Goal: Information Seeking & Learning: Check status

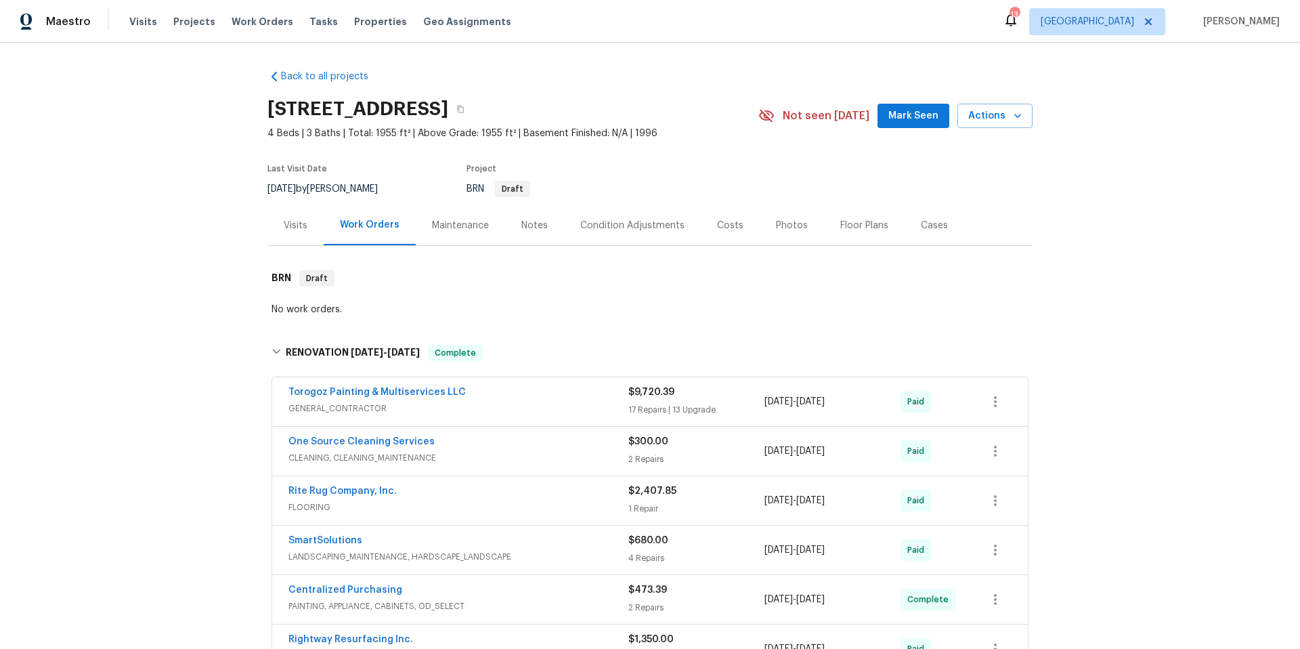
click at [299, 228] on div "Visits" at bounding box center [296, 226] width 24 height 14
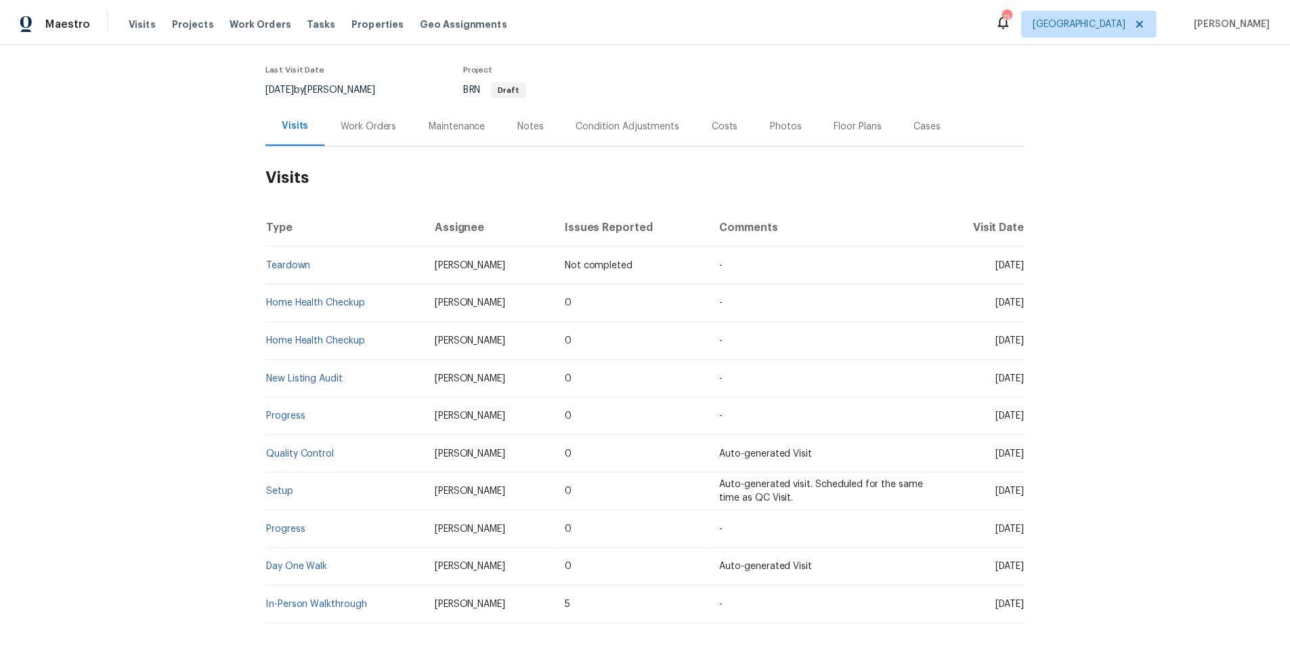
scroll to position [179, 0]
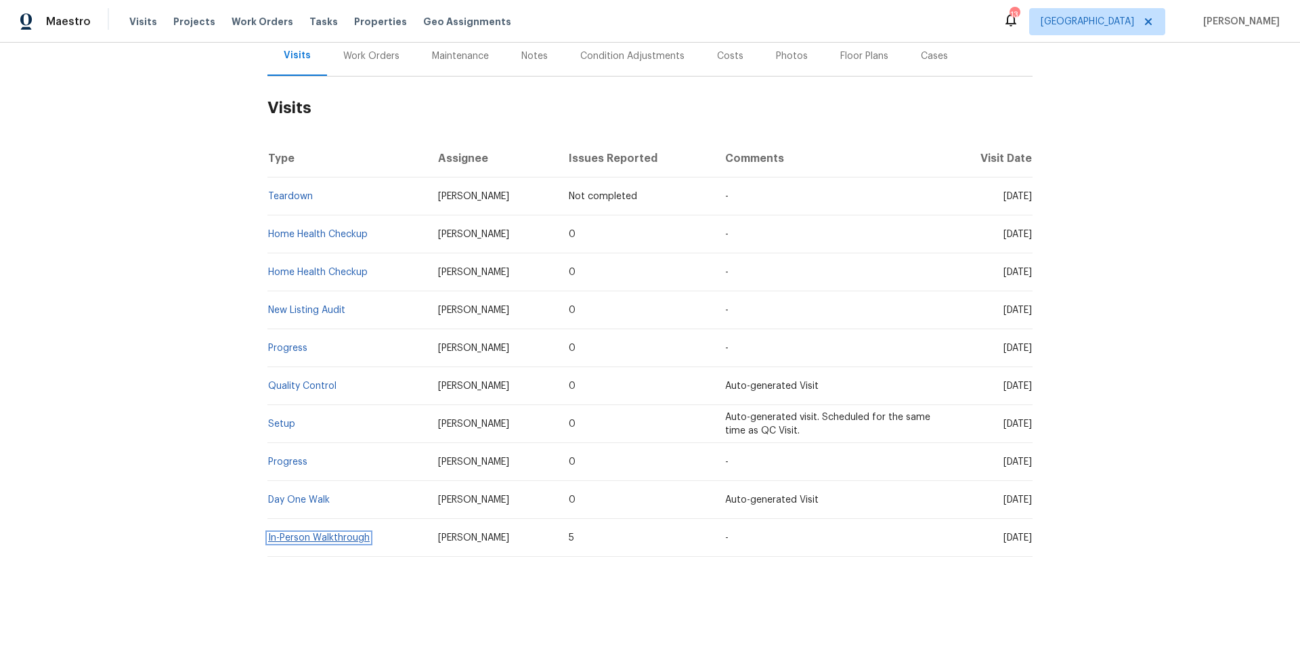
click at [345, 533] on link "In-Person Walkthrough" at bounding box center [319, 537] width 102 height 9
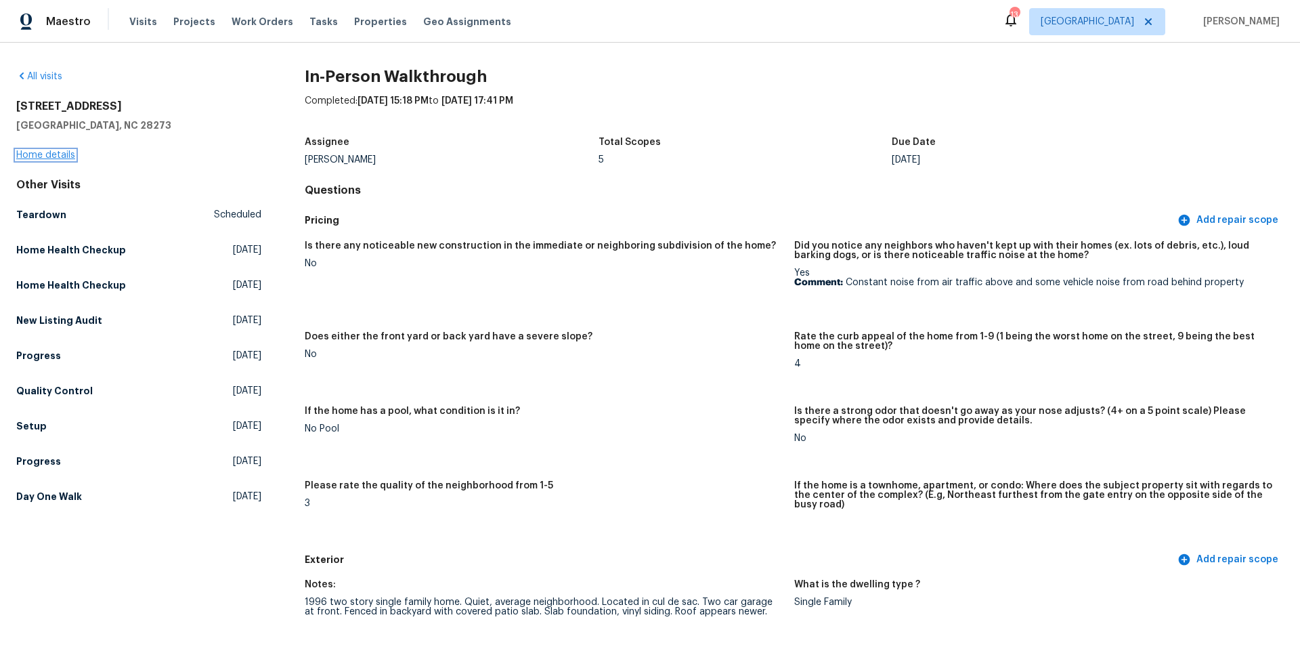
click at [51, 152] on link "Home details" at bounding box center [45, 154] width 59 height 9
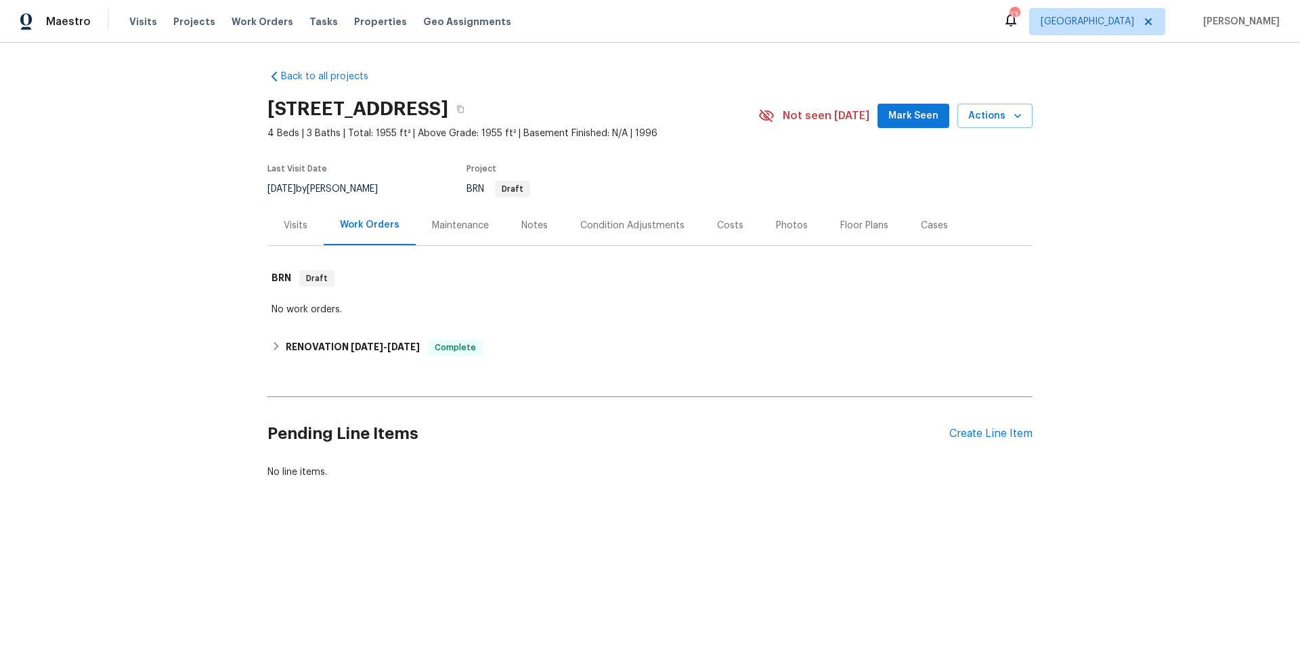
click at [537, 226] on div "Notes" at bounding box center [534, 226] width 26 height 14
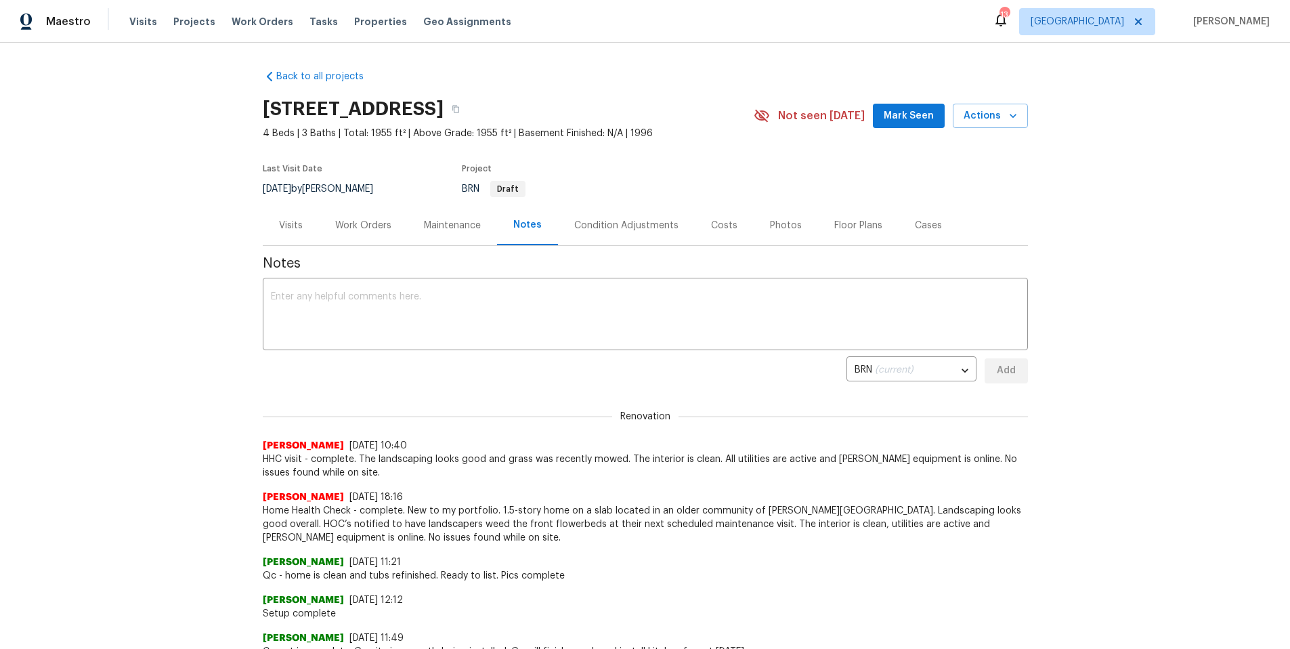
click at [279, 225] on div "Visits" at bounding box center [291, 226] width 24 height 14
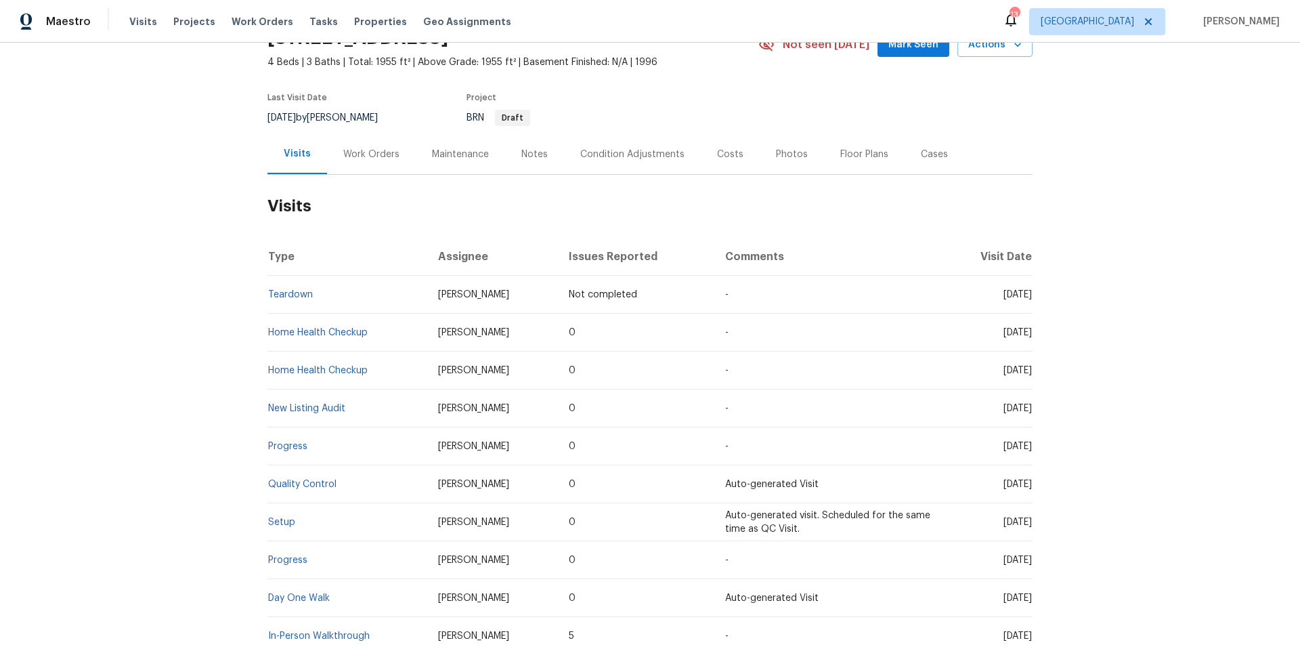
scroll to position [179, 0]
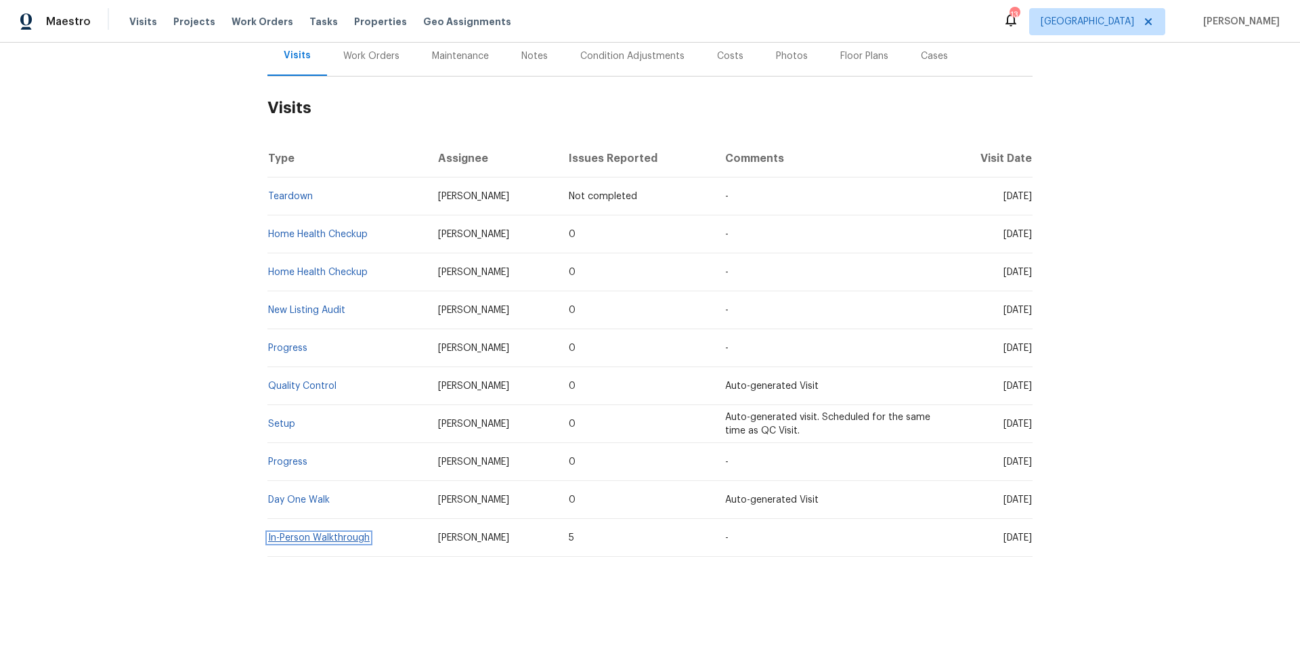
click at [328, 533] on link "In-Person Walkthrough" at bounding box center [319, 537] width 102 height 9
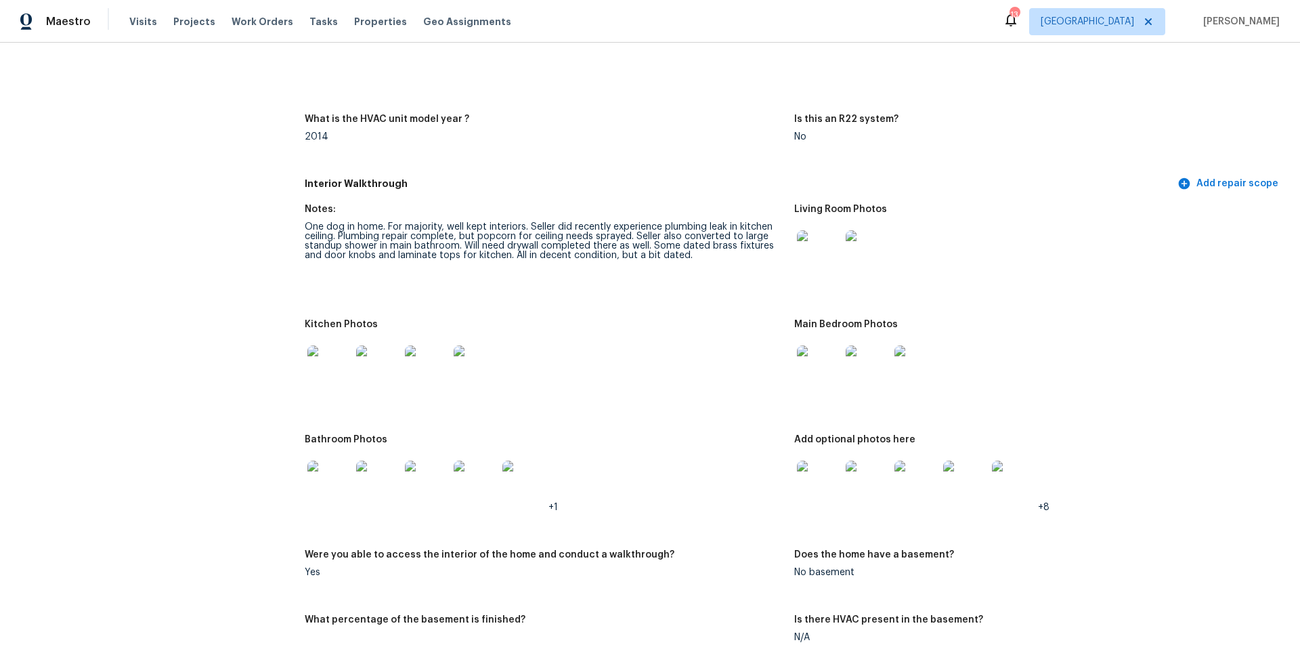
scroll to position [1309, 0]
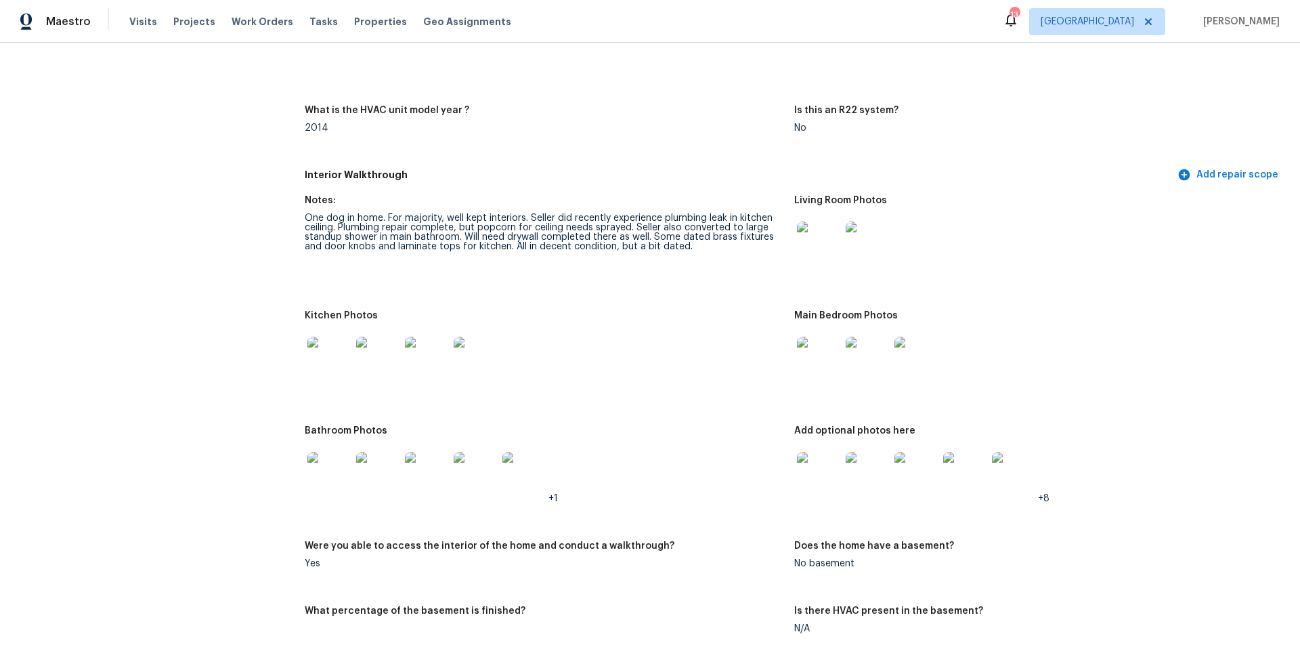
click at [800, 235] on img at bounding box center [818, 242] width 43 height 43
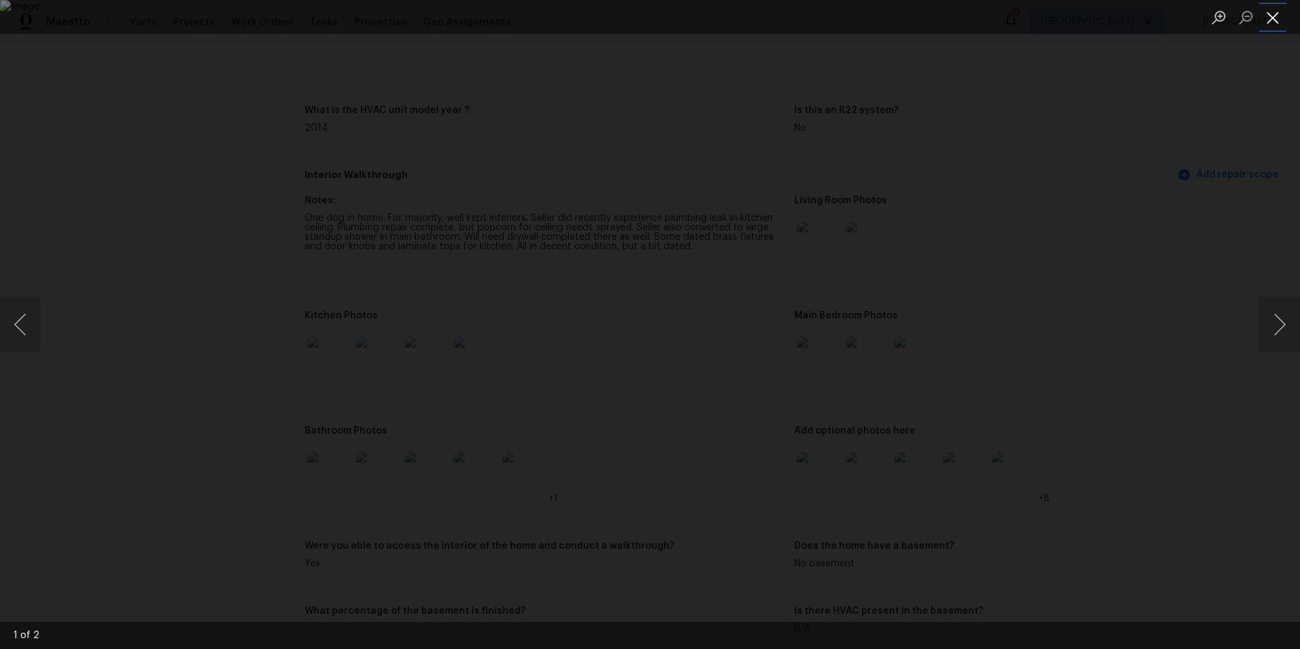
click at [1270, 18] on button "Close lightbox" at bounding box center [1272, 17] width 27 height 24
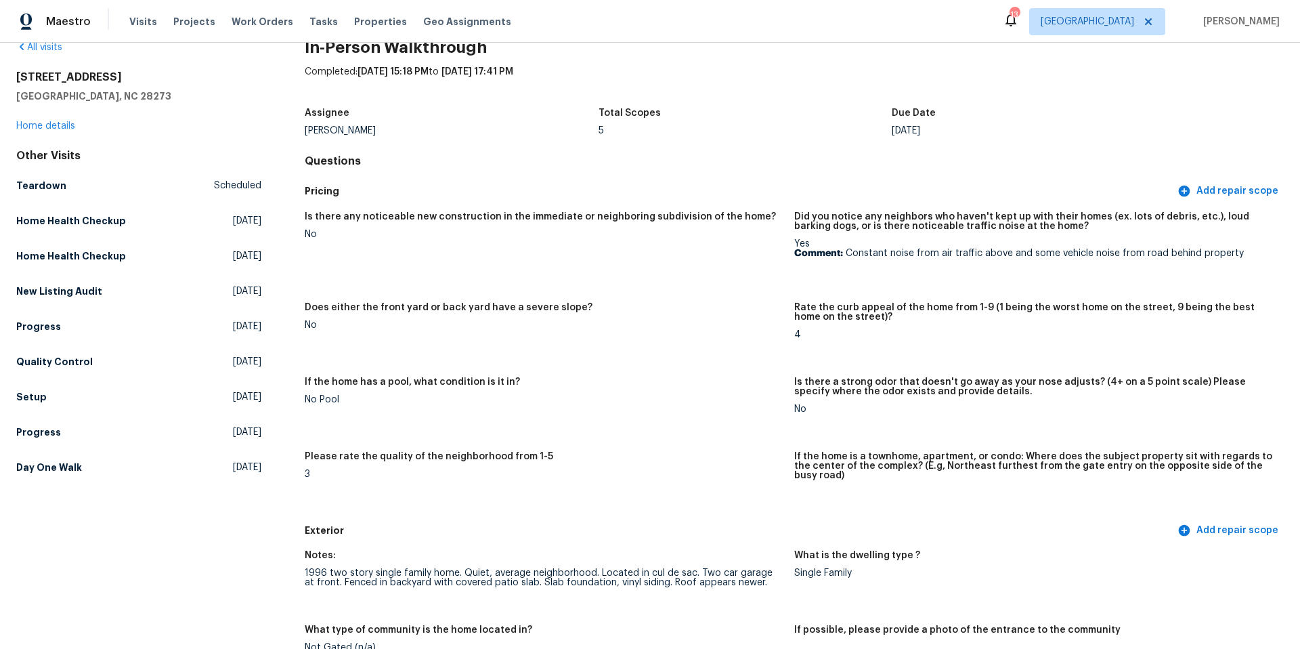
scroll to position [0, 0]
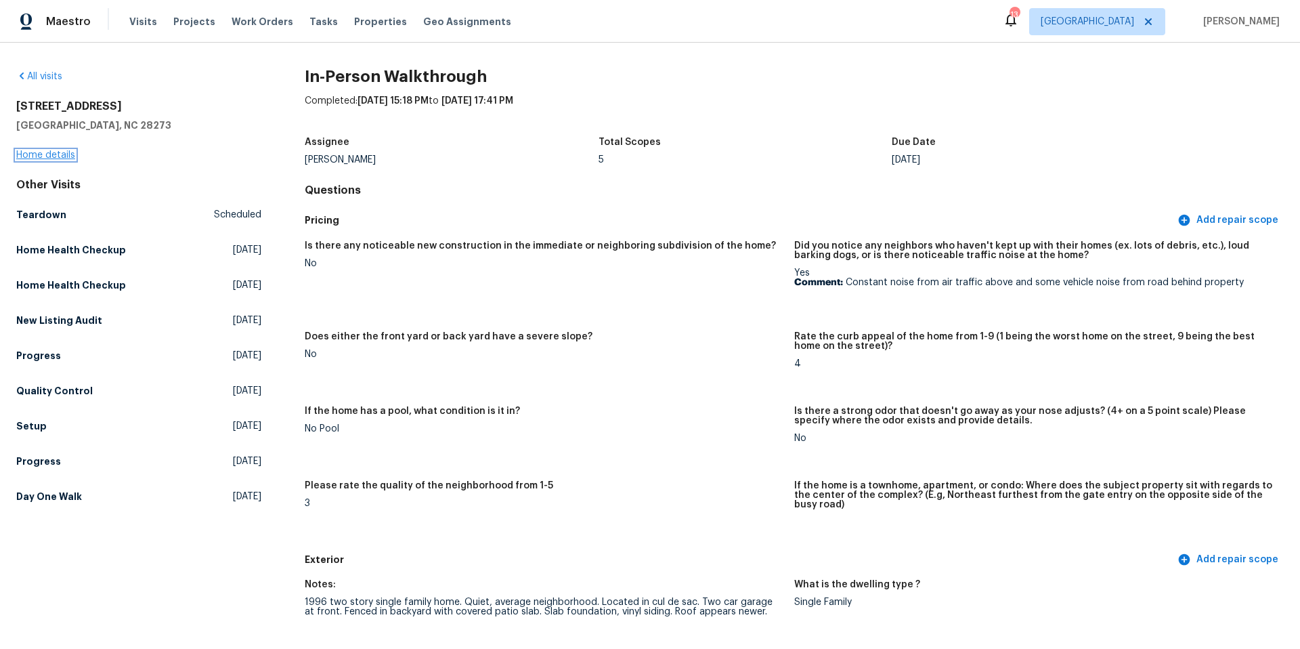
click at [38, 152] on link "Home details" at bounding box center [45, 154] width 59 height 9
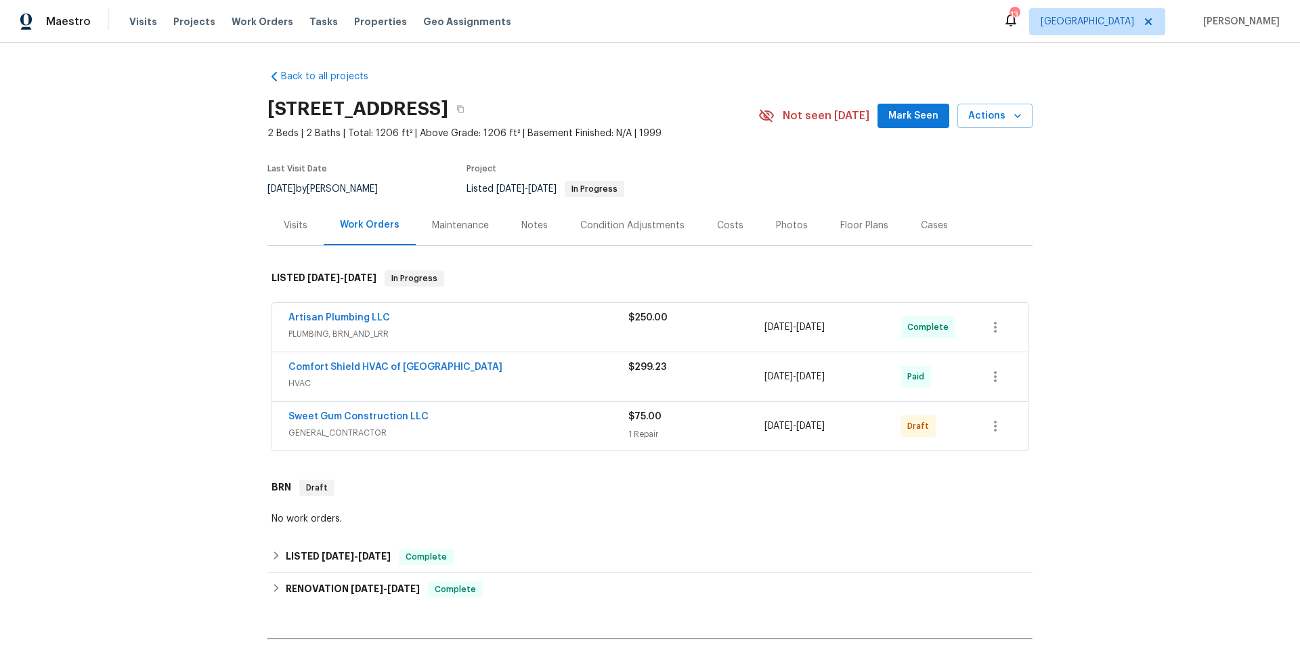
click at [531, 427] on span "GENERAL_CONTRACTOR" at bounding box center [458, 433] width 340 height 14
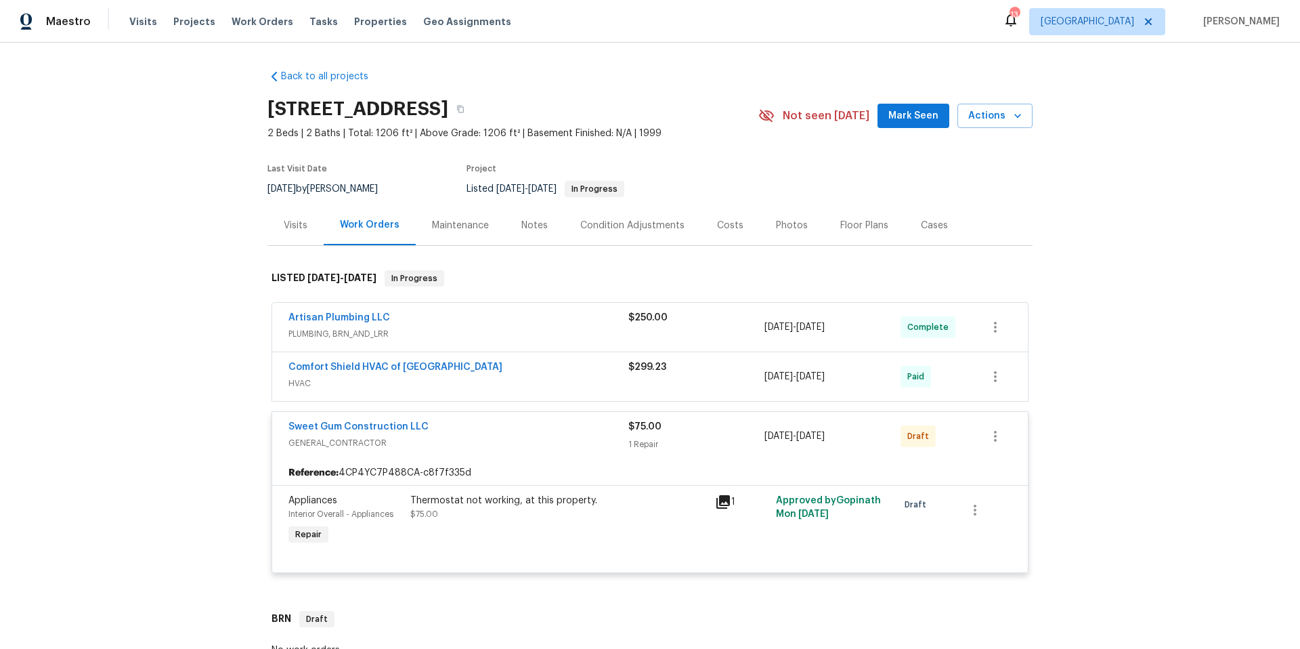
click at [531, 427] on div "Sweet Gum Construction LLC" at bounding box center [458, 428] width 340 height 16
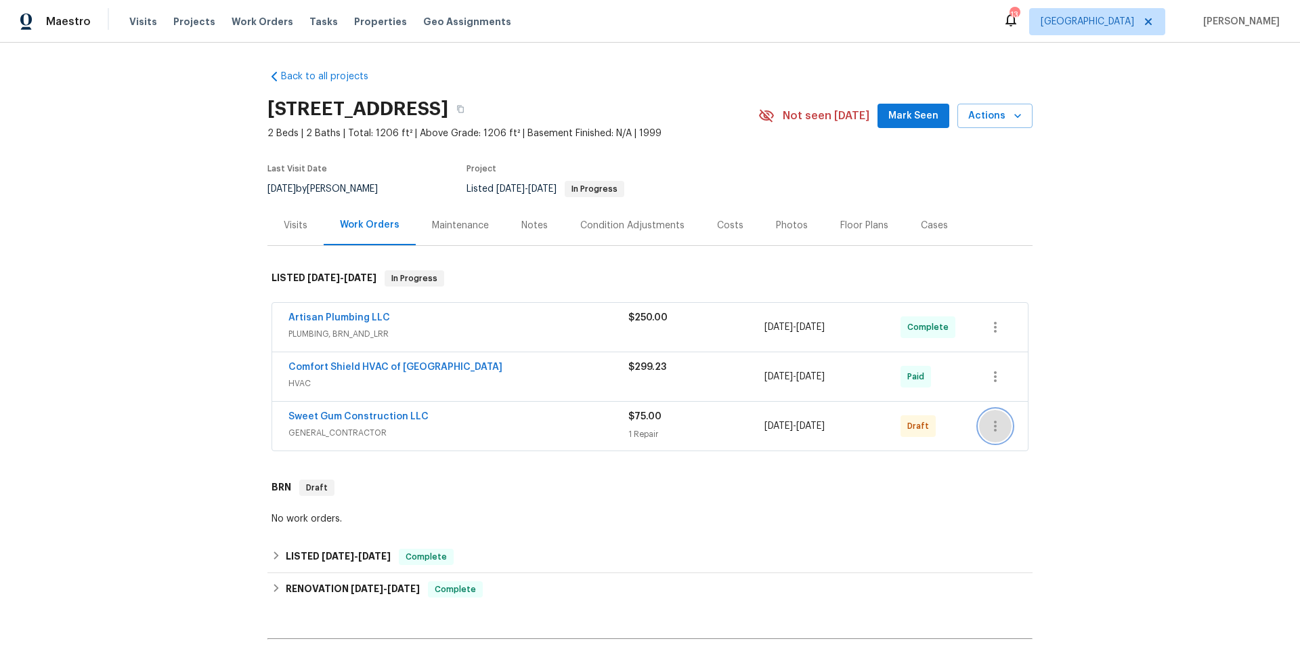
click at [994, 424] on icon "button" at bounding box center [995, 425] width 3 height 11
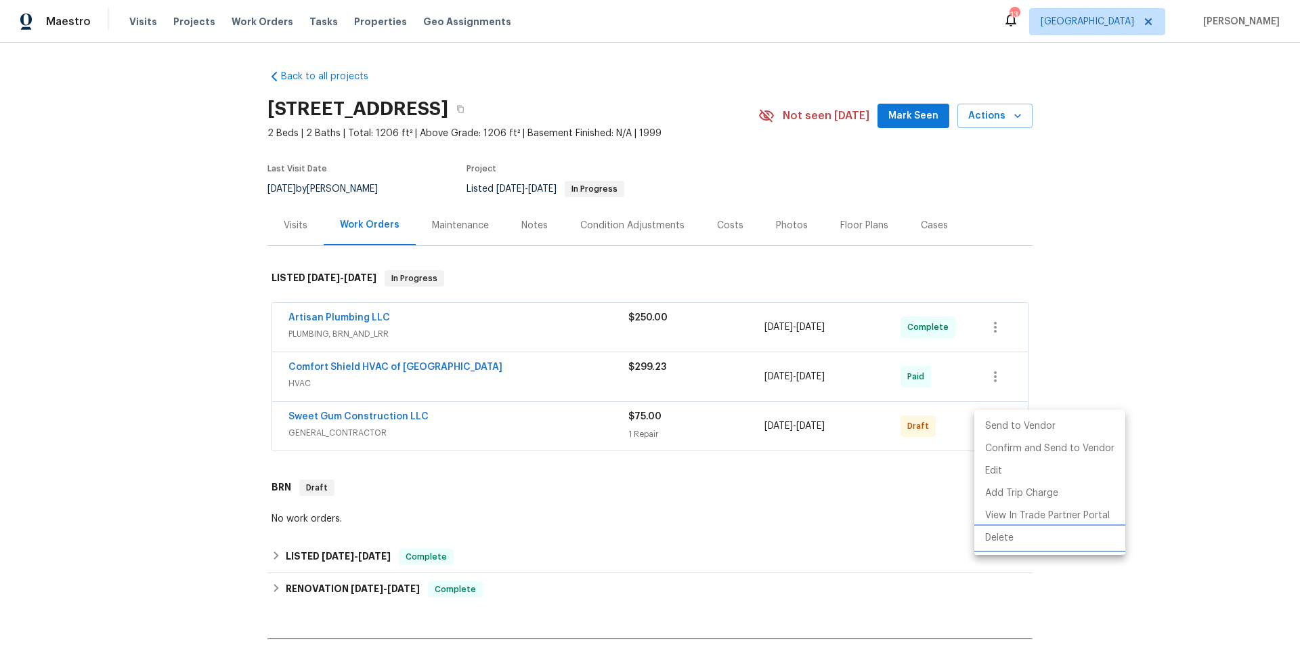
click at [1003, 536] on li "Delete" at bounding box center [1049, 538] width 151 height 22
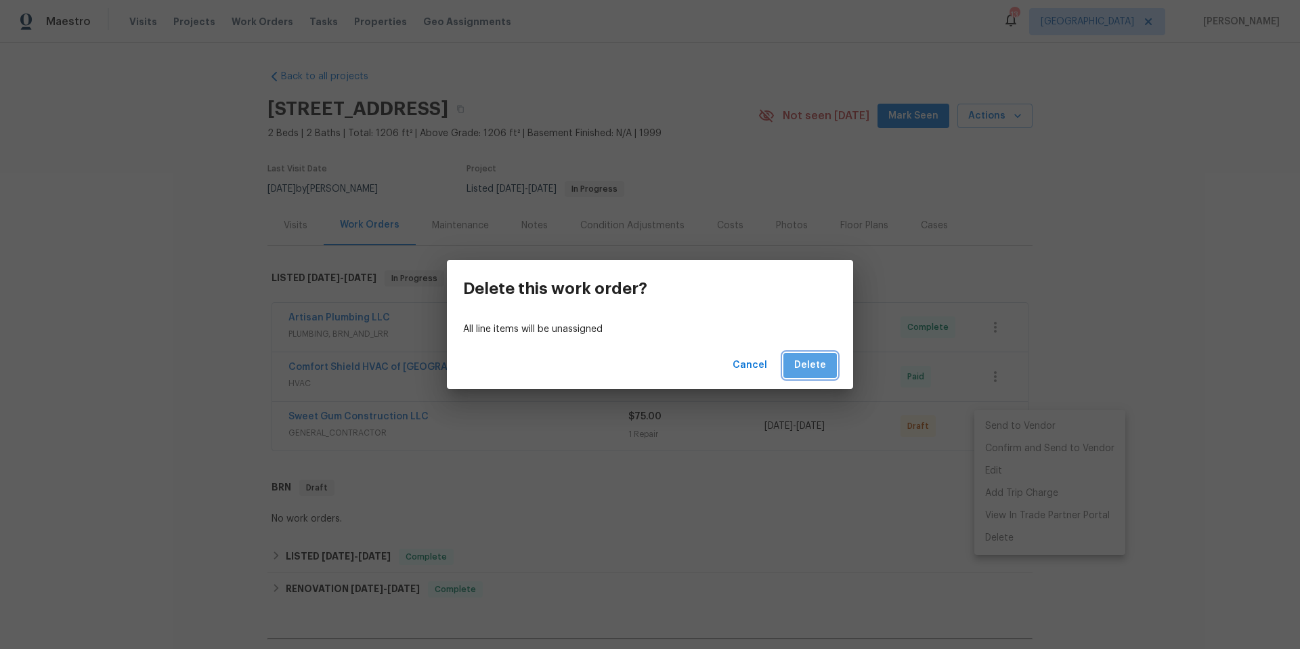
click at [825, 368] on span "Delete" at bounding box center [810, 365] width 32 height 17
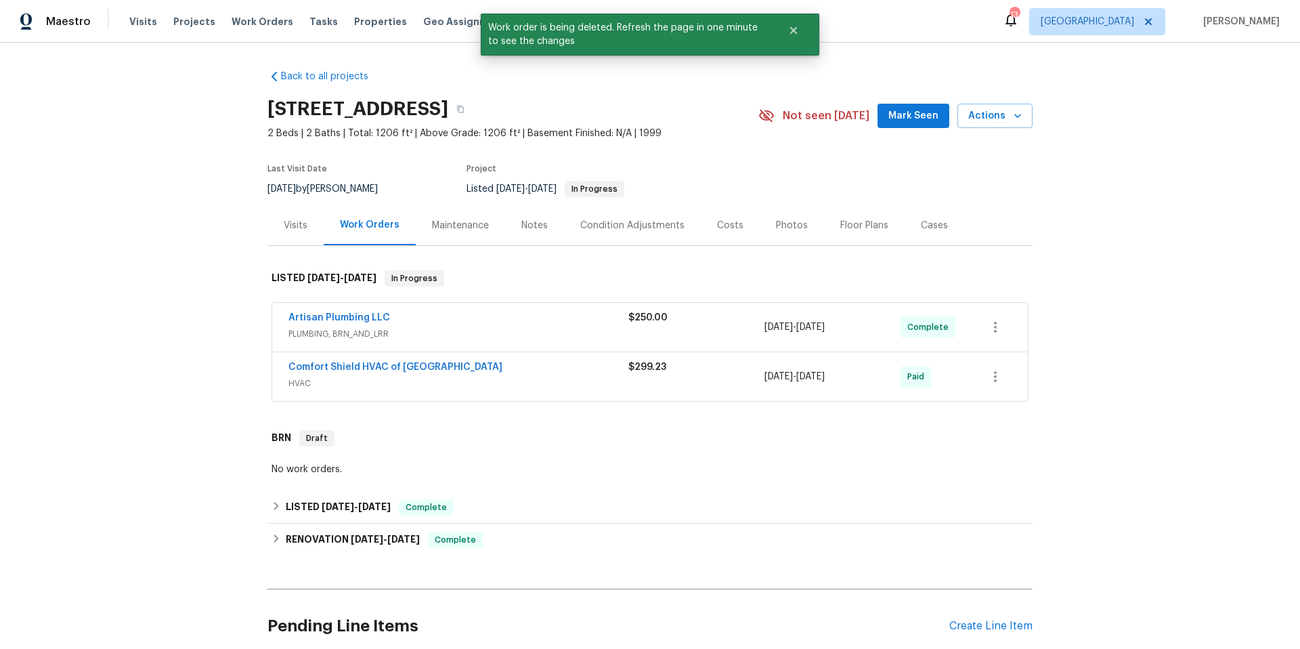
click at [527, 324] on div "Artisan Plumbing LLC" at bounding box center [458, 319] width 340 height 16
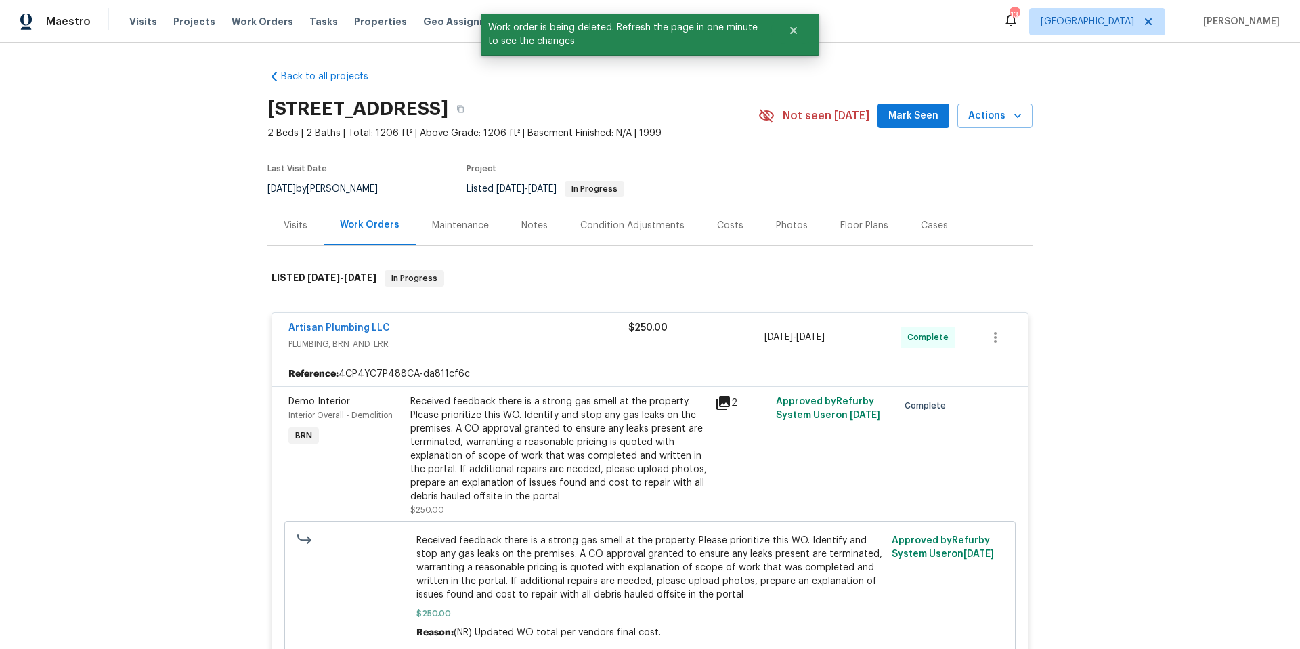
click at [527, 324] on div "Artisan Plumbing LLC" at bounding box center [458, 329] width 340 height 16
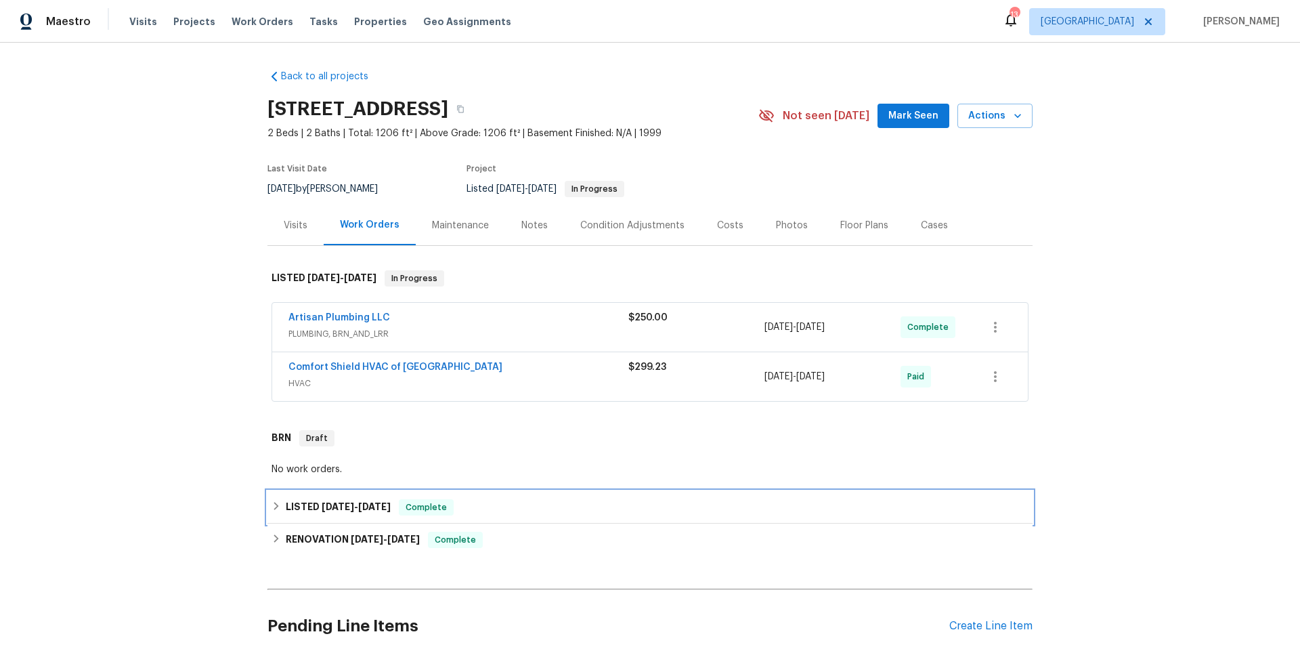
click at [555, 512] on div "LISTED 8/20/24 - 9/5/24 Complete" at bounding box center [649, 507] width 757 height 16
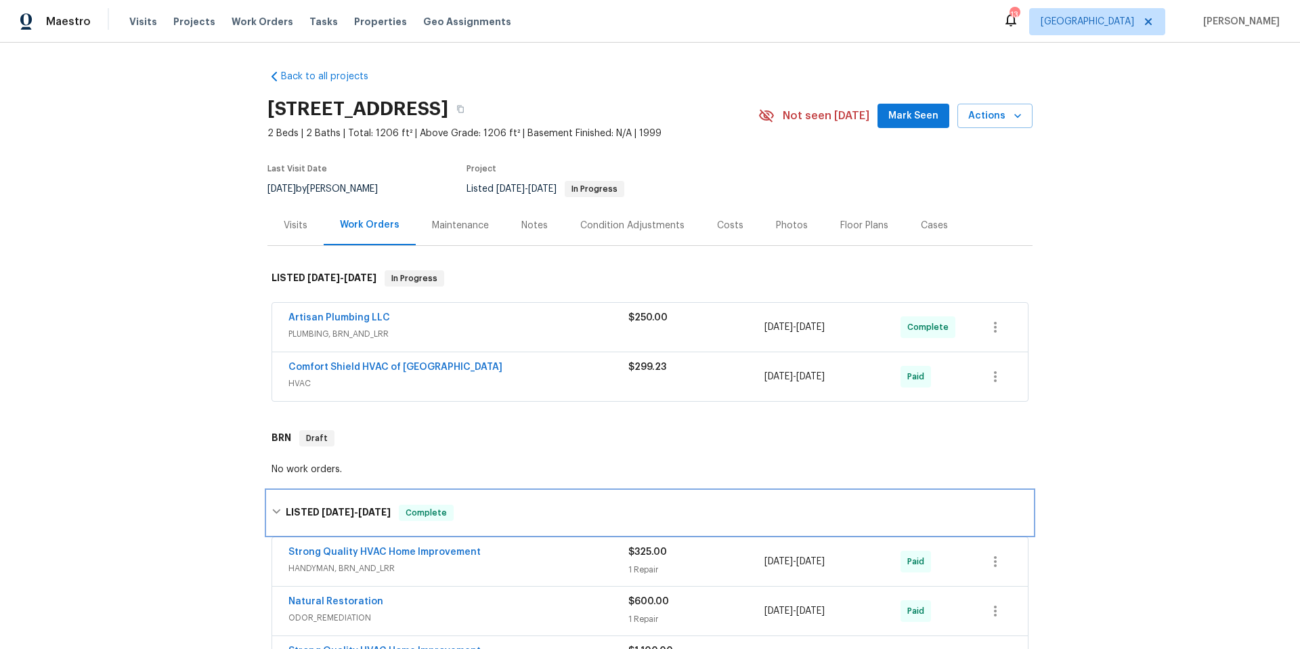
scroll to position [254, 0]
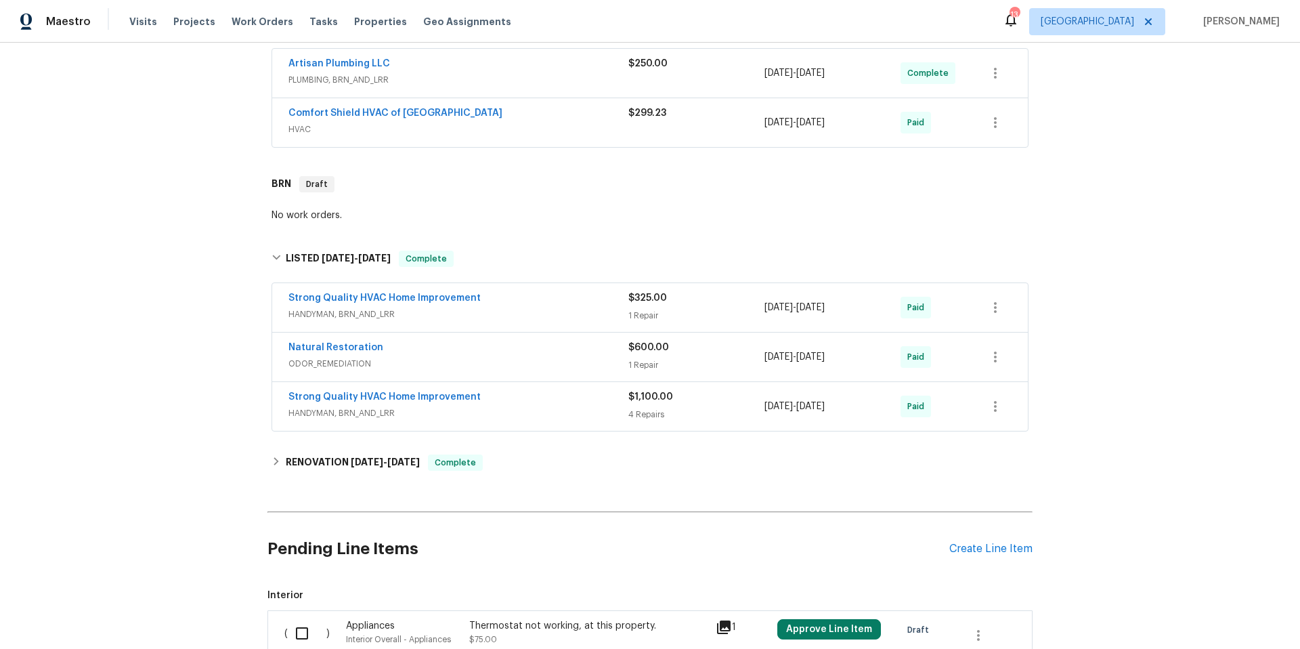
click at [527, 296] on div "Strong Quality HVAC Home Improvement" at bounding box center [458, 299] width 340 height 16
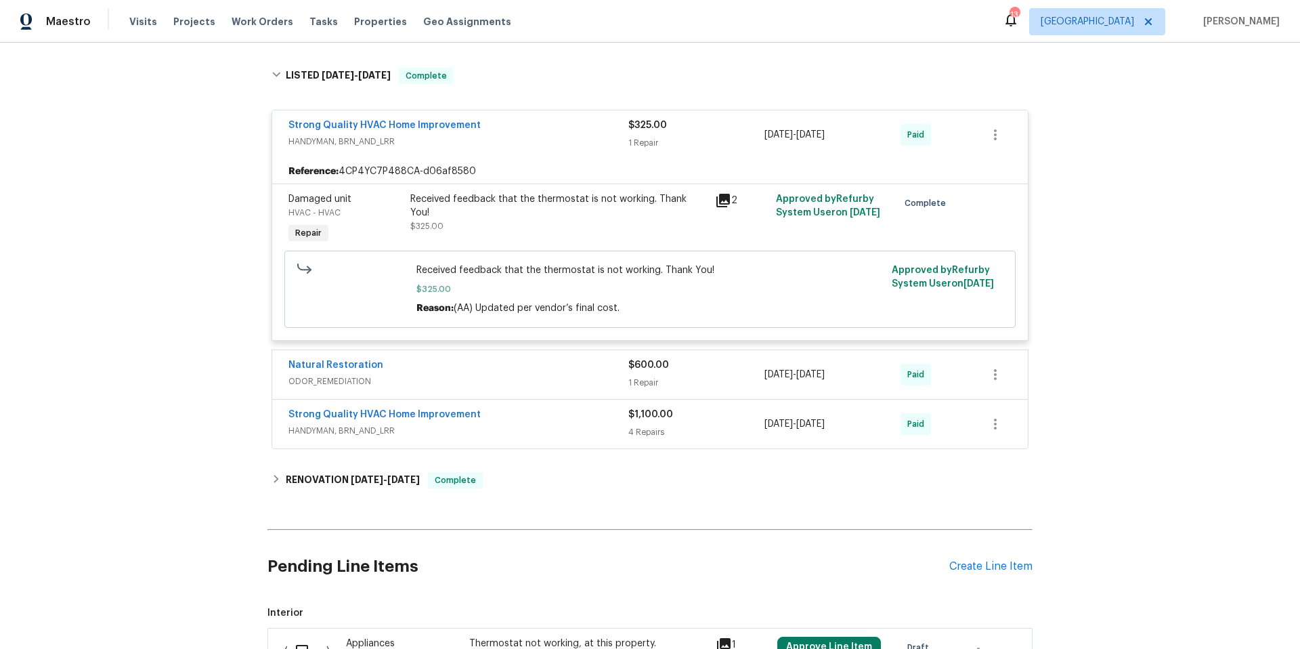
scroll to position [440, 0]
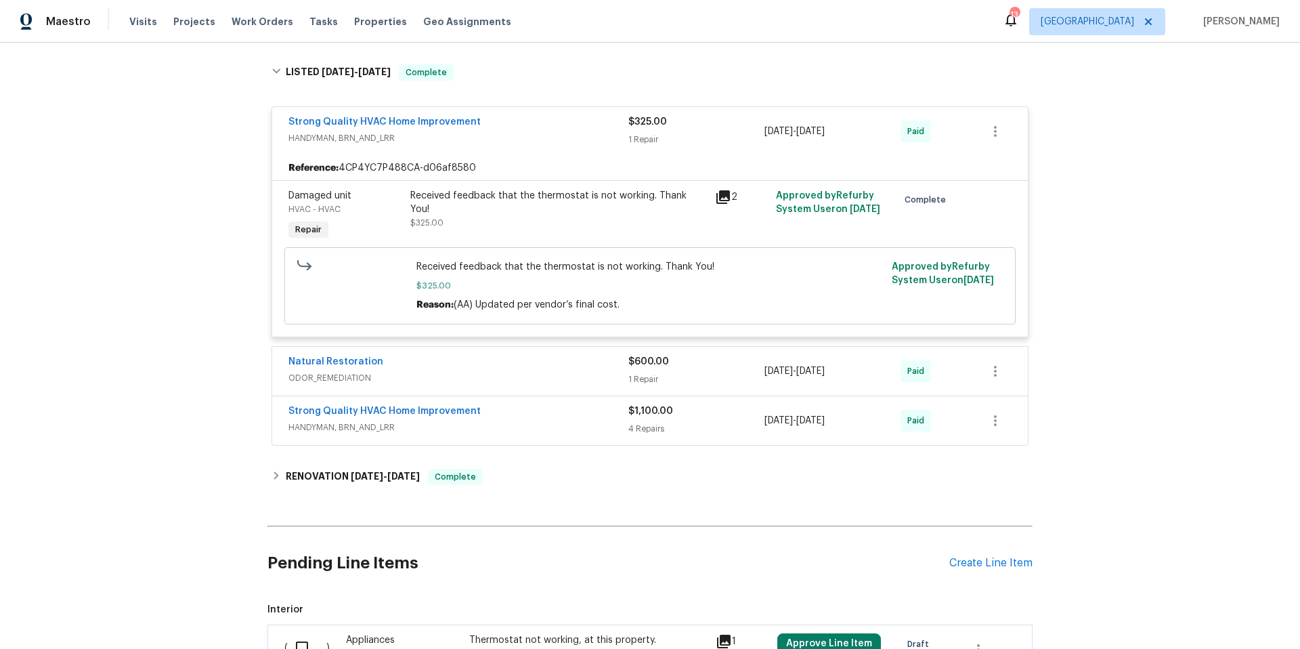
click at [519, 378] on span "ODOR_REMEDIATION" at bounding box center [458, 378] width 340 height 14
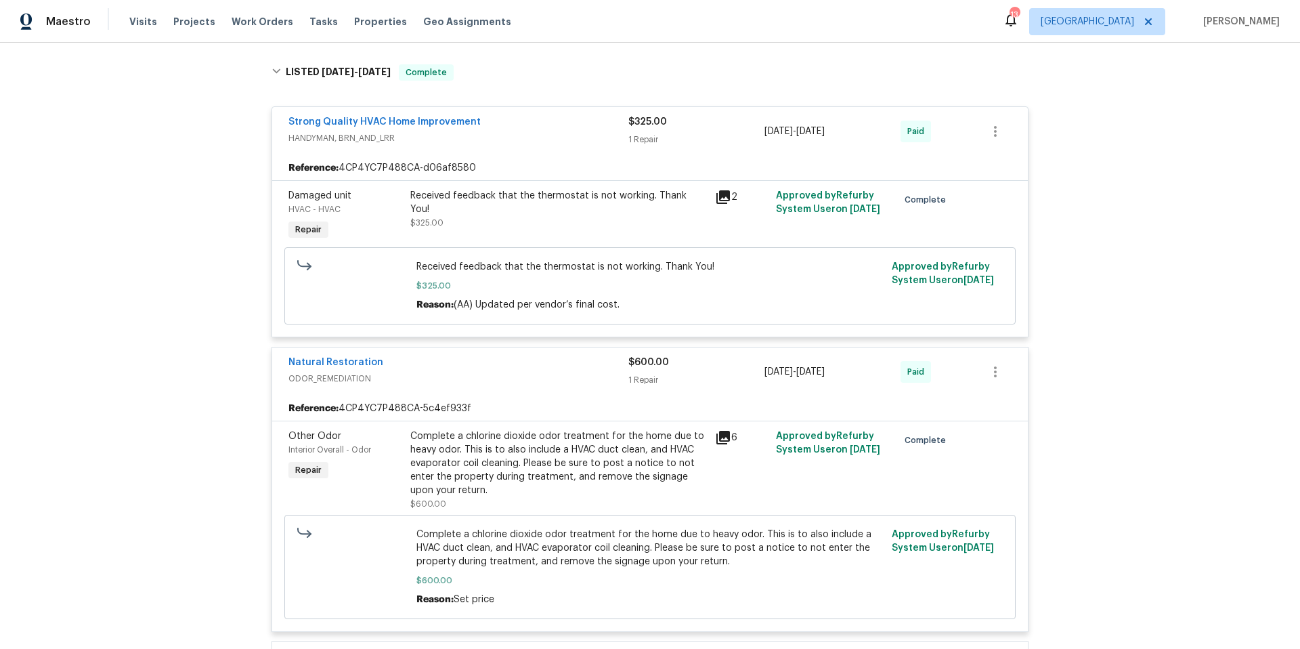
scroll to position [699, 0]
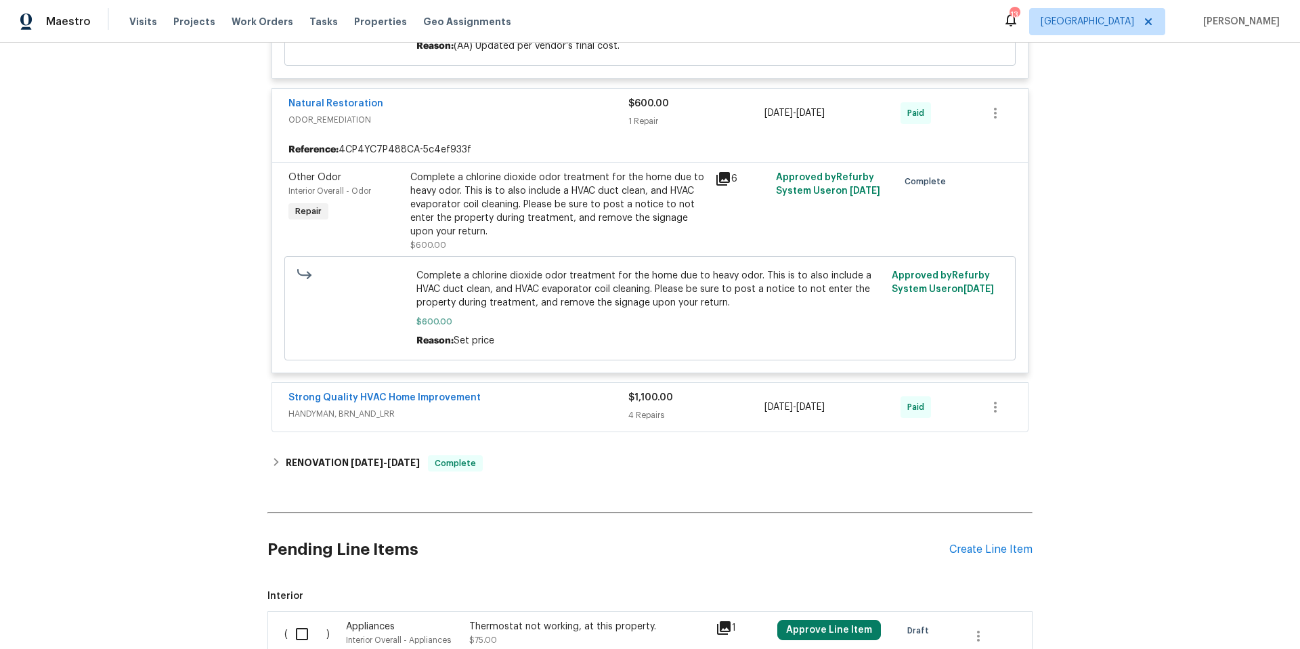
click at [512, 394] on div "Strong Quality HVAC Home Improvement" at bounding box center [458, 399] width 340 height 16
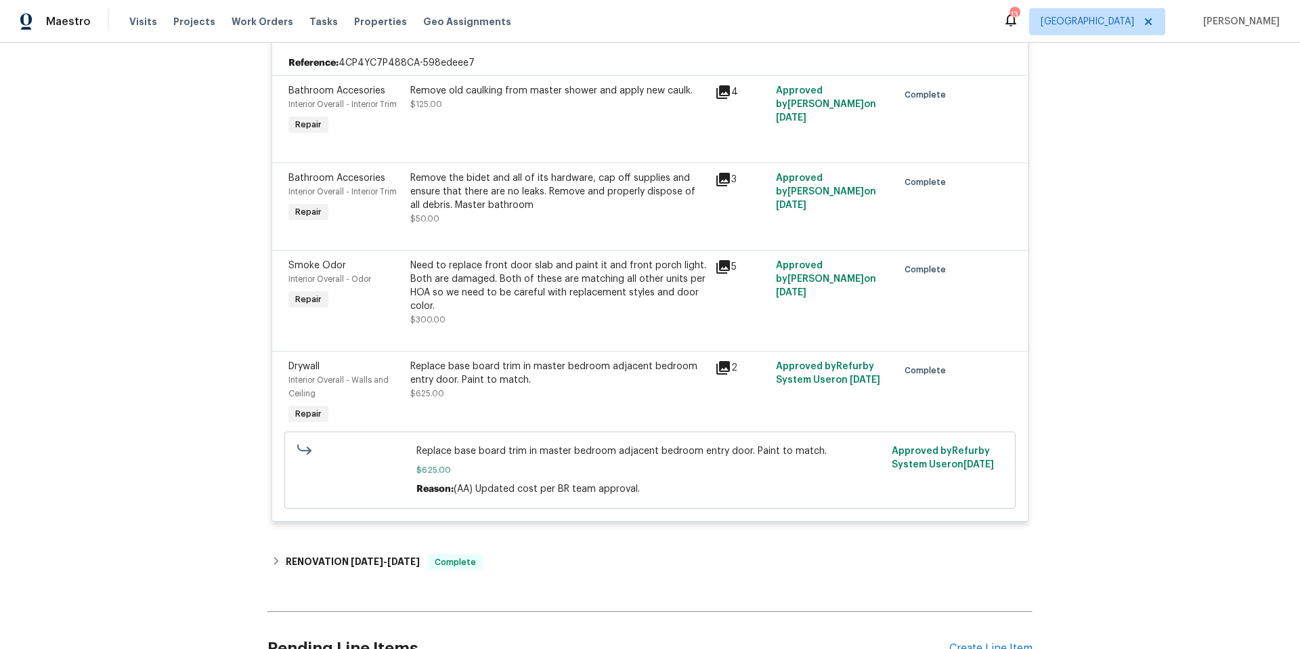
scroll to position [1333, 0]
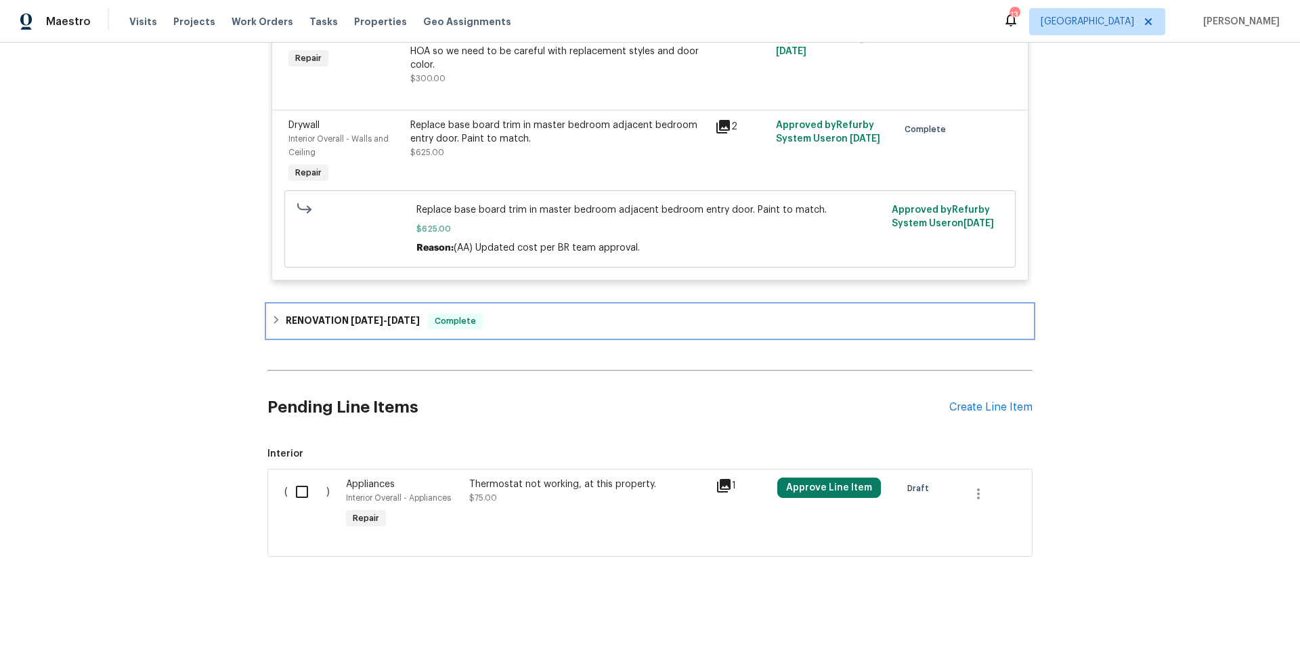
click at [546, 321] on div "RENOVATION 7/18/24 - 8/1/24 Complete" at bounding box center [649, 321] width 765 height 32
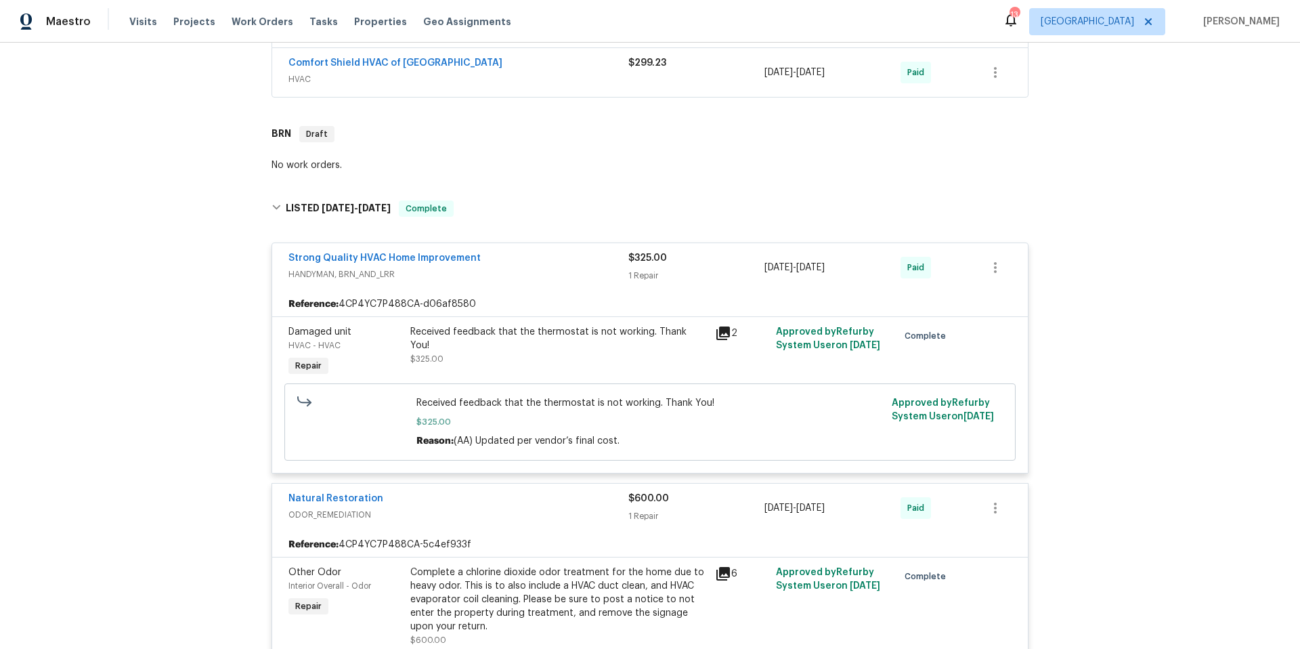
scroll to position [24, 0]
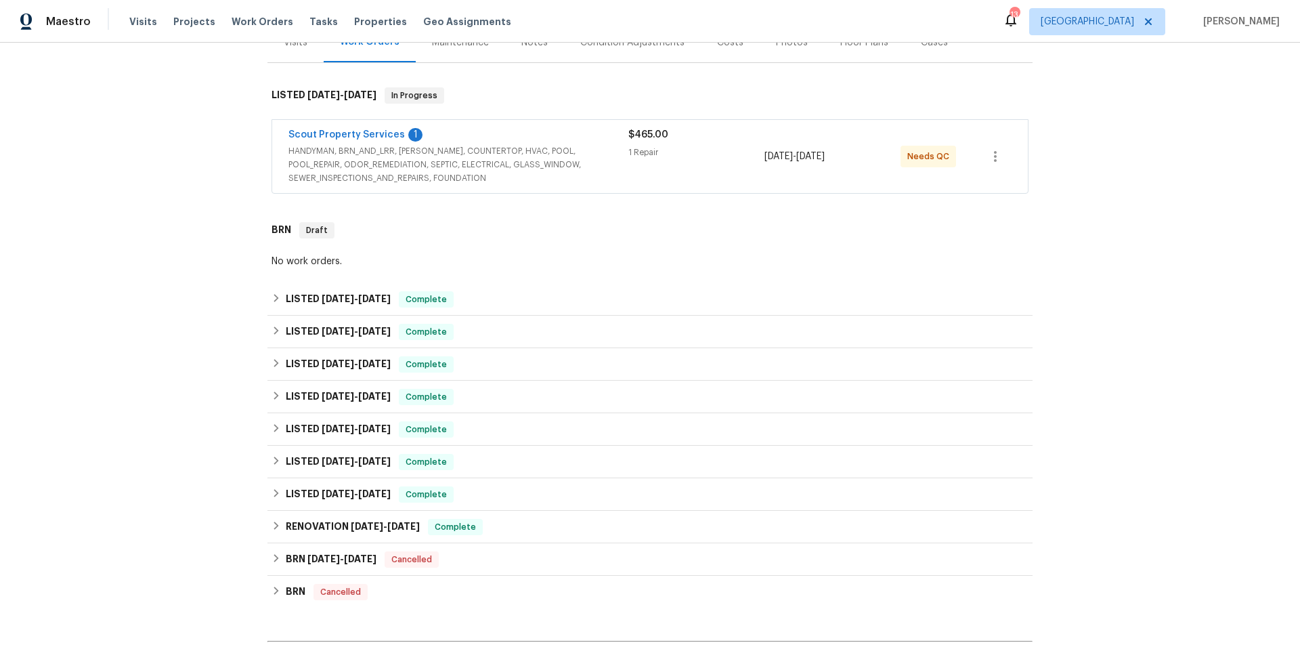
scroll to position [359, 0]
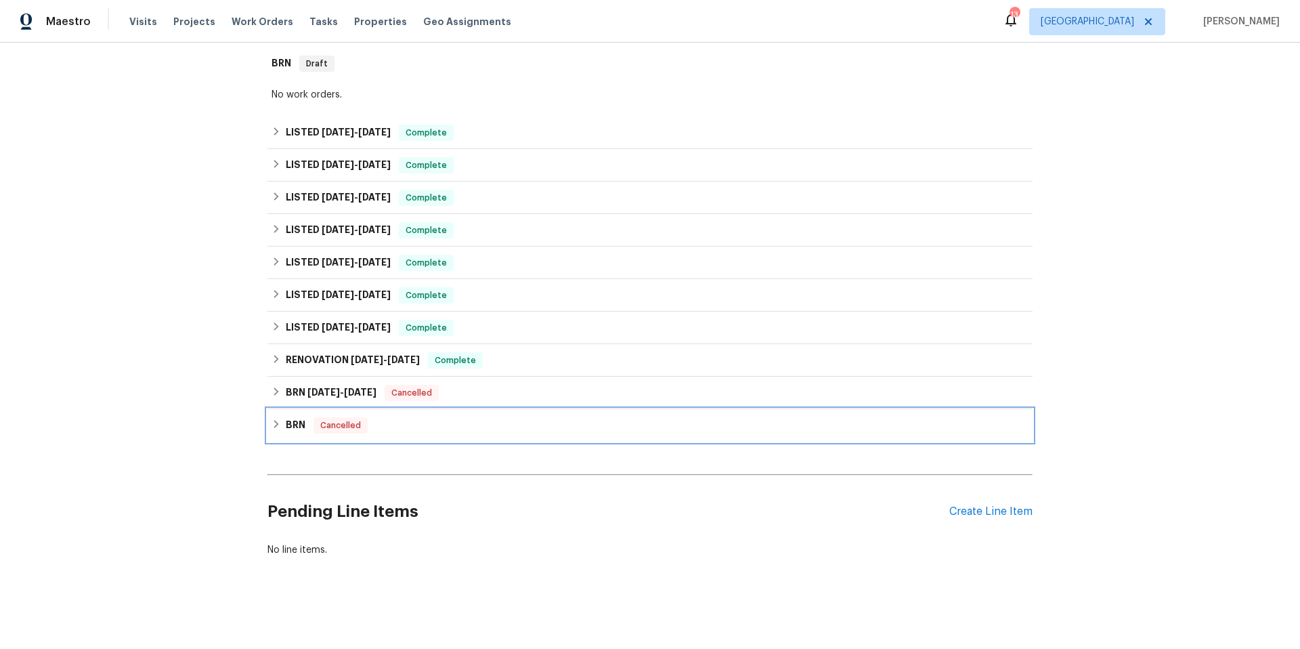
click at [491, 424] on div "BRN Cancelled" at bounding box center [649, 425] width 765 height 32
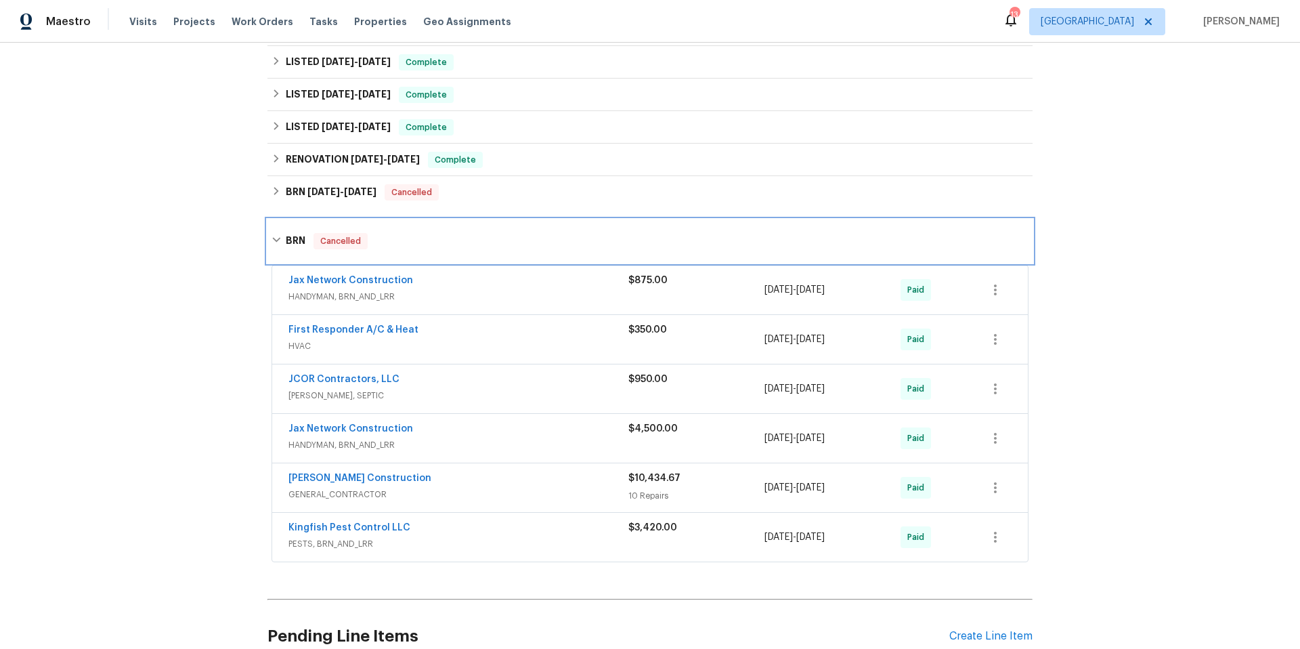
scroll to position [591, 0]
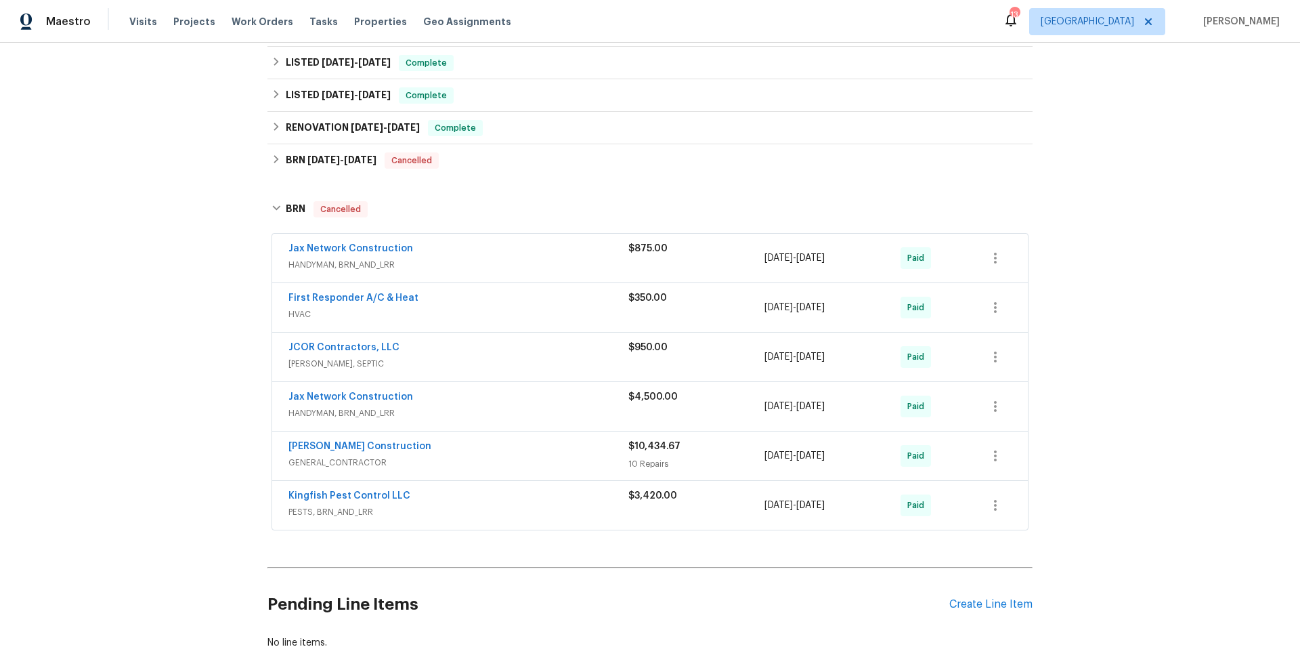
click at [475, 406] on span "HANDYMAN, BRN_AND_LRR" at bounding box center [458, 413] width 340 height 14
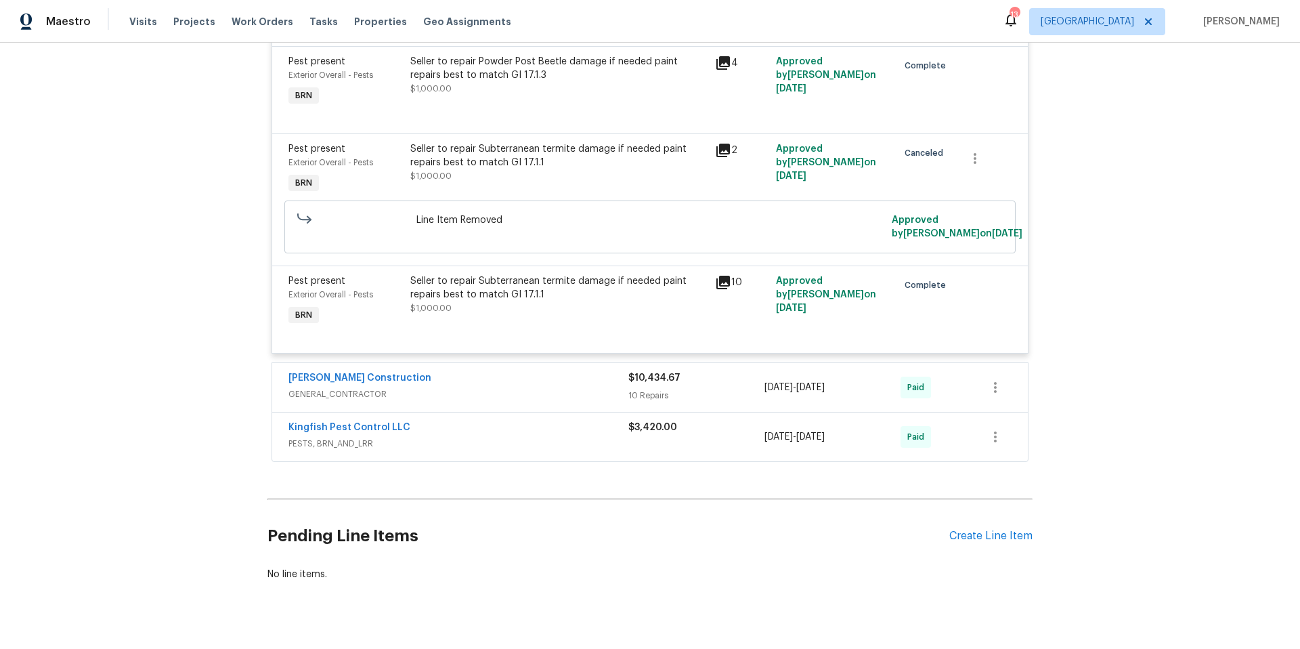
scroll to position [1327, 0]
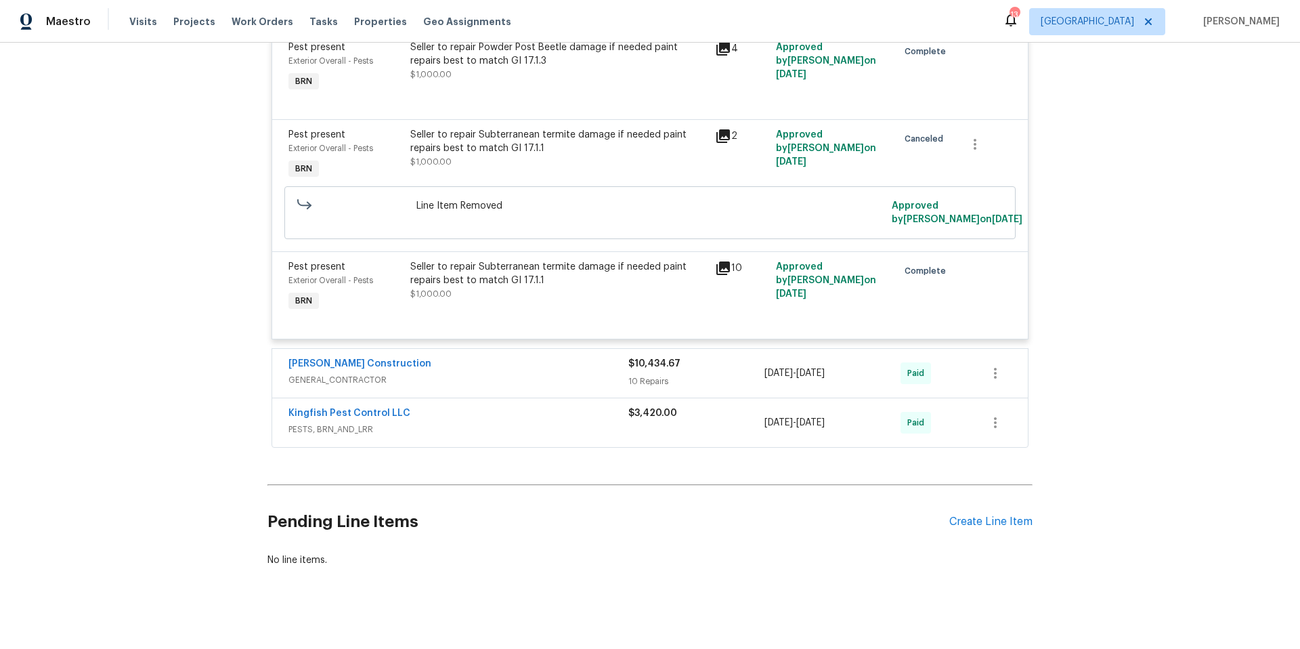
click at [491, 385] on span "GENERAL_CONTRACTOR" at bounding box center [458, 380] width 340 height 14
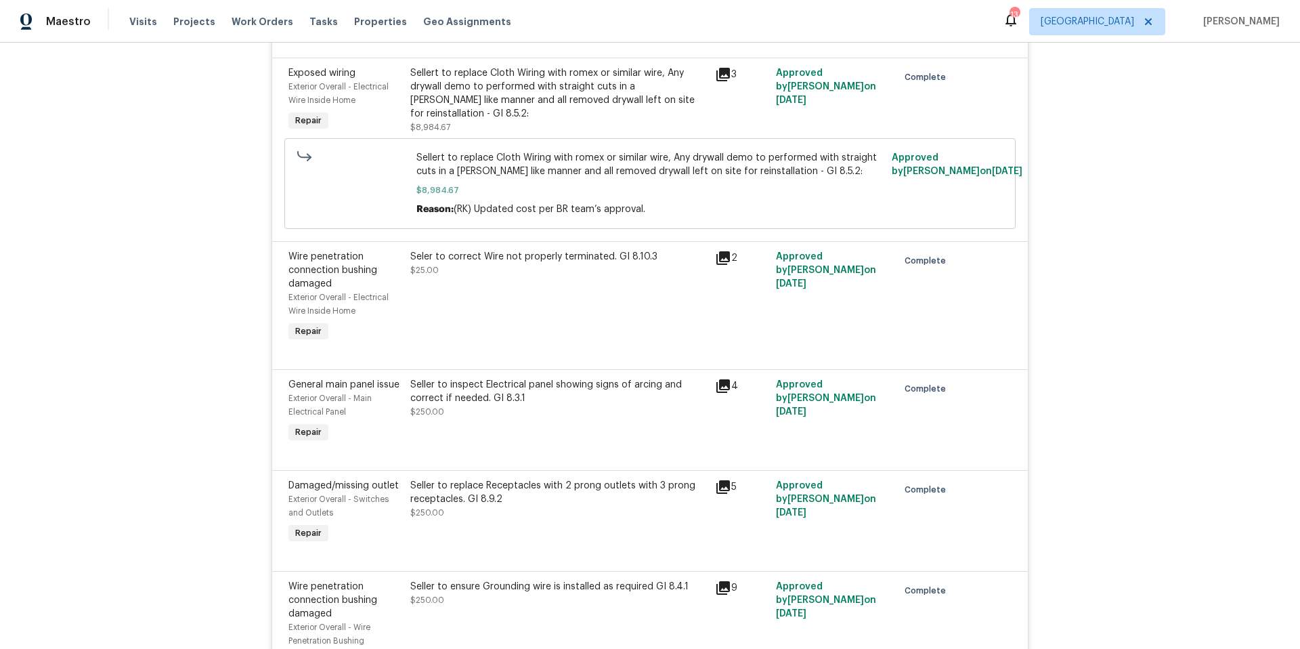
scroll to position [2139, 0]
click at [723, 390] on icon at bounding box center [723, 383] width 14 height 14
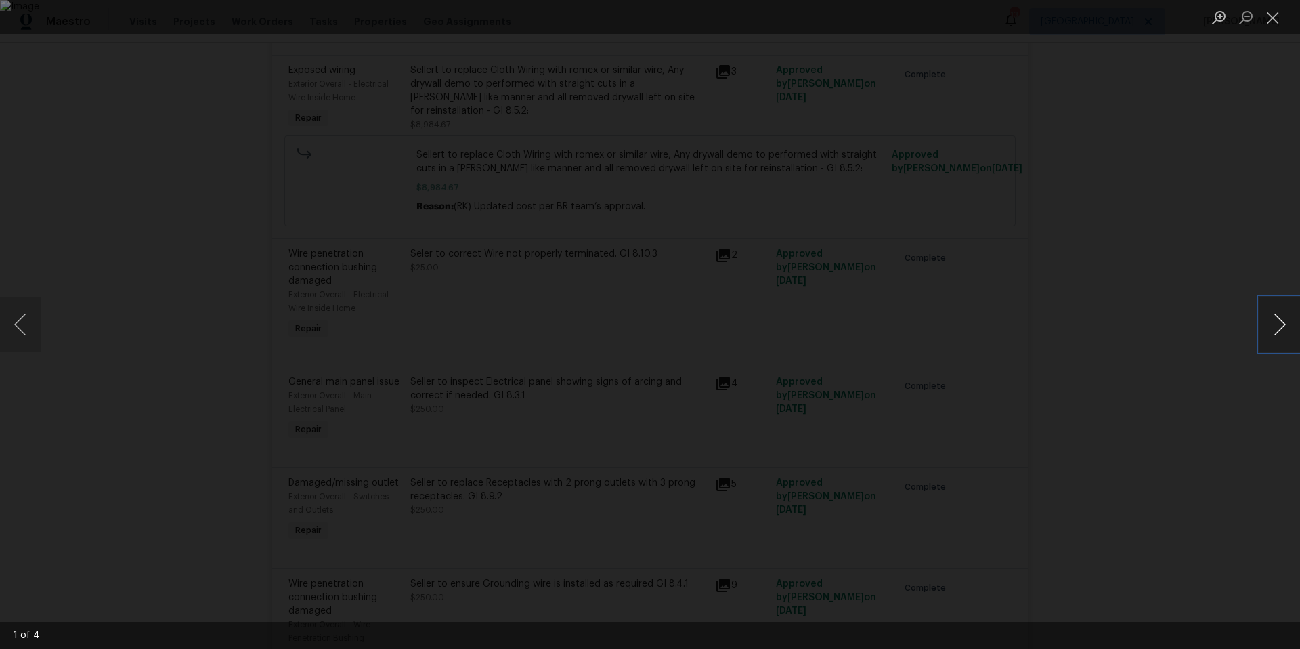
click at [1277, 325] on button "Next image" at bounding box center [1279, 324] width 41 height 54
click at [1102, 328] on div "Lightbox" at bounding box center [650, 324] width 1300 height 649
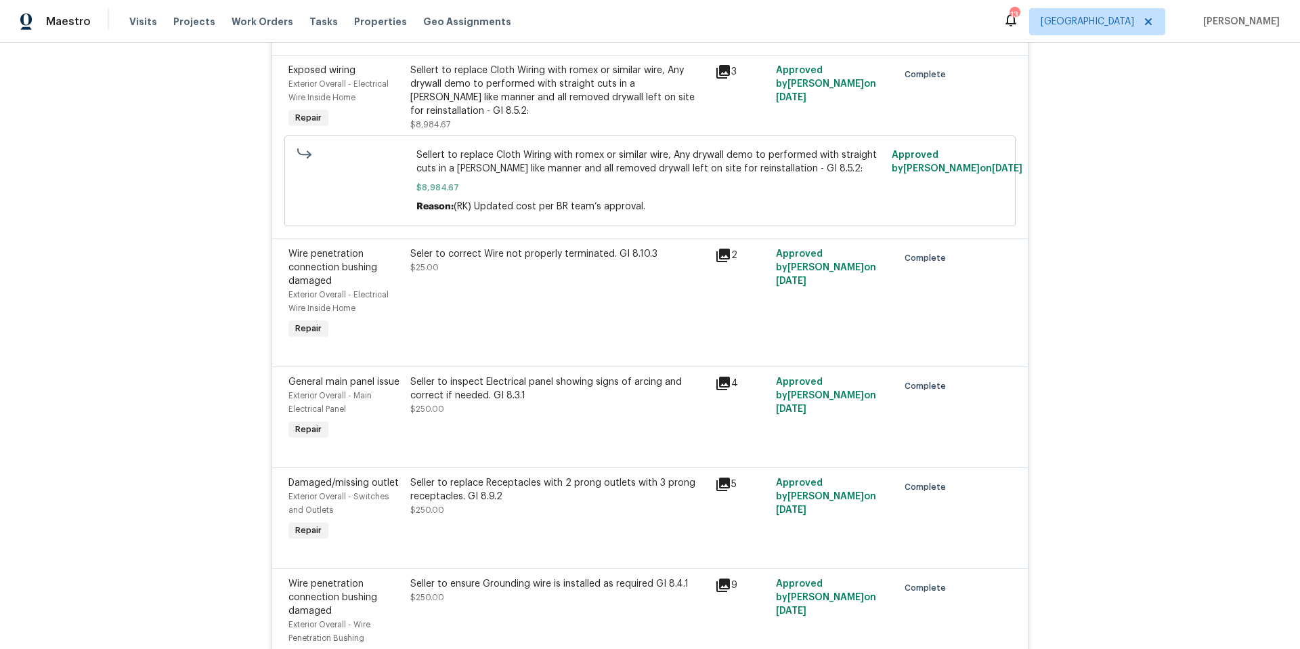
click at [721, 388] on icon at bounding box center [723, 383] width 14 height 14
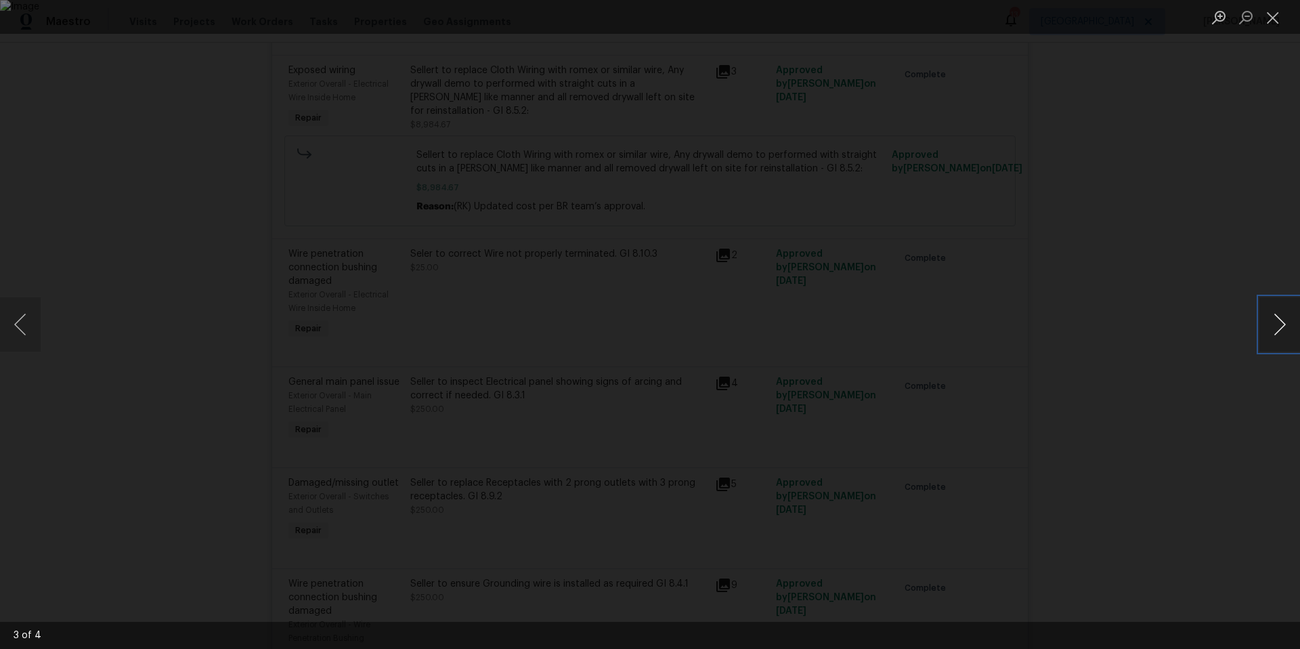
click at [1267, 337] on button "Next image" at bounding box center [1279, 324] width 41 height 54
click at [1276, 14] on button "Close lightbox" at bounding box center [1272, 17] width 27 height 24
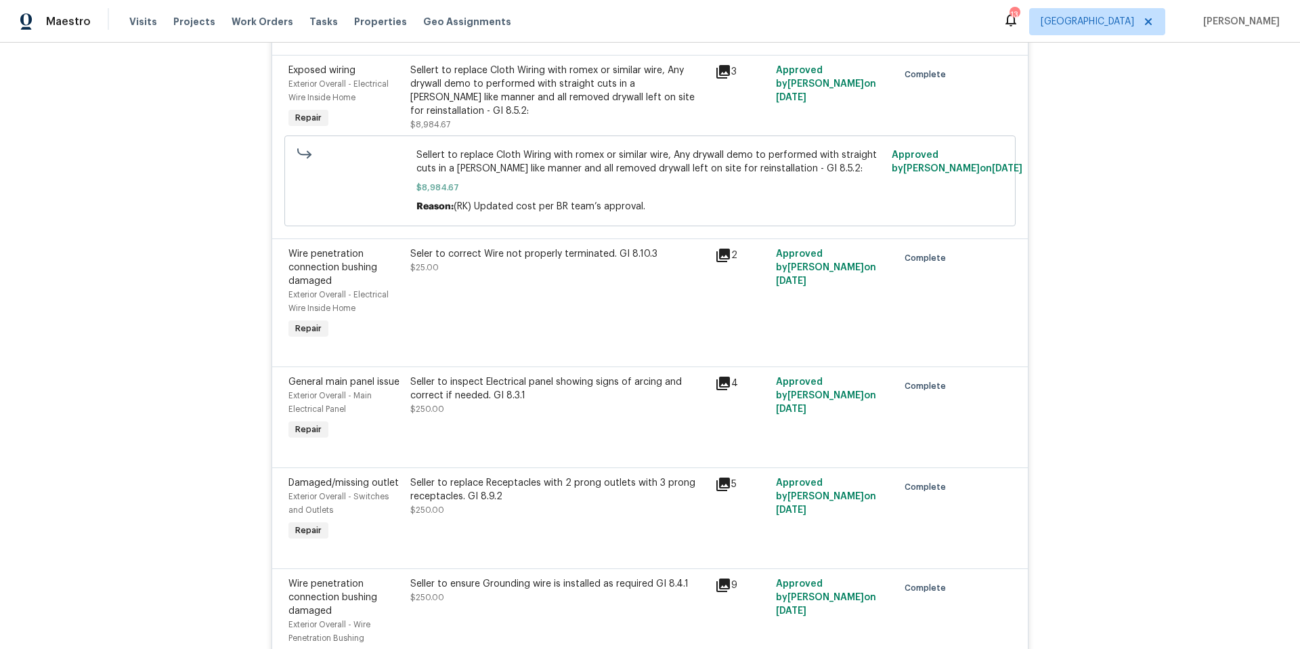
click at [720, 389] on icon at bounding box center [723, 383] width 16 height 16
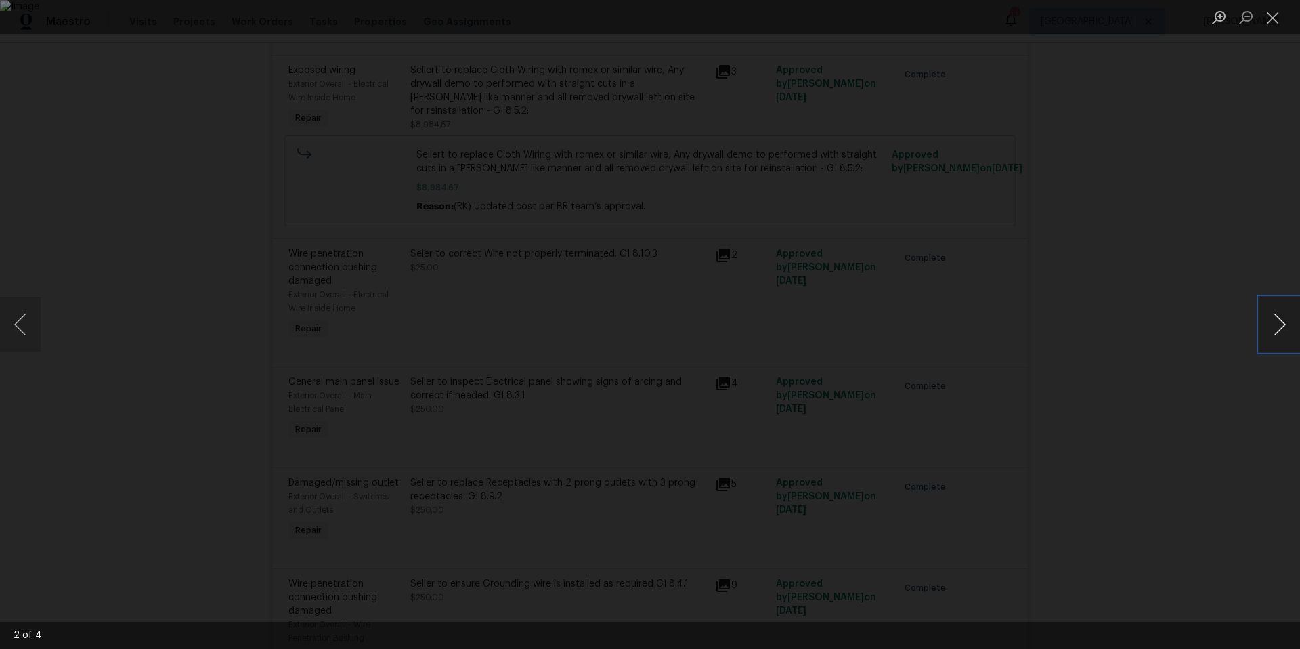
click at [1278, 328] on button "Next image" at bounding box center [1279, 324] width 41 height 54
click at [1221, 19] on button "Zoom in" at bounding box center [1218, 17] width 27 height 24
click at [1219, 19] on button "Zoom in" at bounding box center [1218, 17] width 27 height 24
click at [1275, 16] on button "Close lightbox" at bounding box center [1272, 17] width 27 height 24
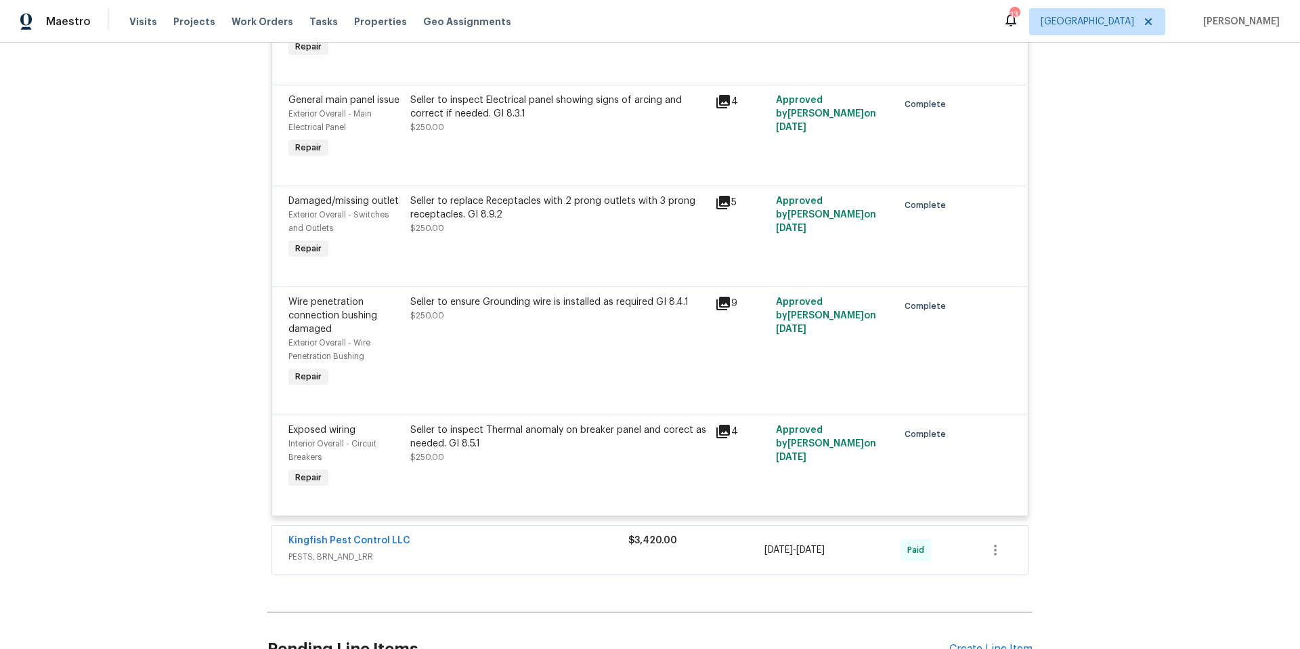
scroll to position [2450, 0]
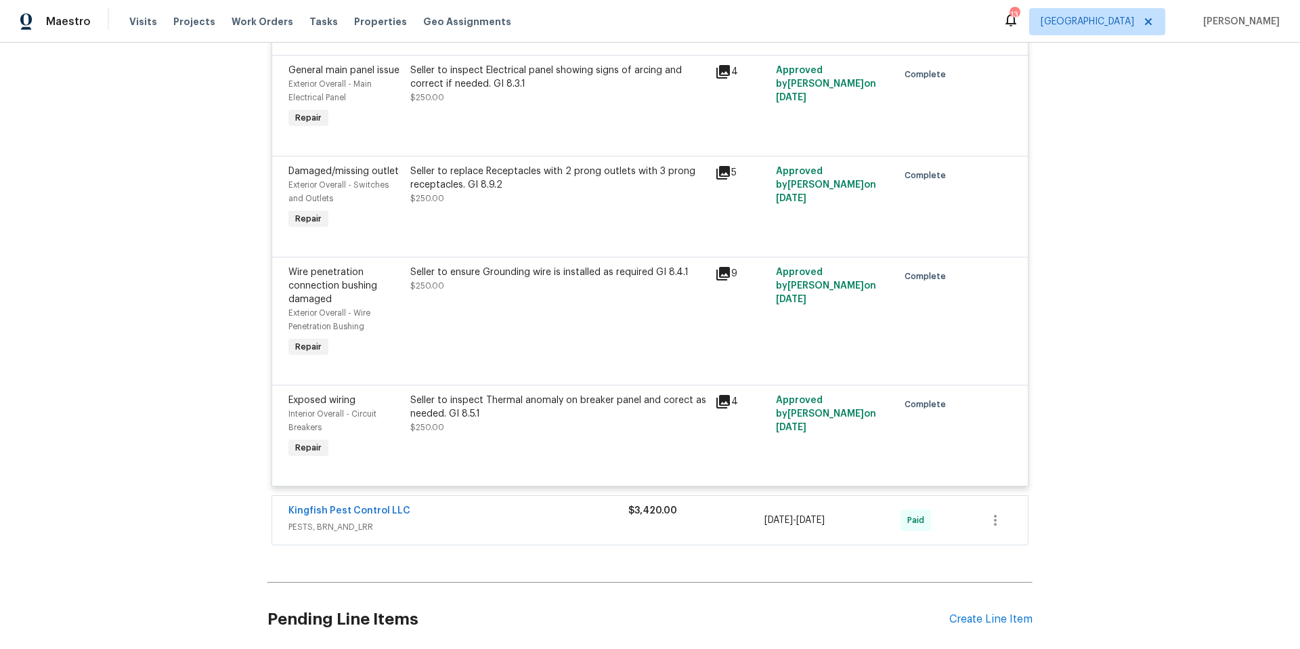
click at [716, 408] on icon at bounding box center [723, 402] width 14 height 14
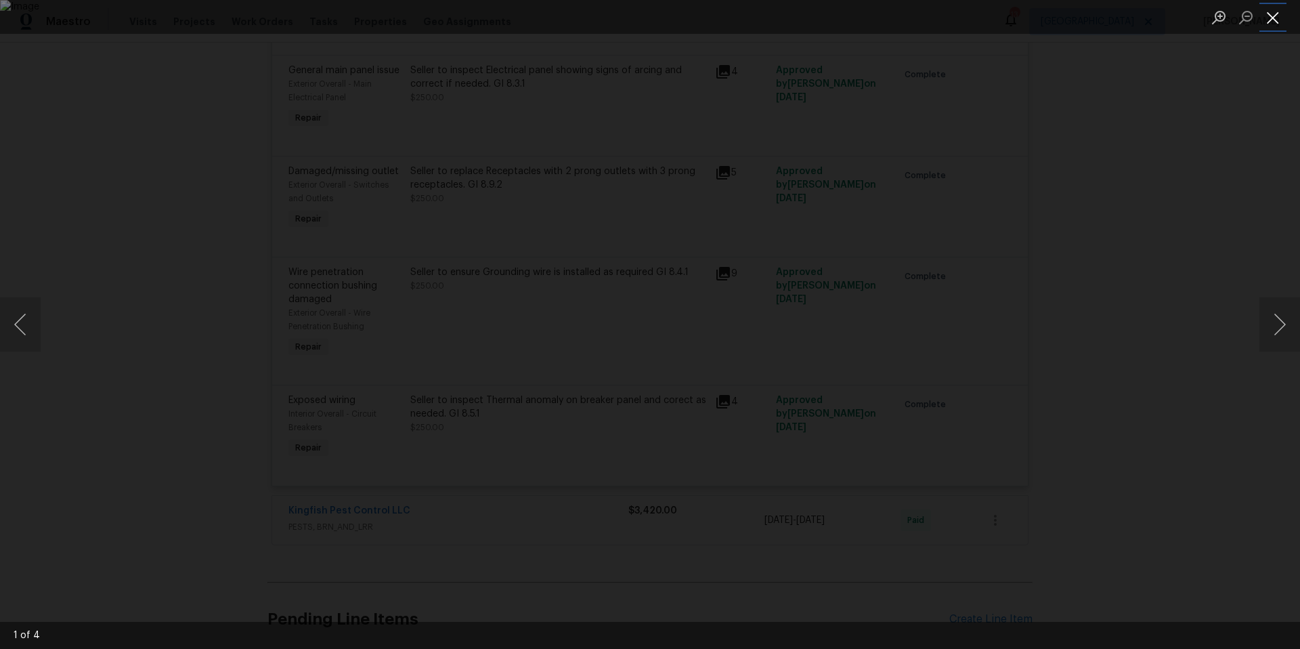
click at [1272, 23] on button "Close lightbox" at bounding box center [1272, 17] width 27 height 24
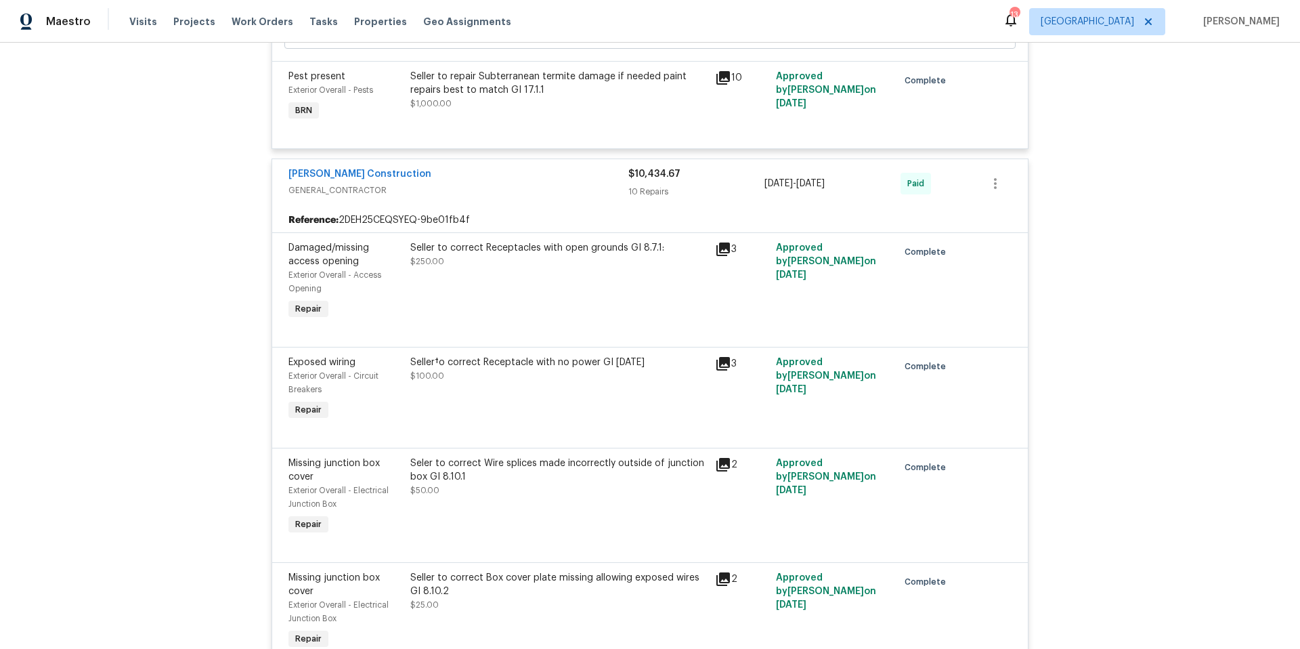
scroll to position [1519, 0]
click at [339, 175] on link "Dehlinger Construction" at bounding box center [359, 171] width 143 height 9
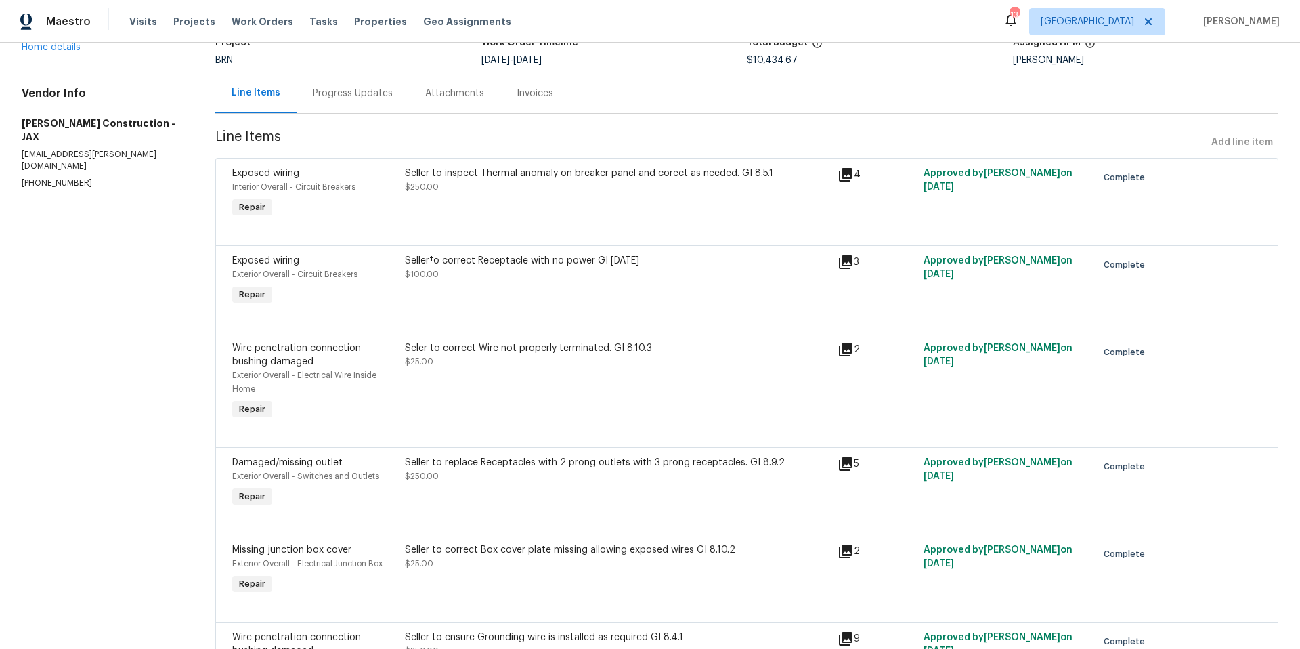
scroll to position [5, 0]
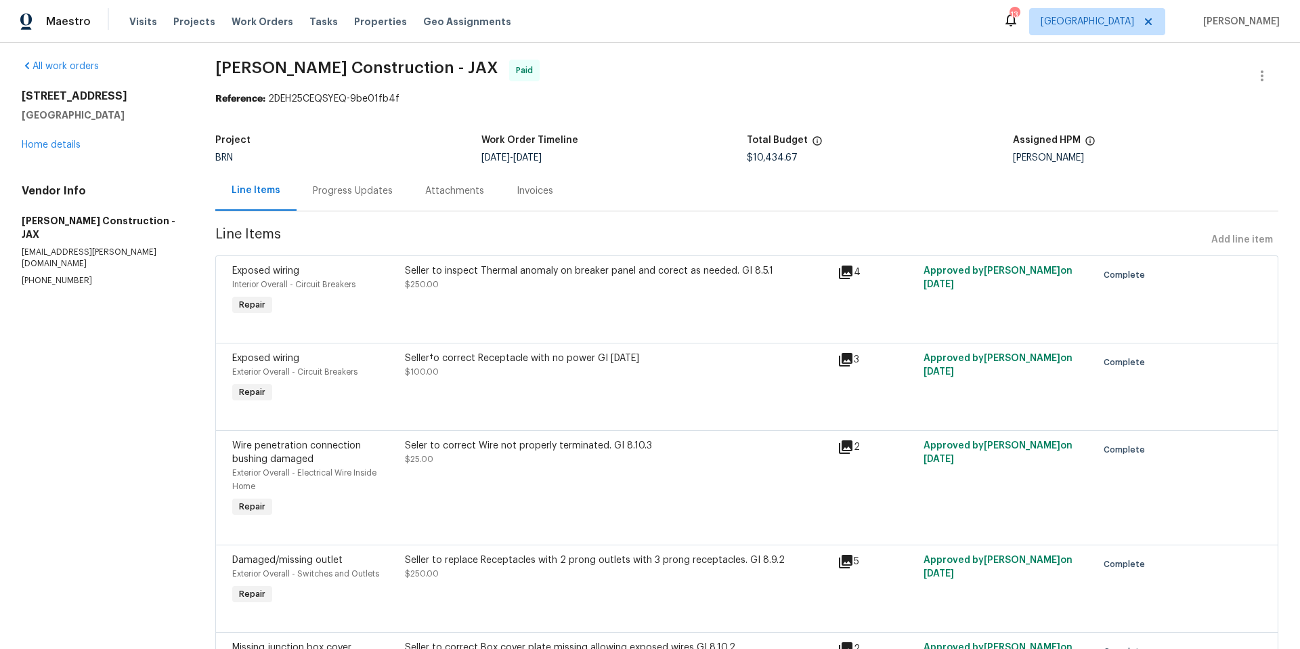
click at [349, 192] on div "Progress Updates" at bounding box center [353, 191] width 80 height 14
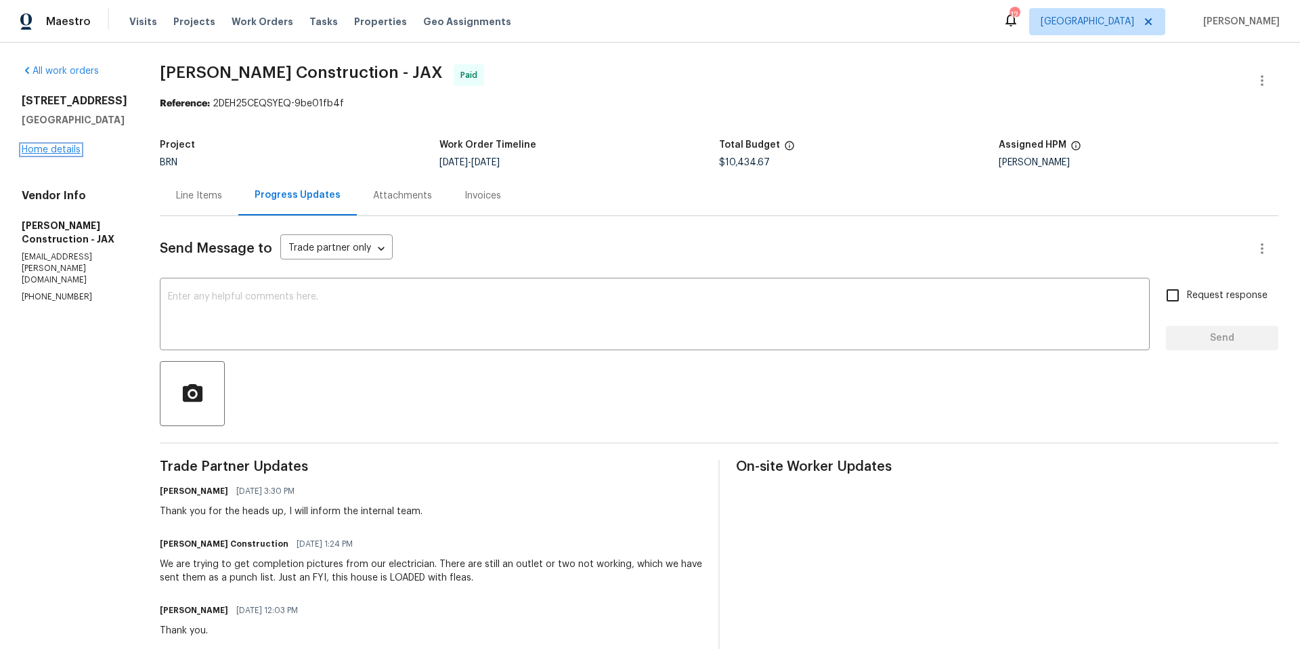
click at [54, 146] on link "Home details" at bounding box center [51, 149] width 59 height 9
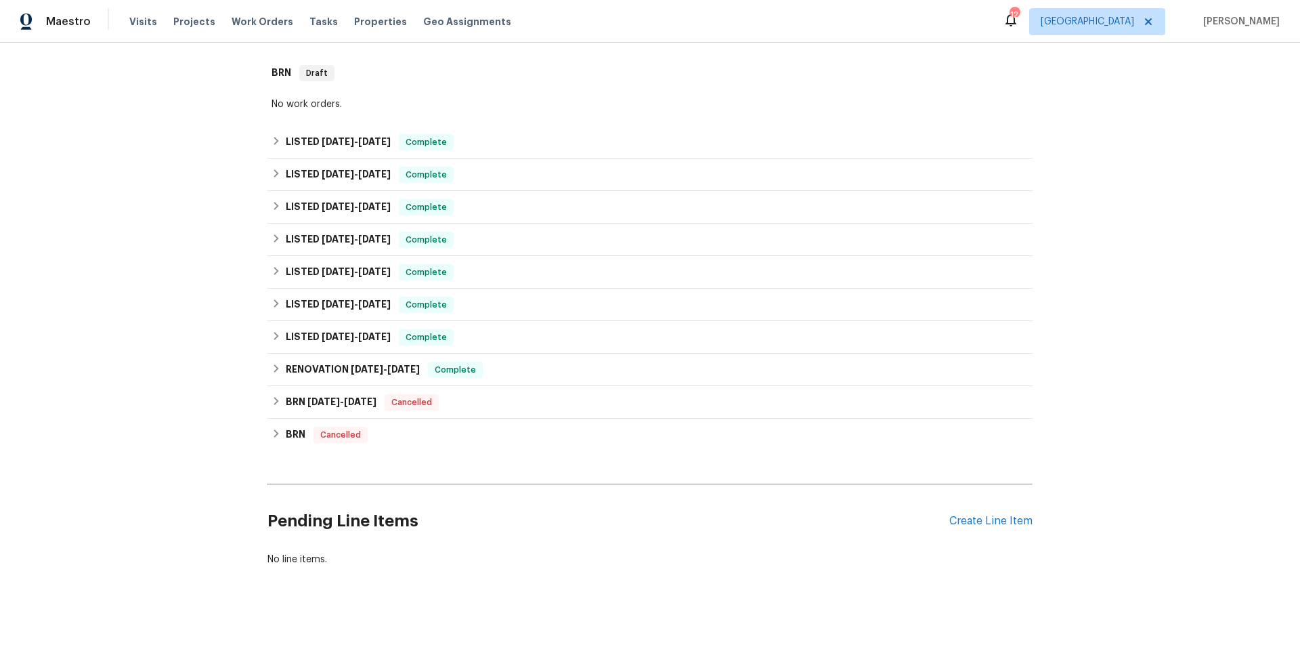
scroll to position [350, 0]
click at [531, 393] on div "BRN 6/14/24 - 6/14/24 Cancelled" at bounding box center [649, 401] width 757 height 16
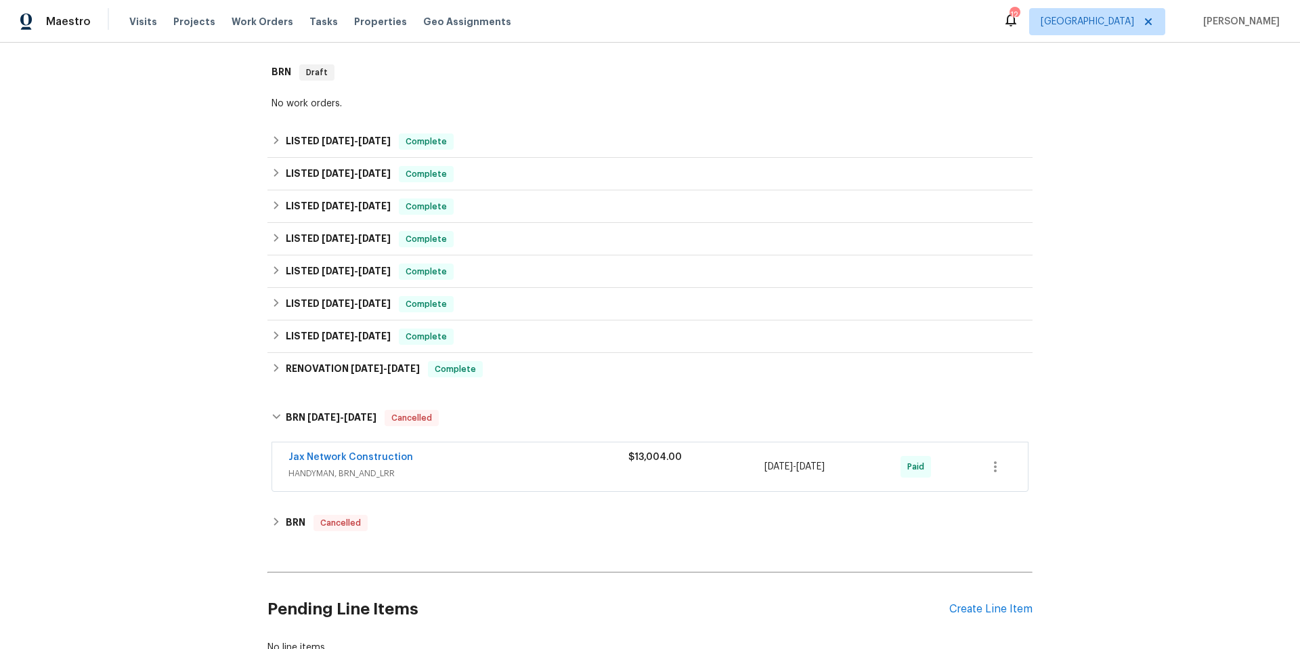
click at [494, 456] on div "Jax Network Construction" at bounding box center [458, 458] width 340 height 16
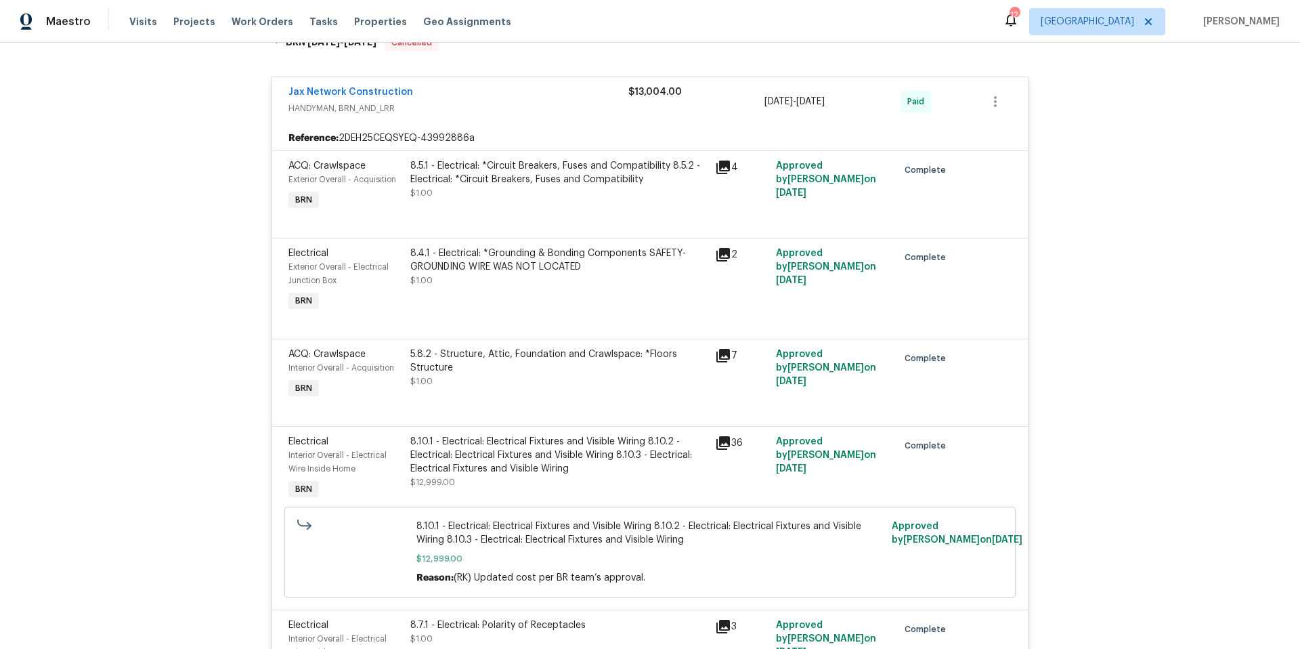
scroll to position [563, 0]
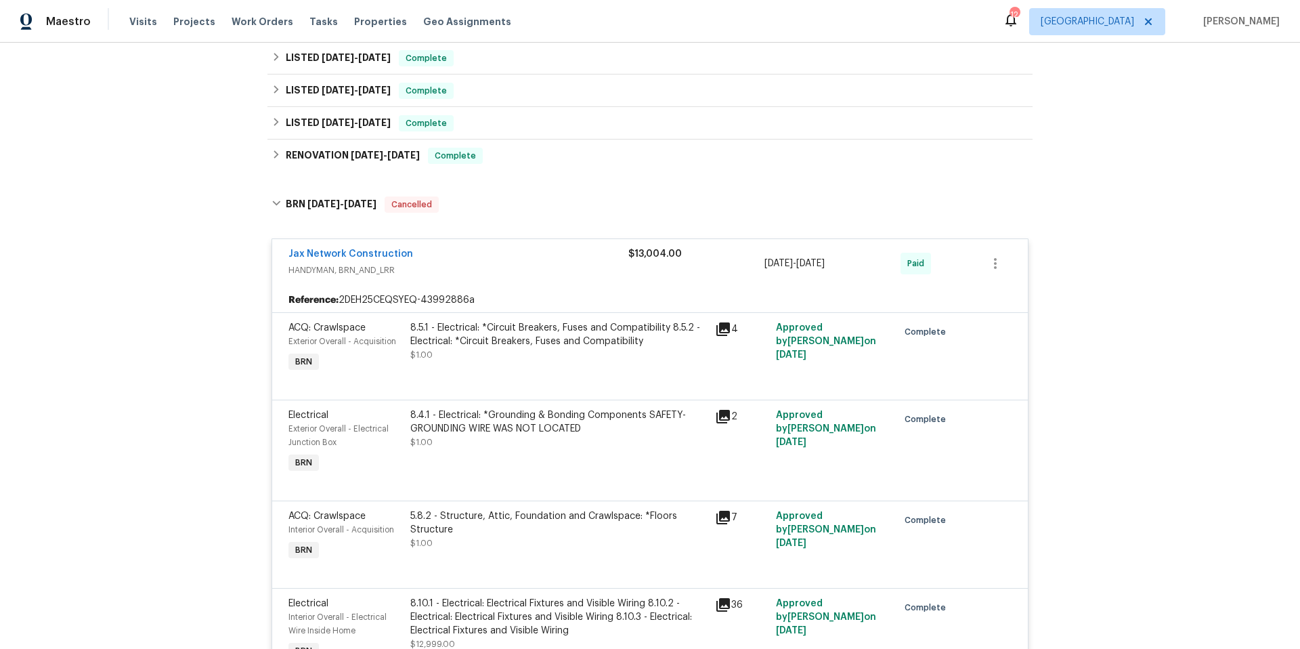
click at [455, 247] on div "Jax Network Construction" at bounding box center [458, 255] width 340 height 16
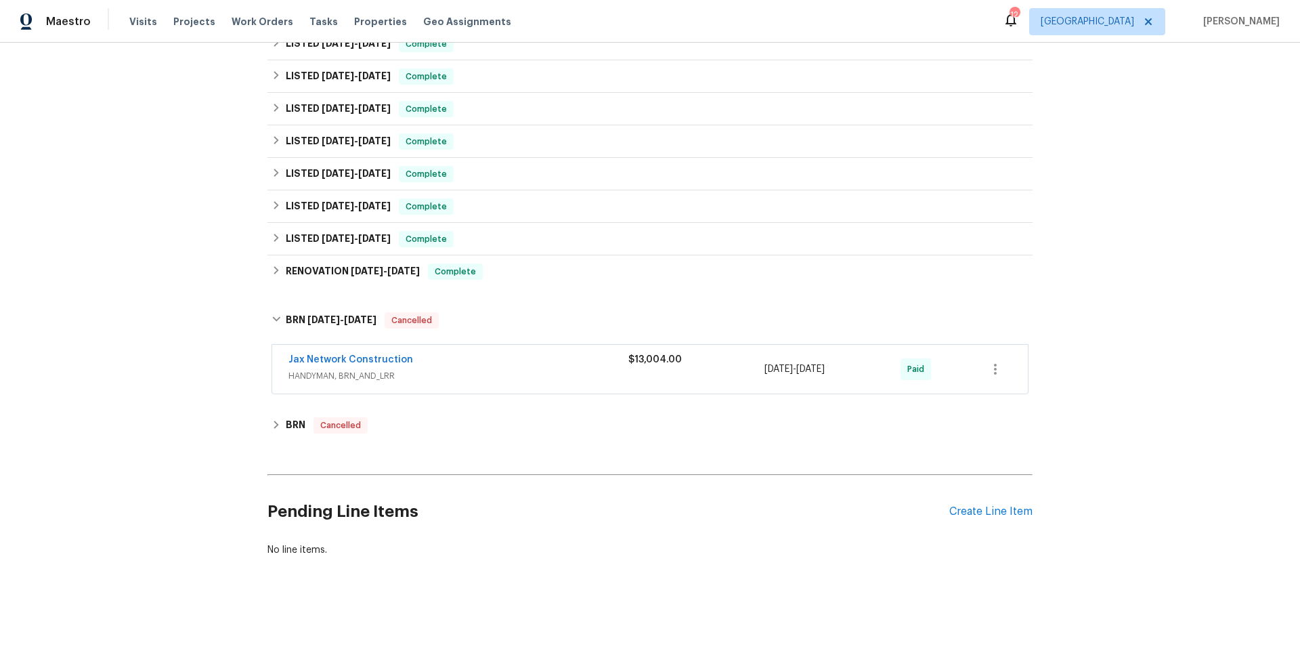
scroll to position [448, 0]
click at [472, 353] on div "Jax Network Construction" at bounding box center [458, 361] width 340 height 16
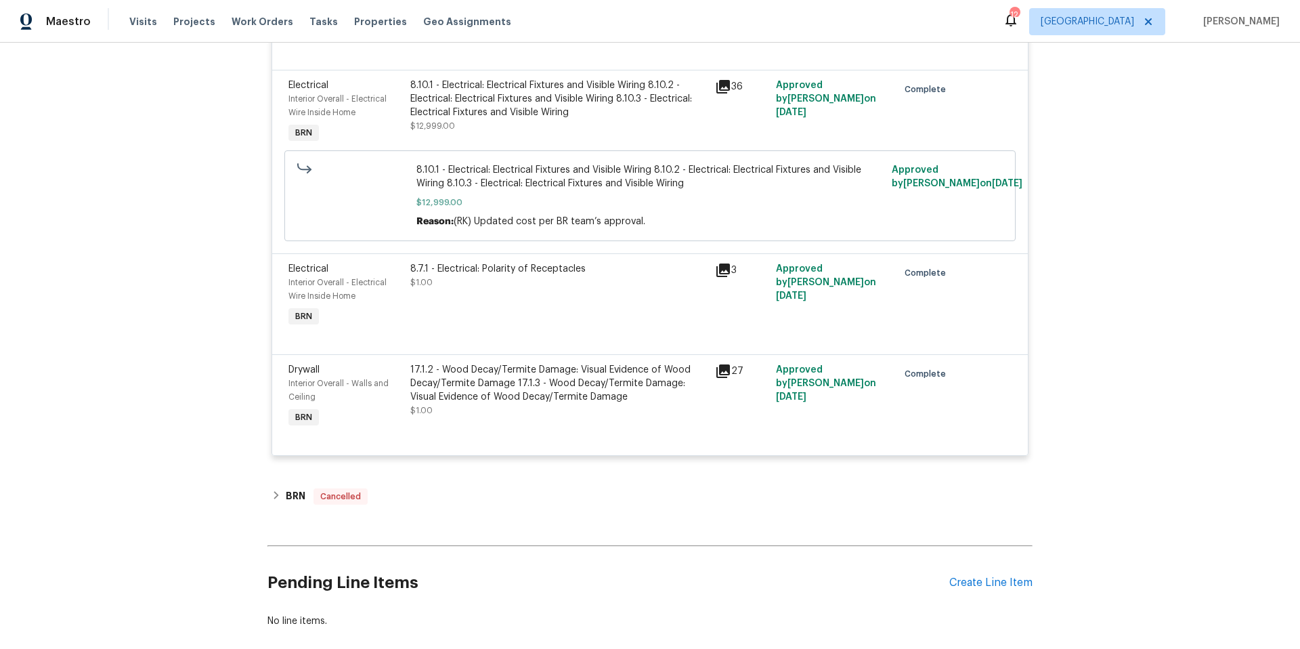
scroll to position [1154, 0]
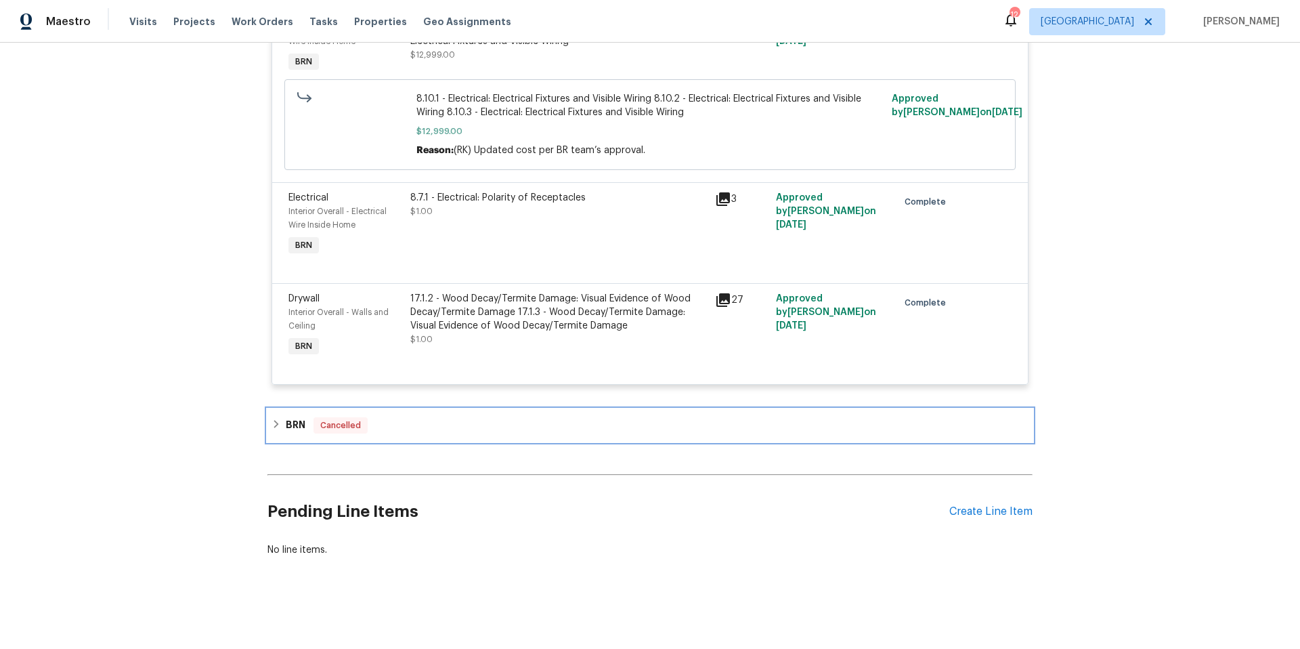
click at [443, 422] on div "BRN Cancelled" at bounding box center [649, 425] width 757 height 16
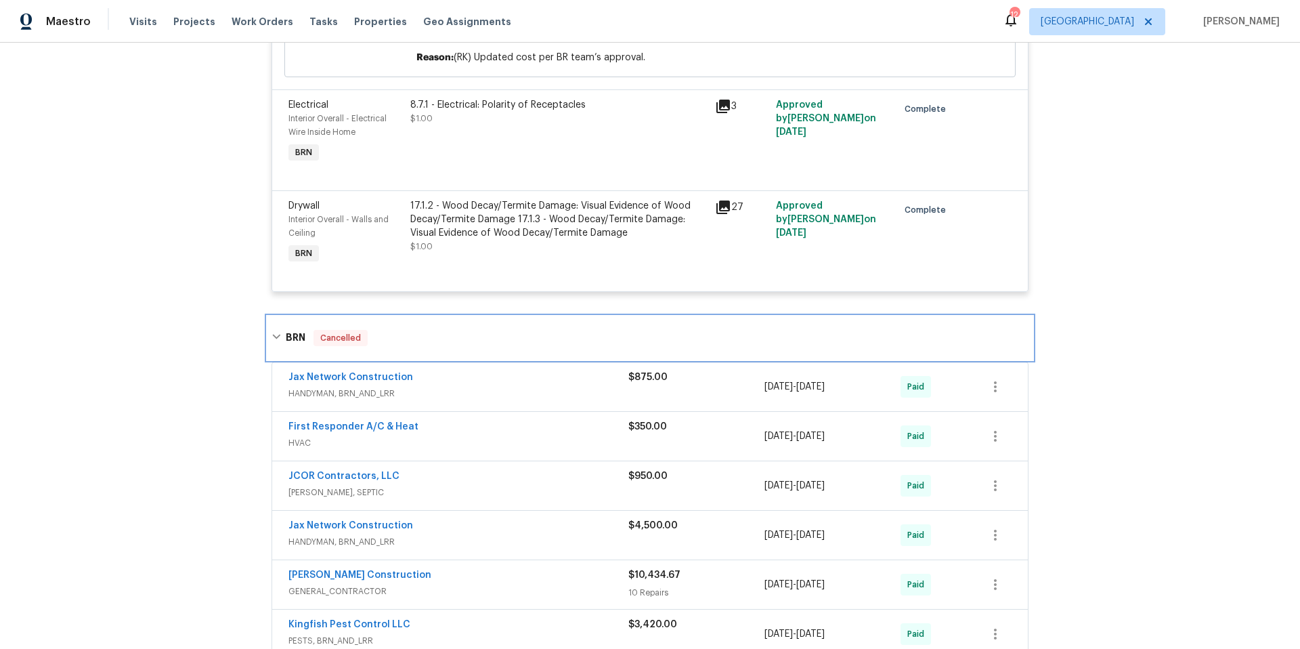
scroll to position [1264, 0]
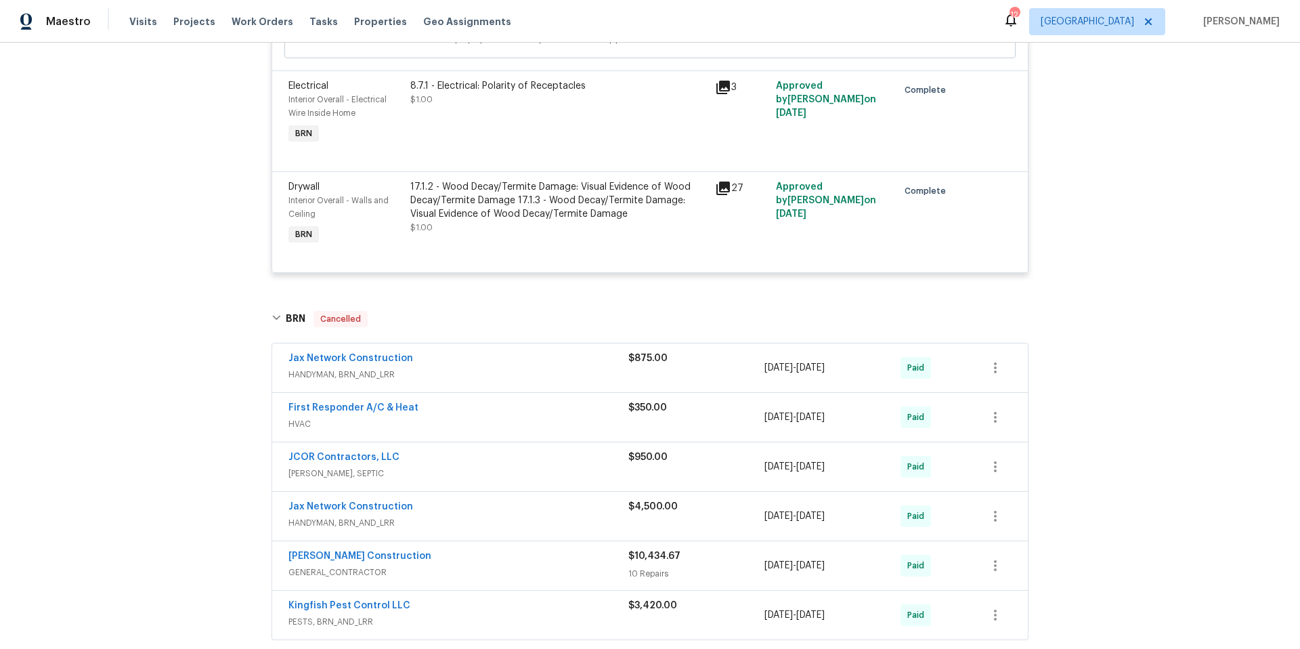
click at [440, 552] on div "Dehlinger Construction" at bounding box center [458, 557] width 340 height 16
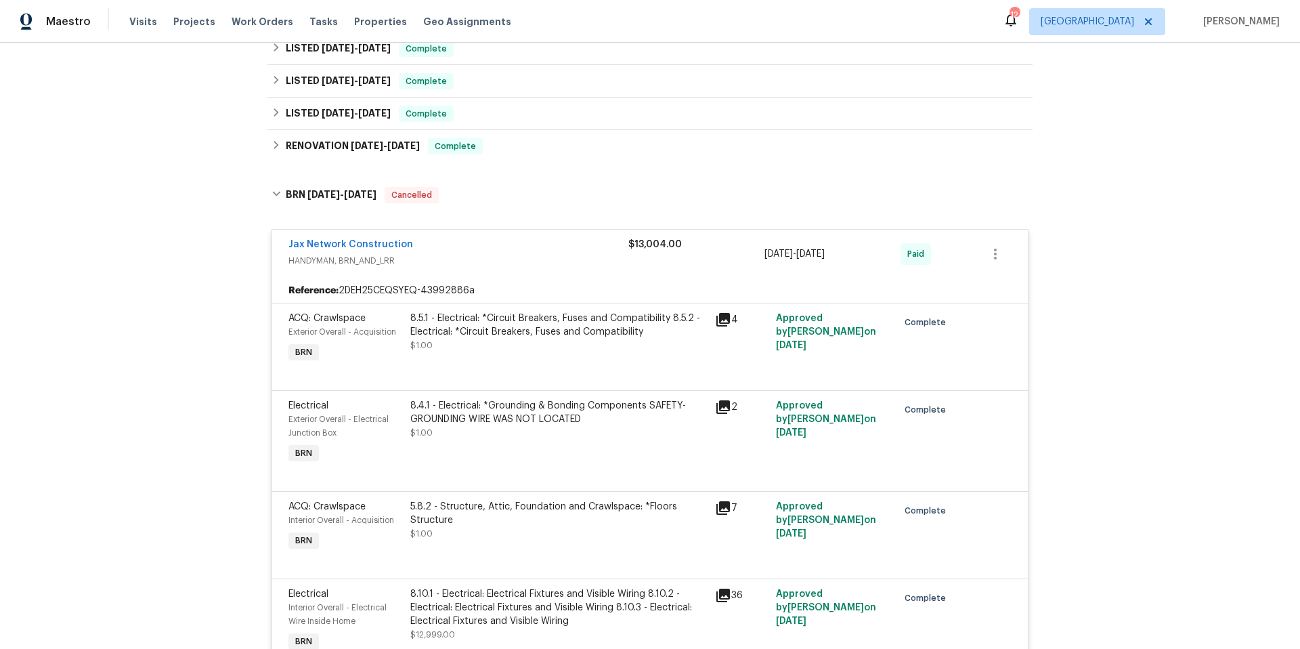
scroll to position [478, 0]
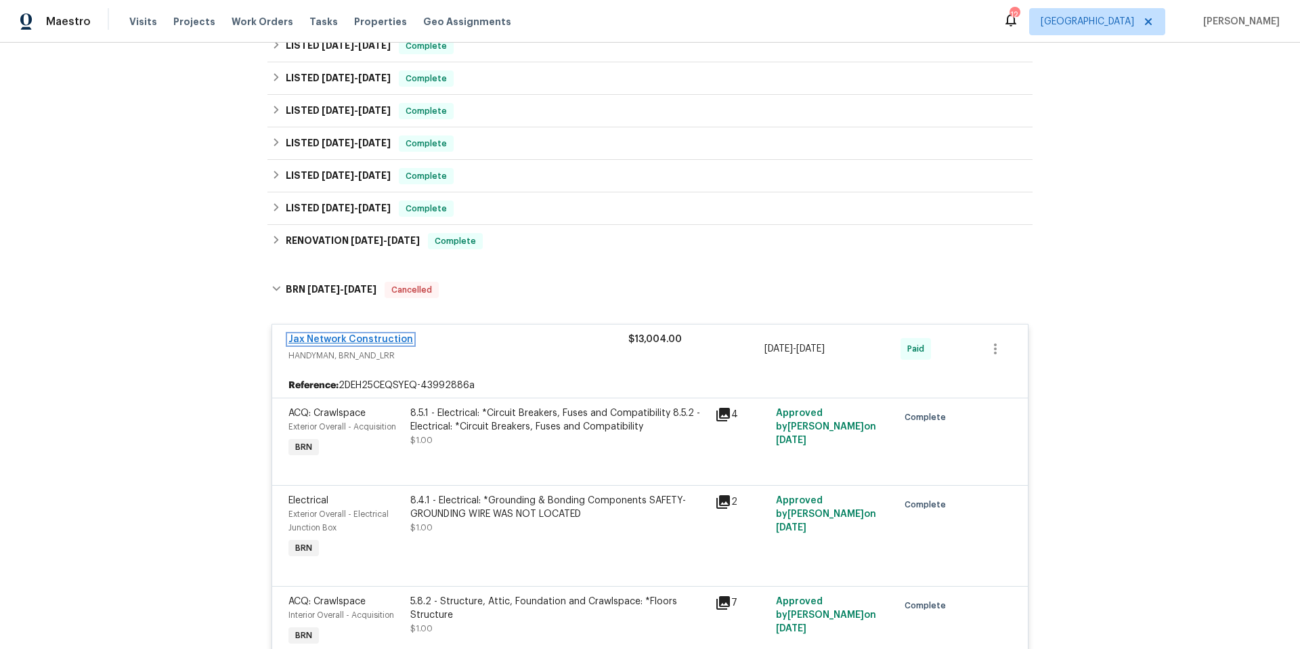
click at [362, 334] on link "Jax Network Construction" at bounding box center [350, 338] width 125 height 9
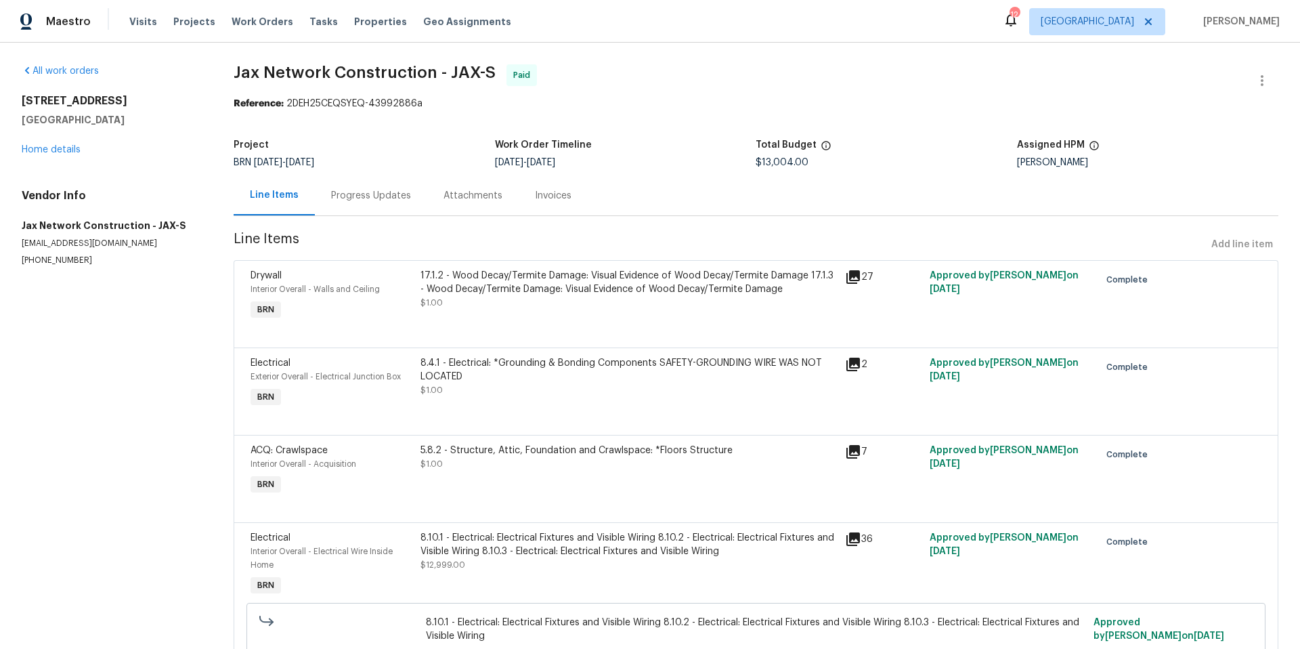
click at [373, 198] on div "Progress Updates" at bounding box center [371, 196] width 80 height 14
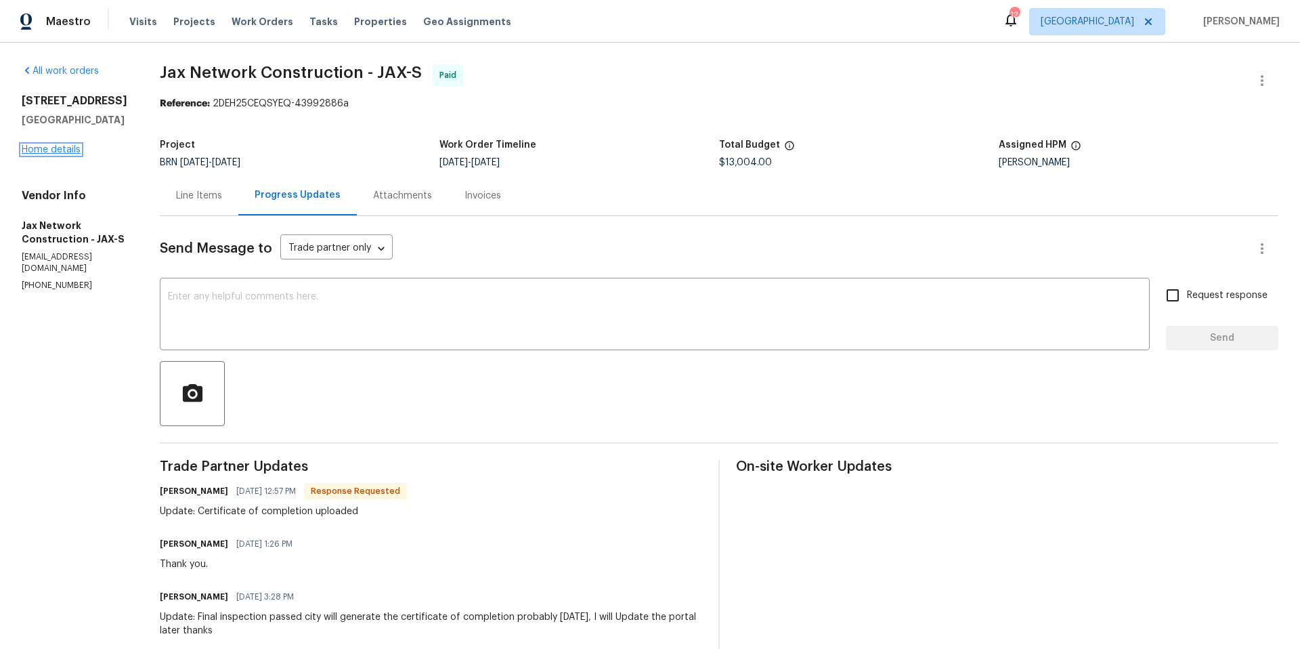
click at [58, 148] on link "Home details" at bounding box center [51, 149] width 59 height 9
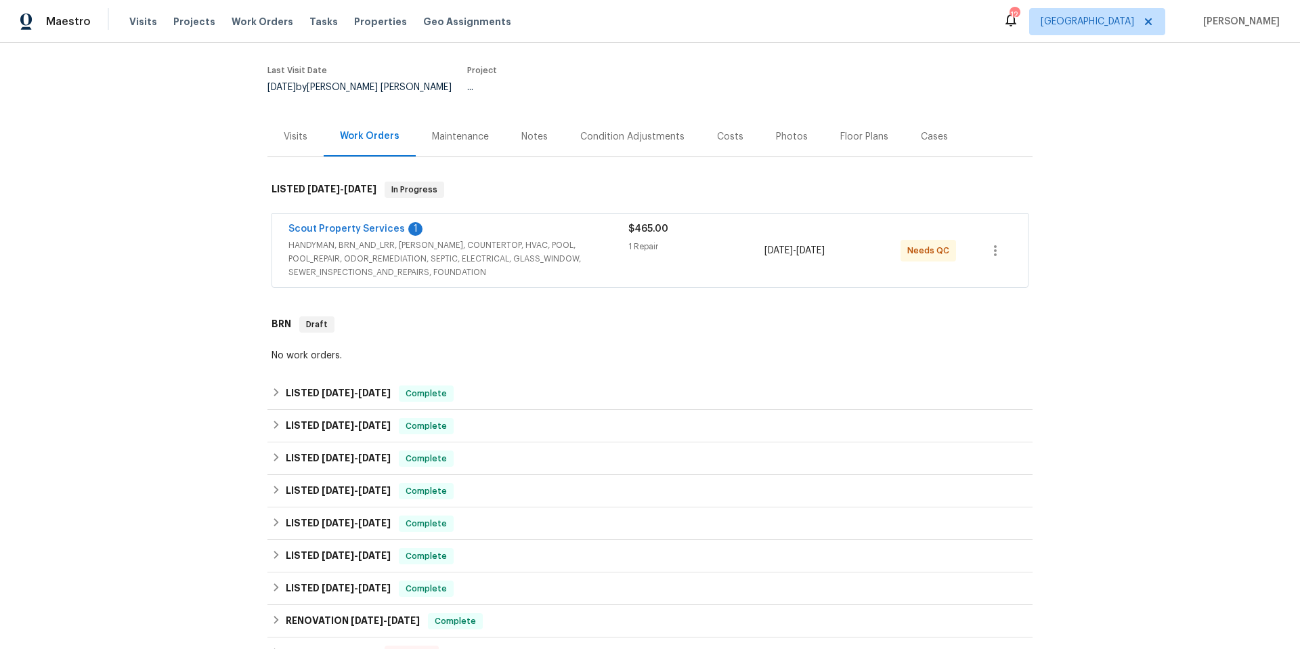
scroll to position [243, 0]
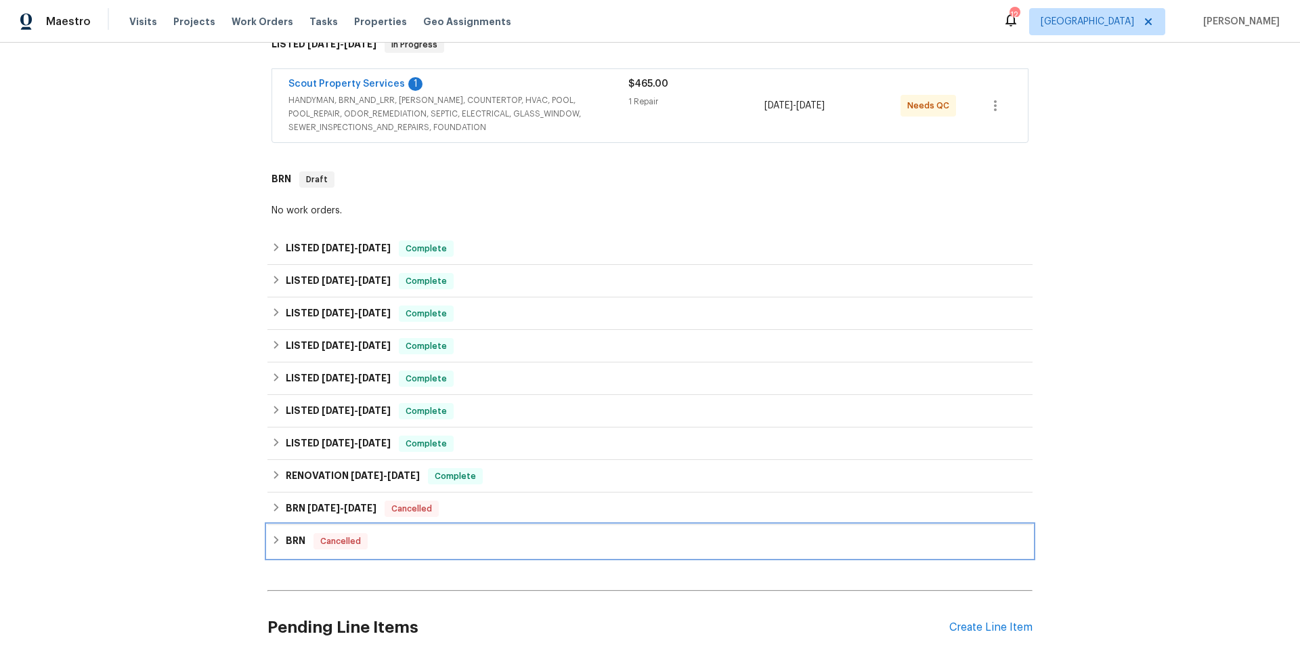
click at [491, 537] on div "BRN Cancelled" at bounding box center [649, 541] width 757 height 16
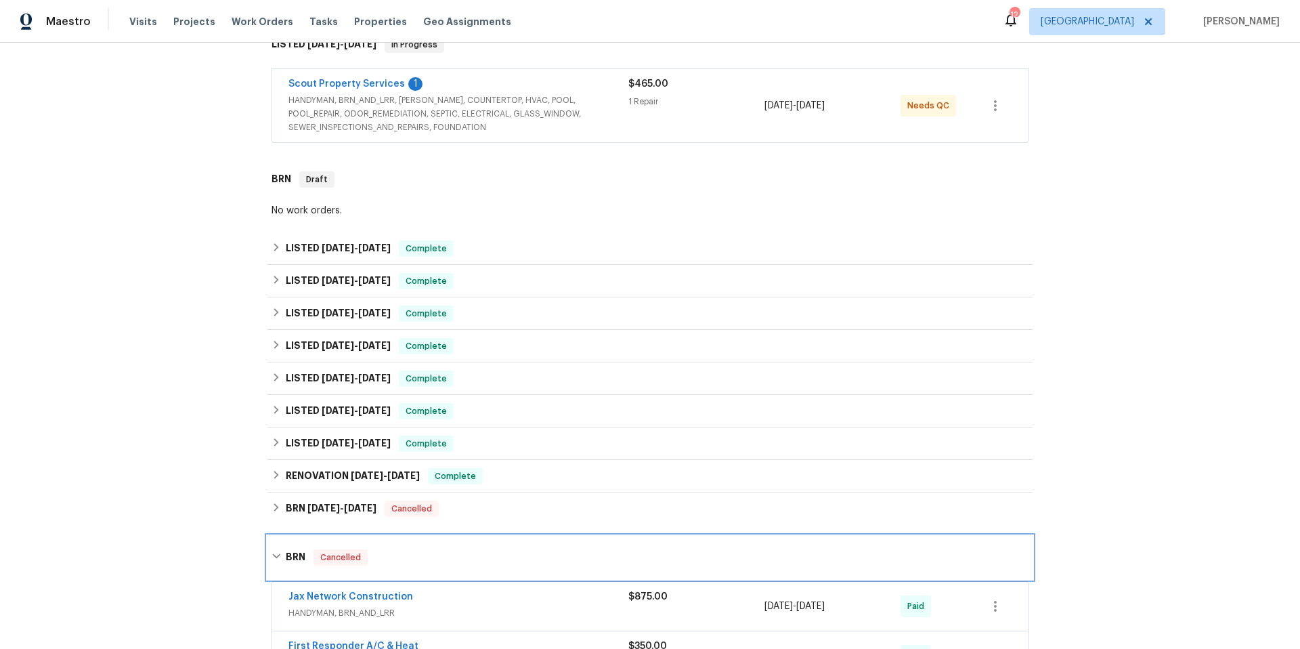
scroll to position [682, 0]
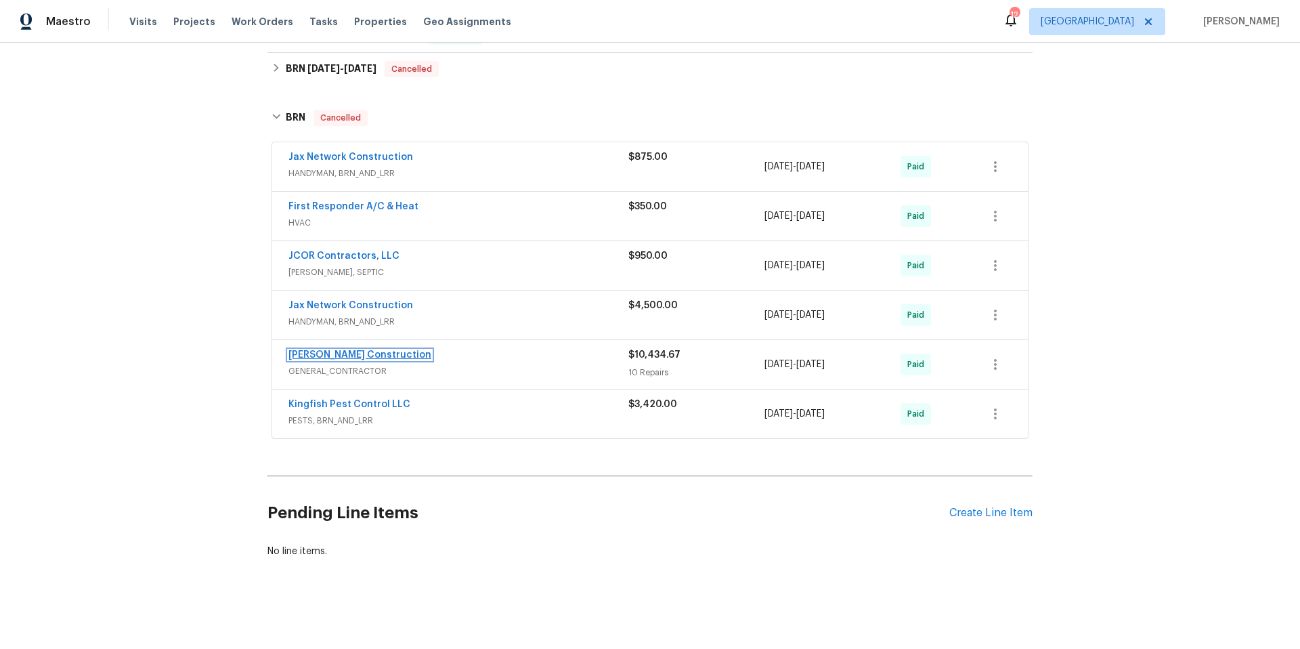
click at [374, 350] on link "Dehlinger Construction" at bounding box center [359, 354] width 143 height 9
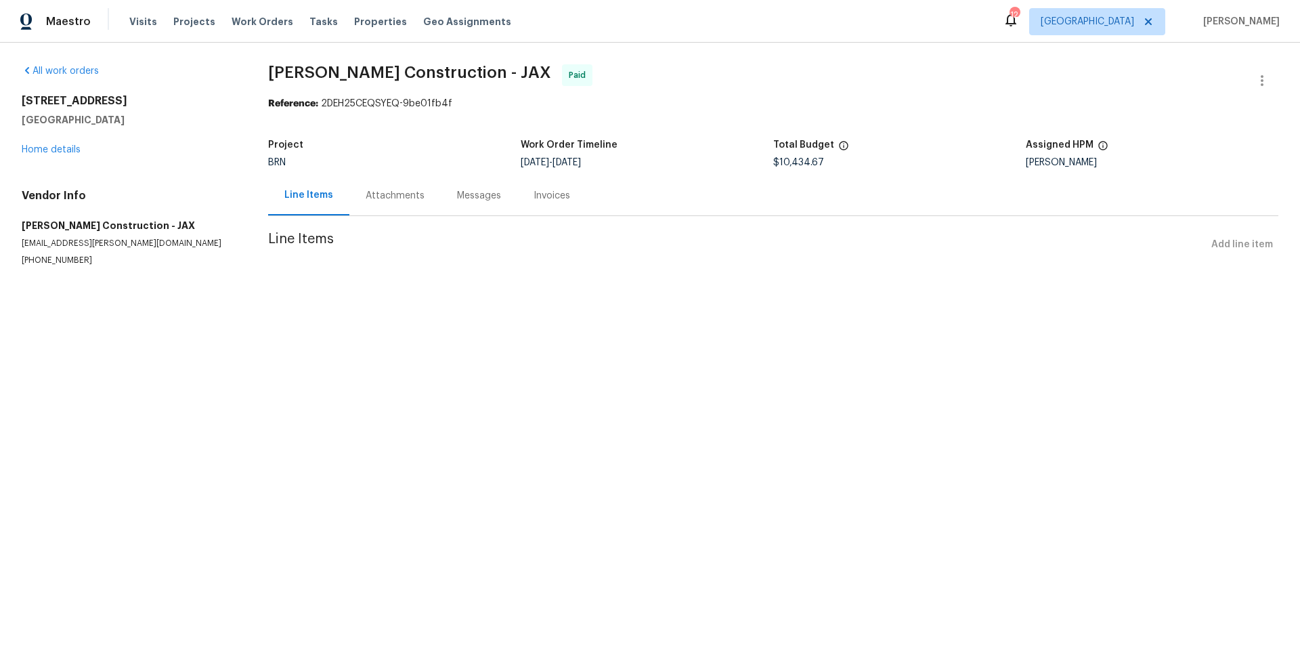
click at [480, 194] on div "Messages" at bounding box center [479, 196] width 44 height 14
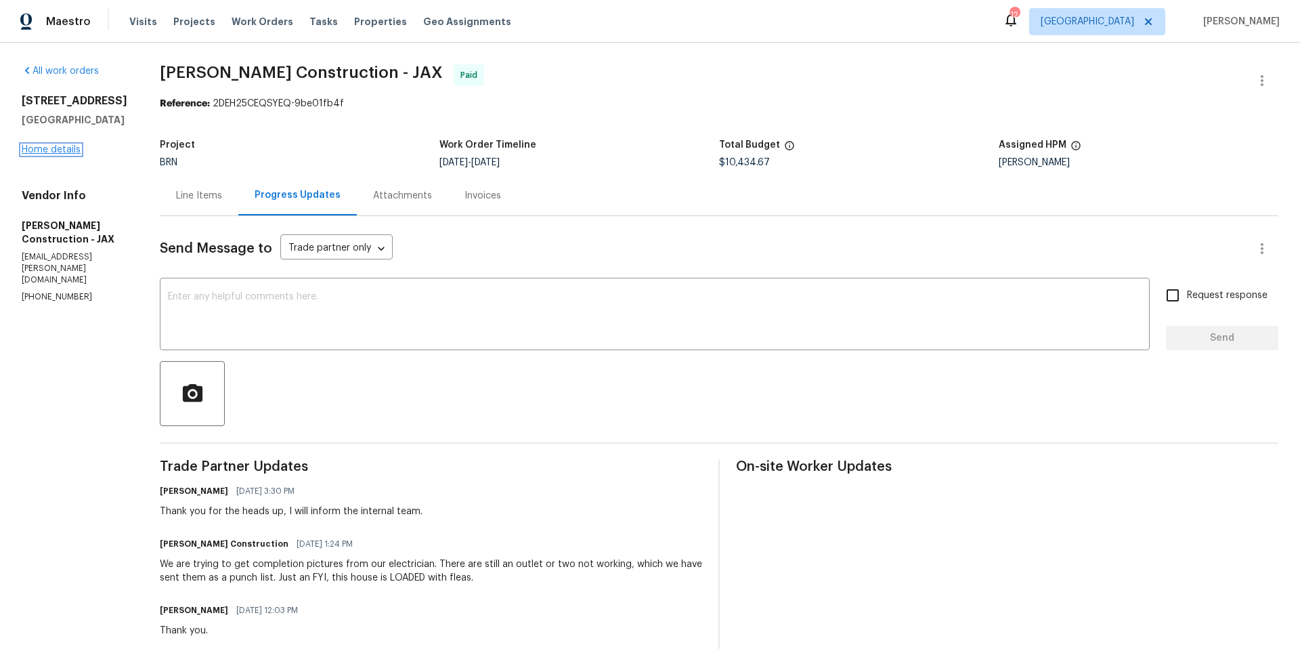
click at [72, 150] on link "Home details" at bounding box center [51, 149] width 59 height 9
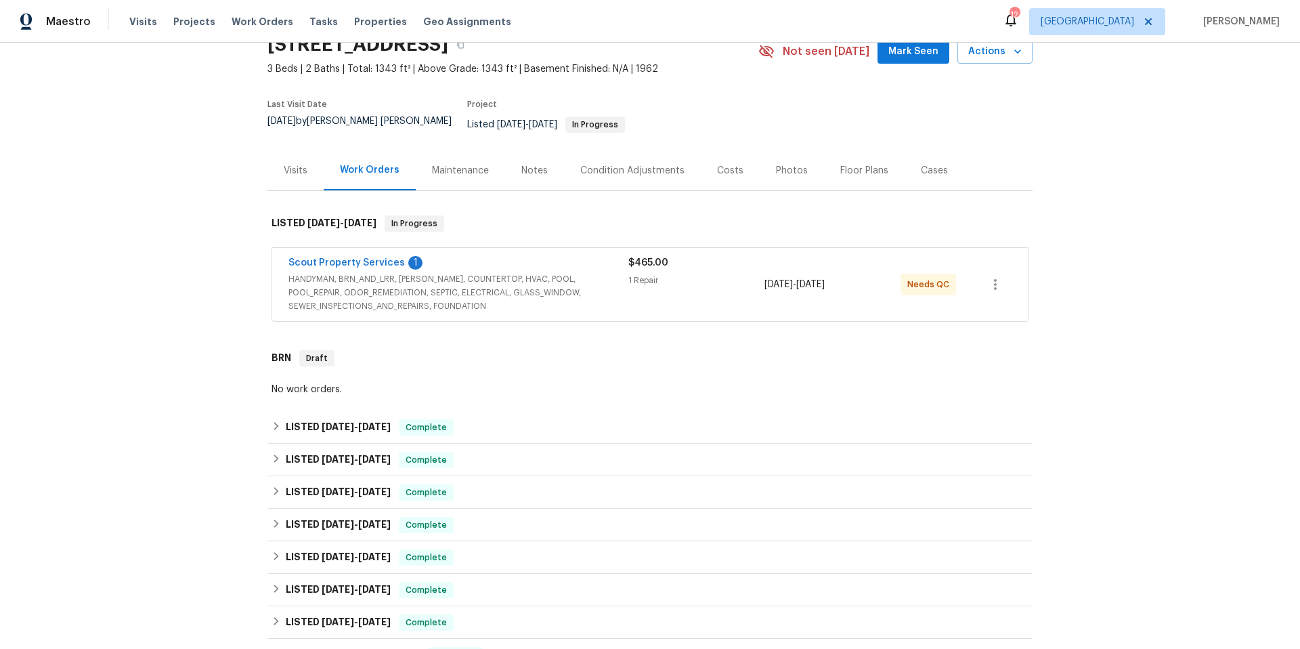
scroll to position [232, 0]
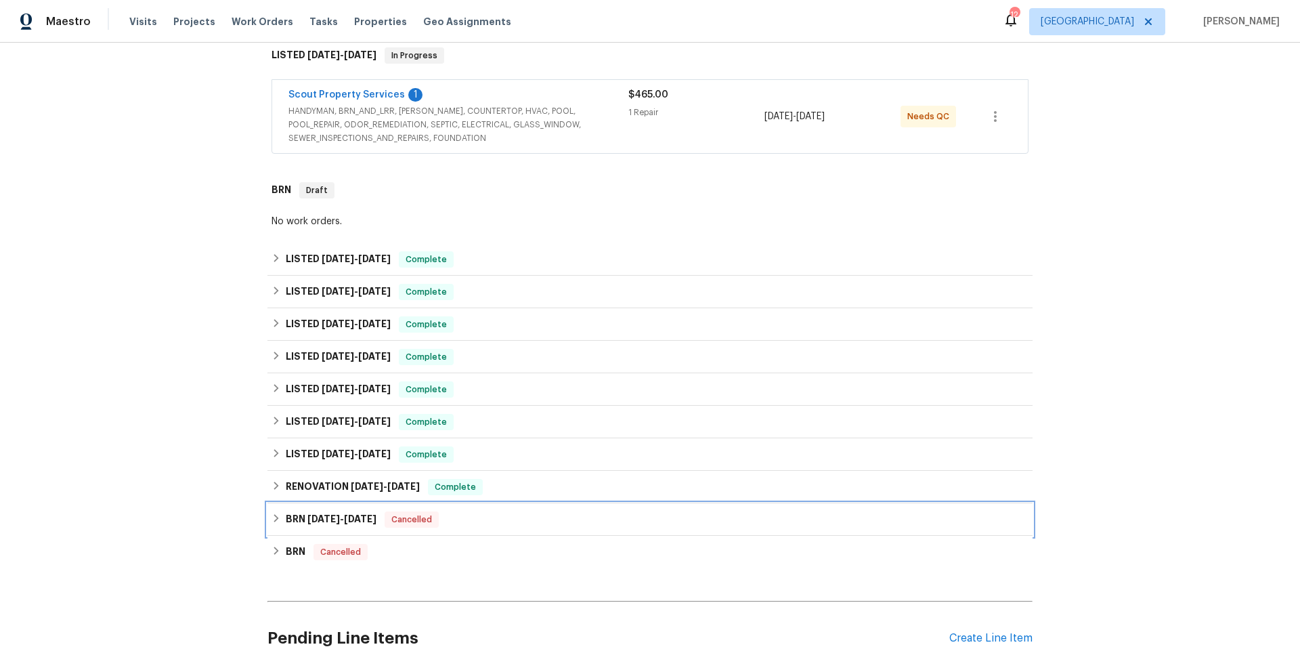
click at [506, 517] on div "BRN 6/14/24 - 6/14/24 Cancelled" at bounding box center [649, 519] width 757 height 16
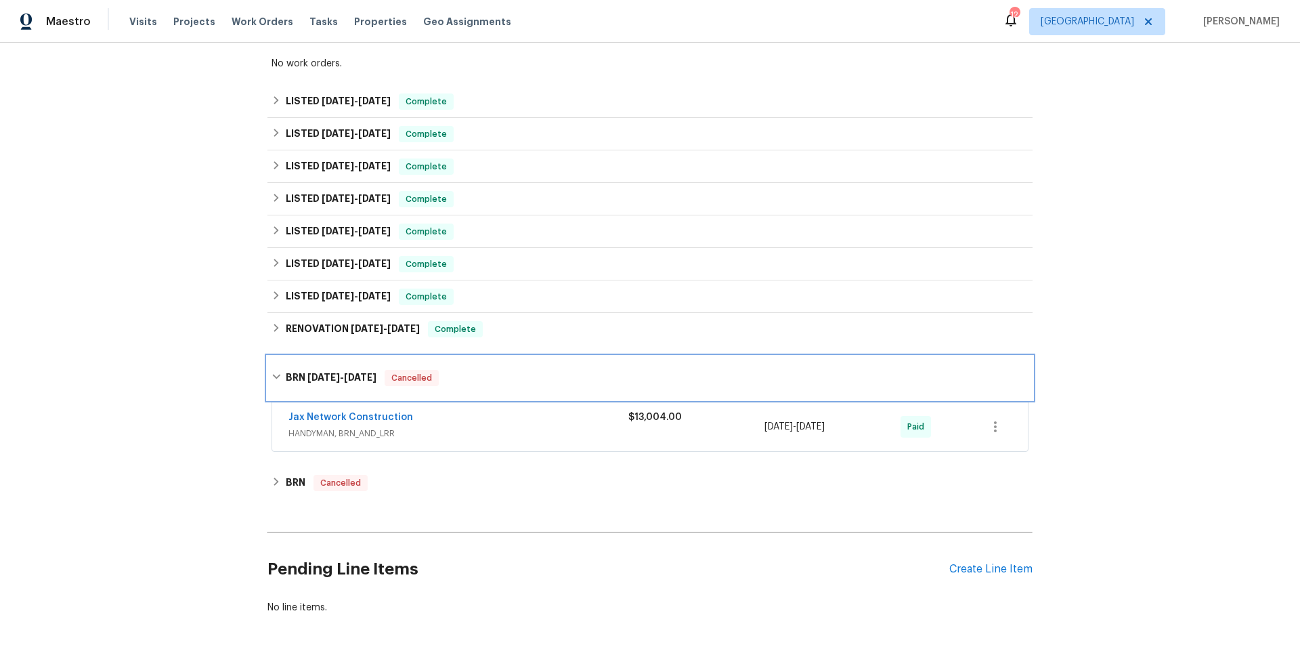
scroll to position [448, 0]
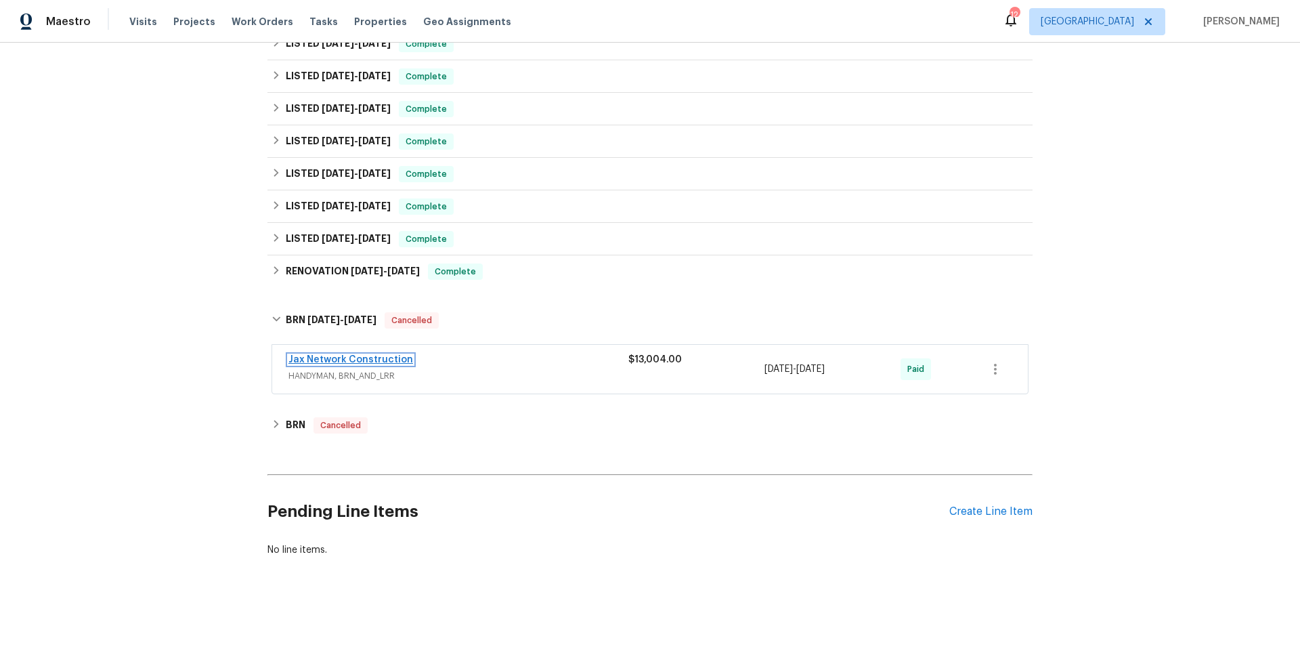
click at [392, 355] on link "Jax Network Construction" at bounding box center [350, 359] width 125 height 9
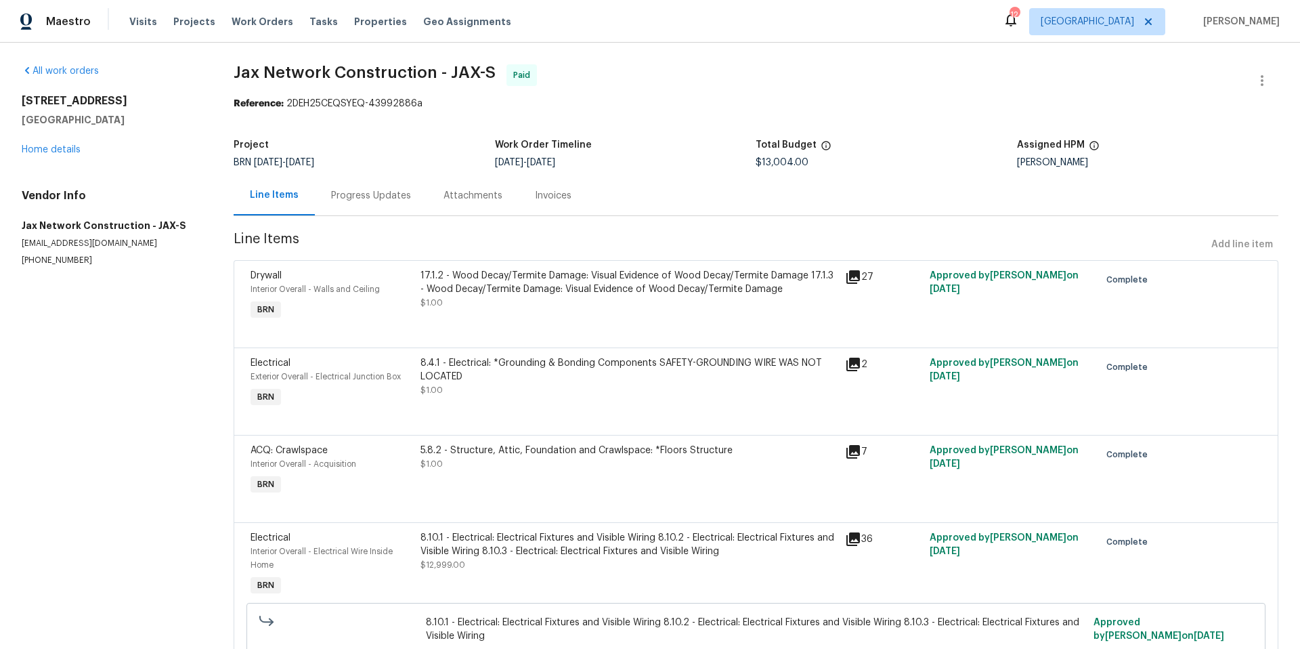
click at [382, 202] on div "Progress Updates" at bounding box center [371, 196] width 80 height 14
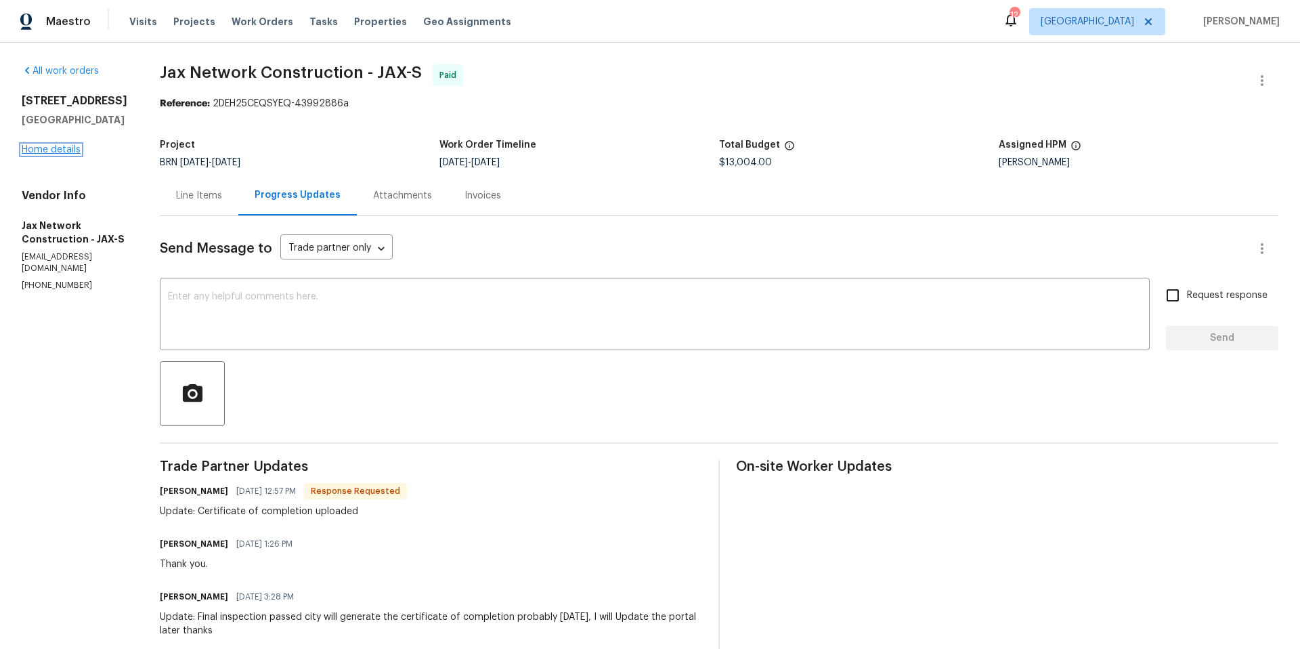
click at [57, 151] on link "Home details" at bounding box center [51, 149] width 59 height 9
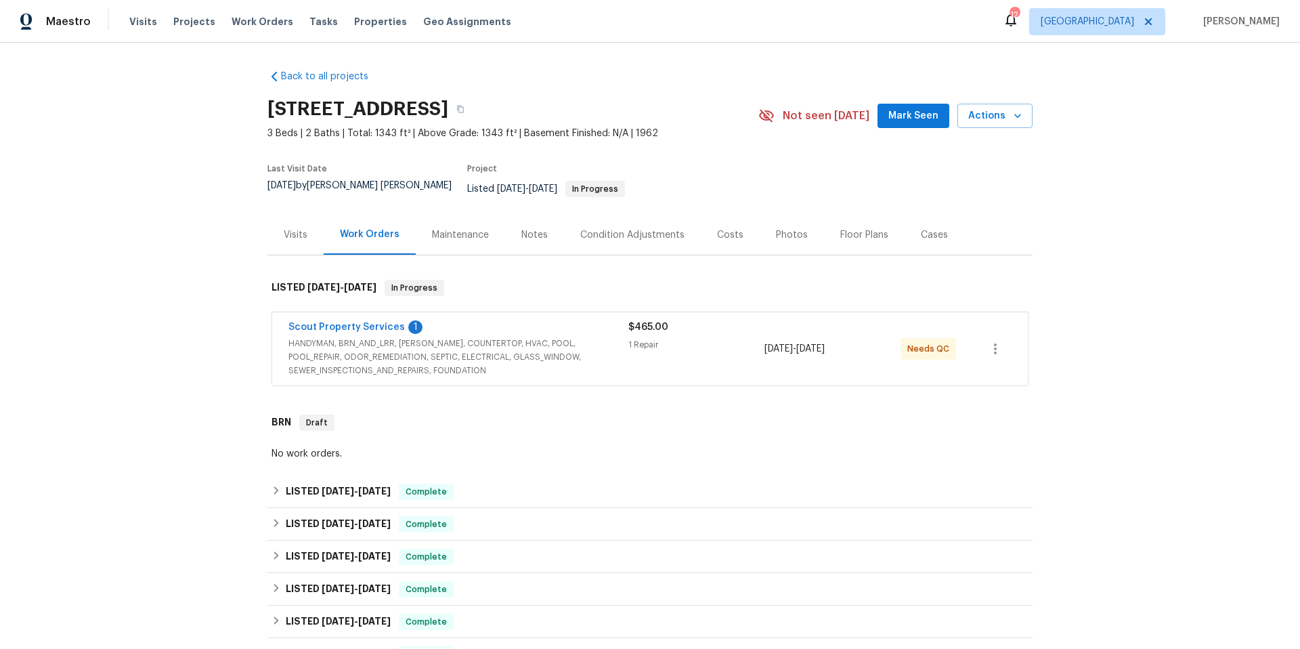
click at [525, 228] on div "Notes" at bounding box center [534, 235] width 26 height 14
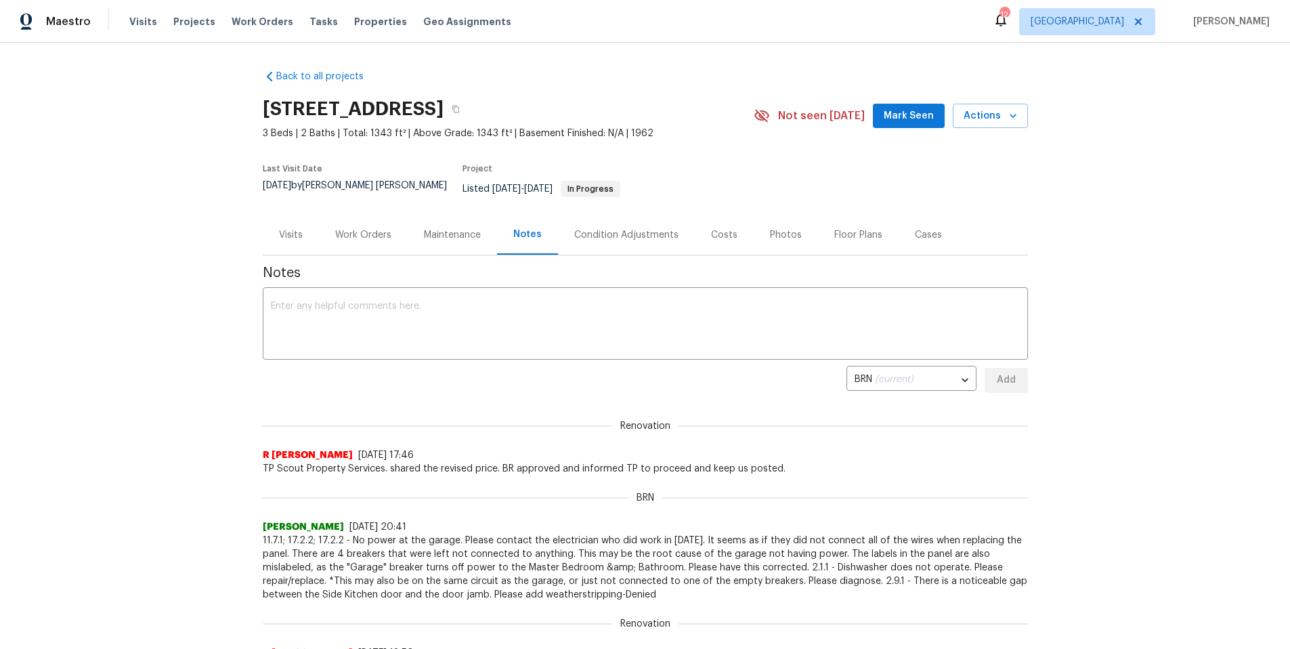
click at [378, 228] on div "Work Orders" at bounding box center [363, 235] width 56 height 14
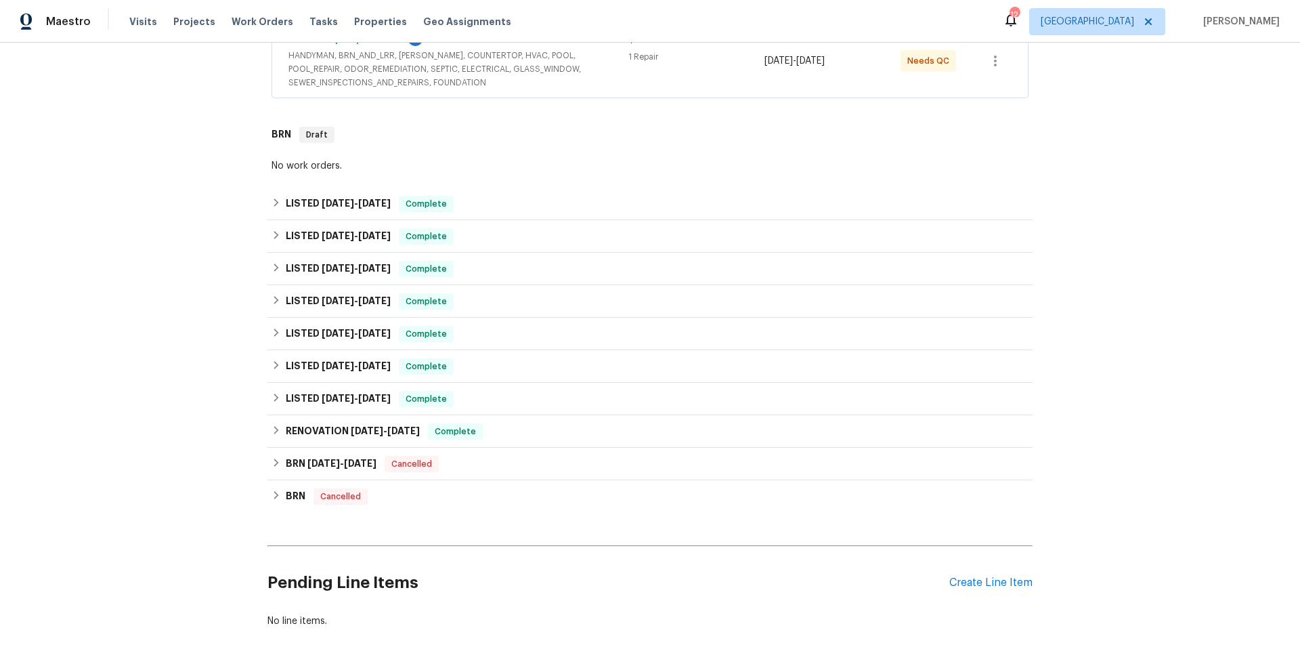
scroll to position [357, 0]
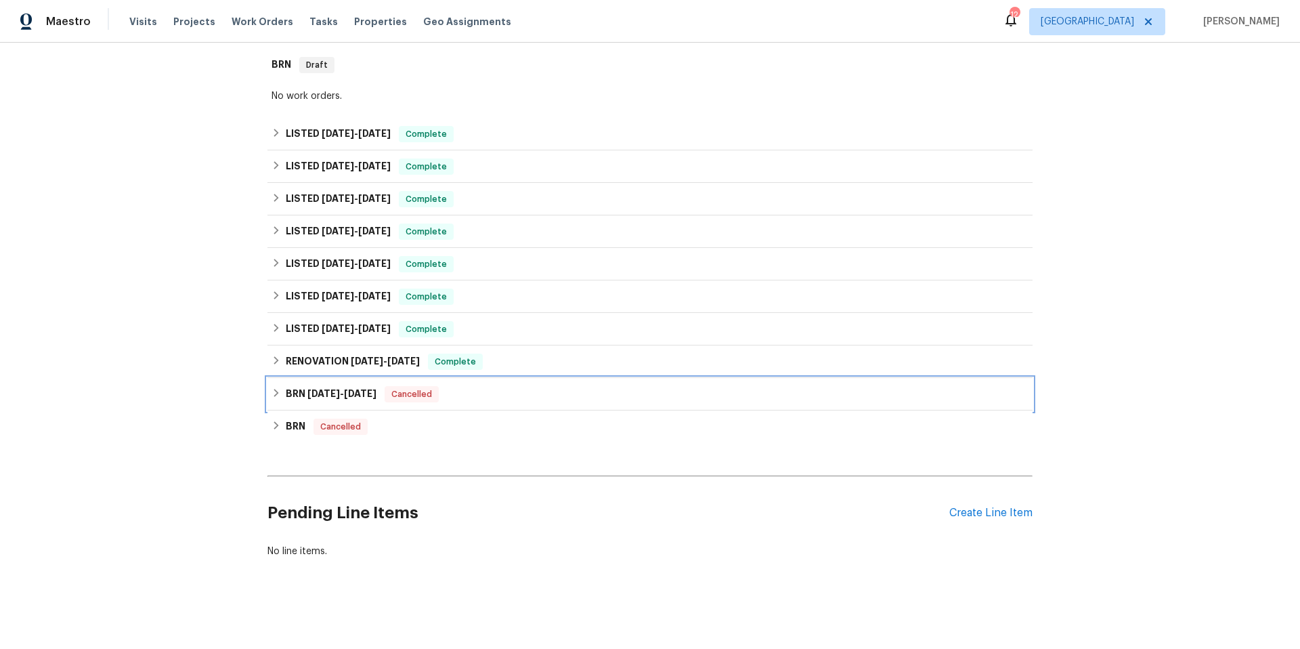
click at [518, 394] on div "BRN 6/14/24 - 6/14/24 Cancelled" at bounding box center [649, 394] width 765 height 32
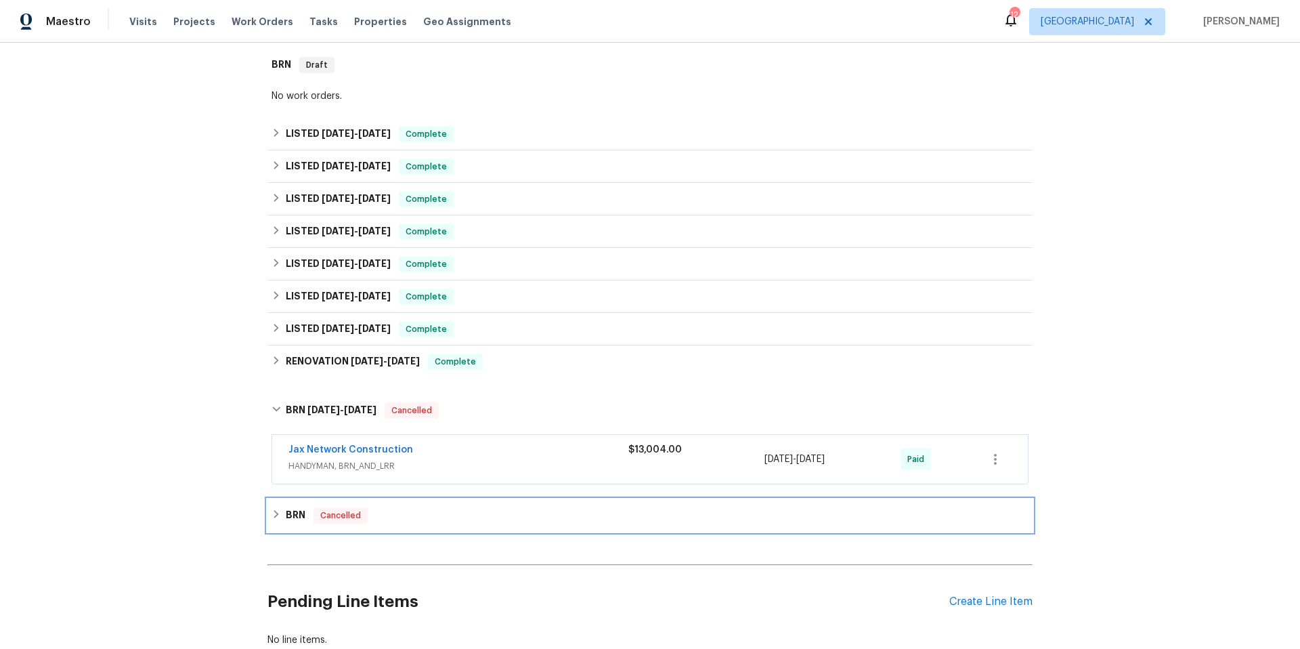
click at [488, 507] on div "BRN Cancelled" at bounding box center [649, 515] width 757 height 16
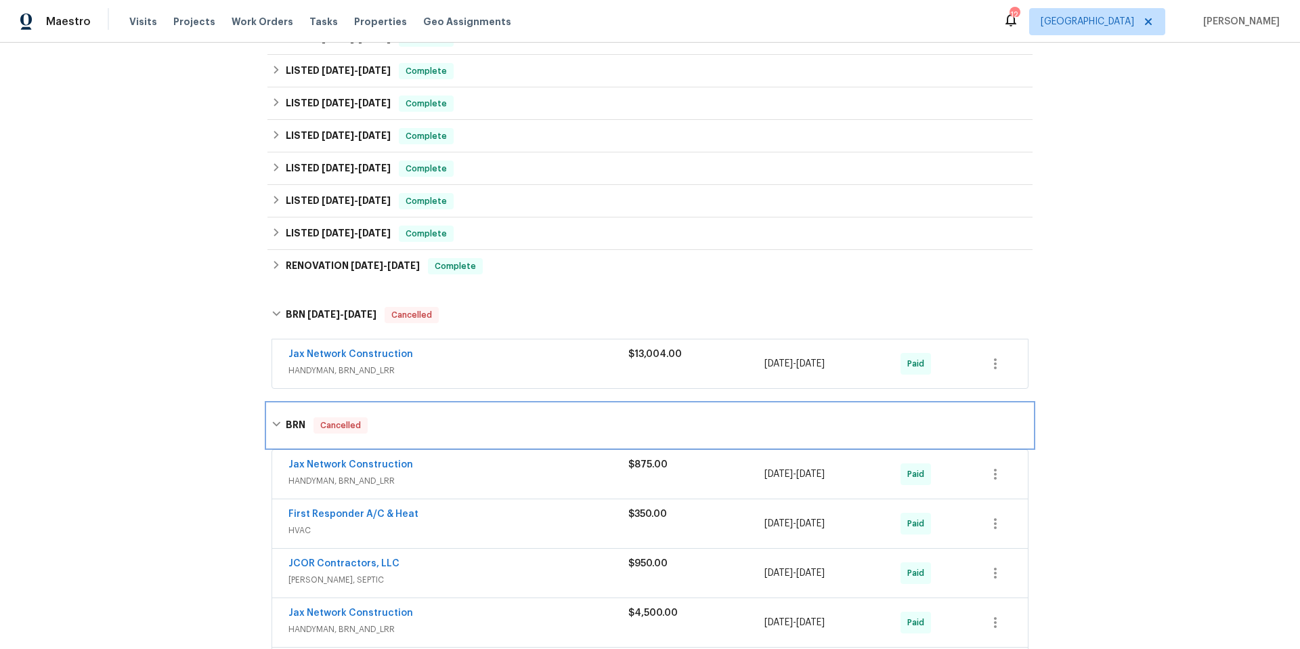
scroll to position [456, 0]
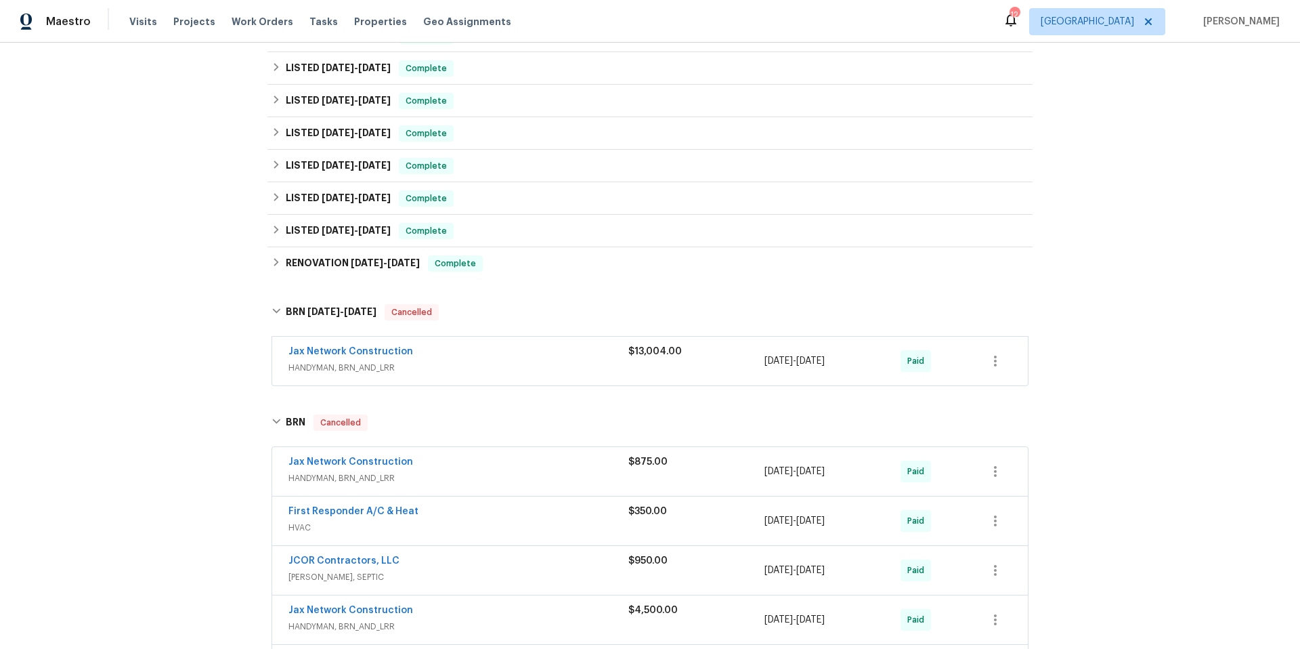
click at [525, 471] on span "HANDYMAN, BRN_AND_LRR" at bounding box center [458, 478] width 340 height 14
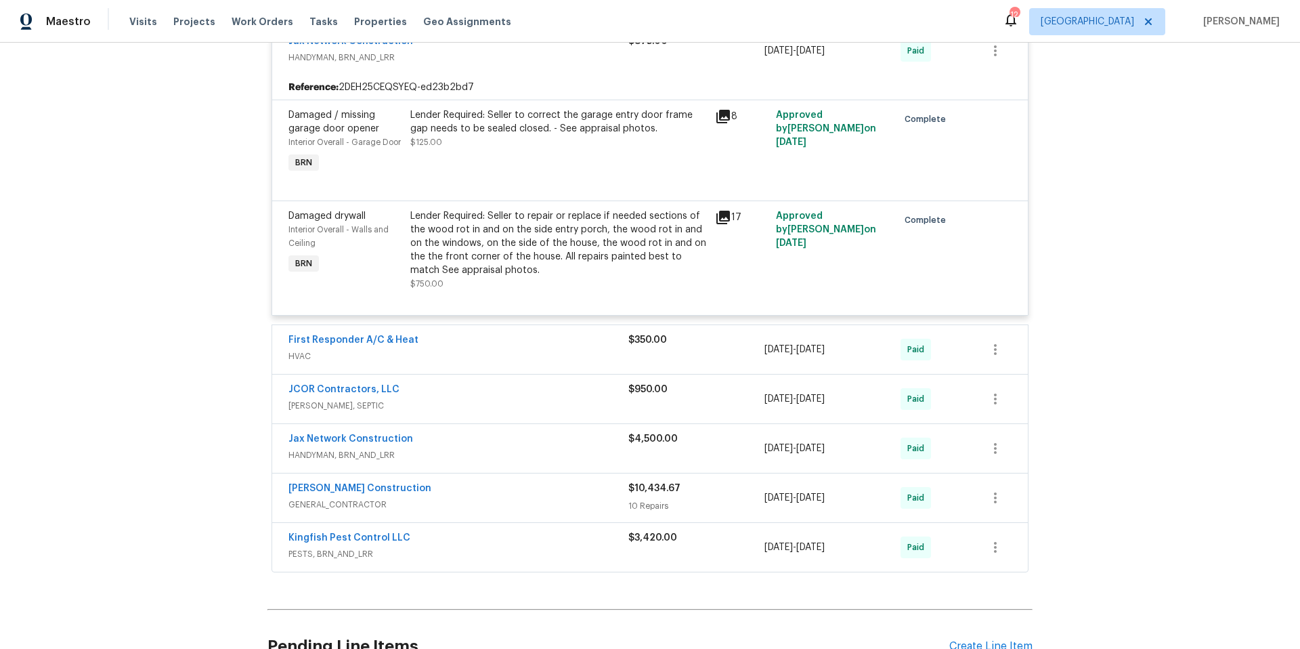
scroll to position [899, 0]
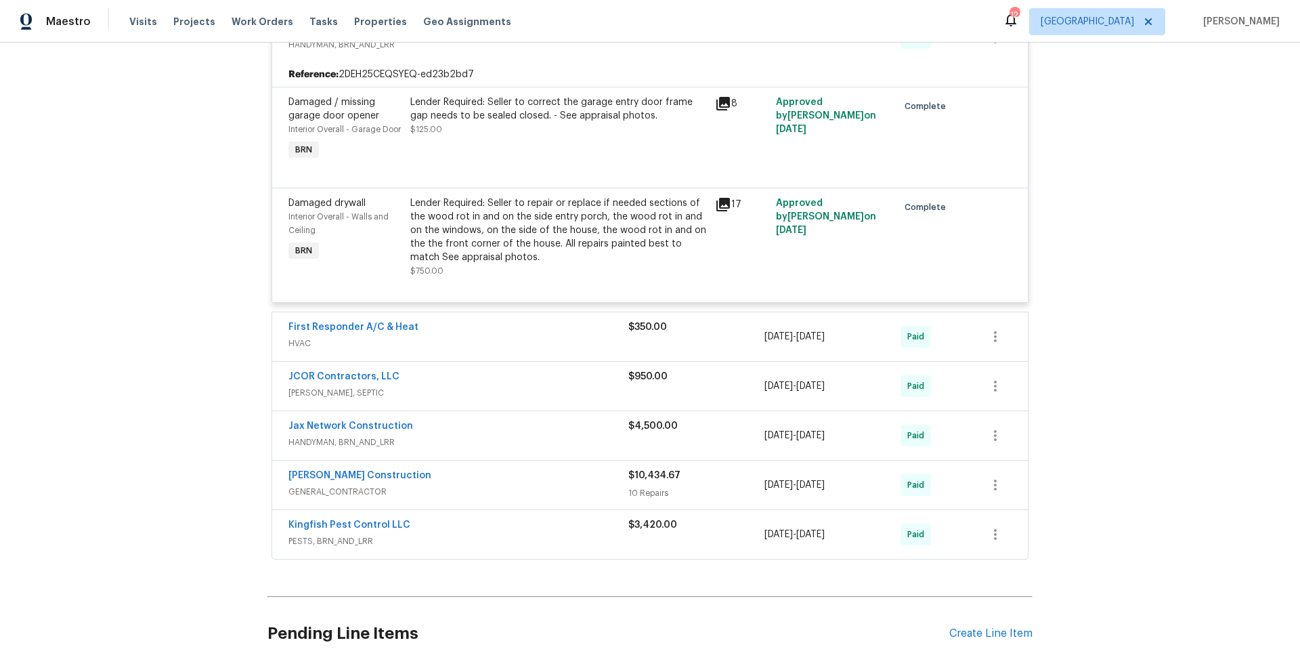
click at [521, 469] on div "Dehlinger Construction" at bounding box center [458, 476] width 340 height 16
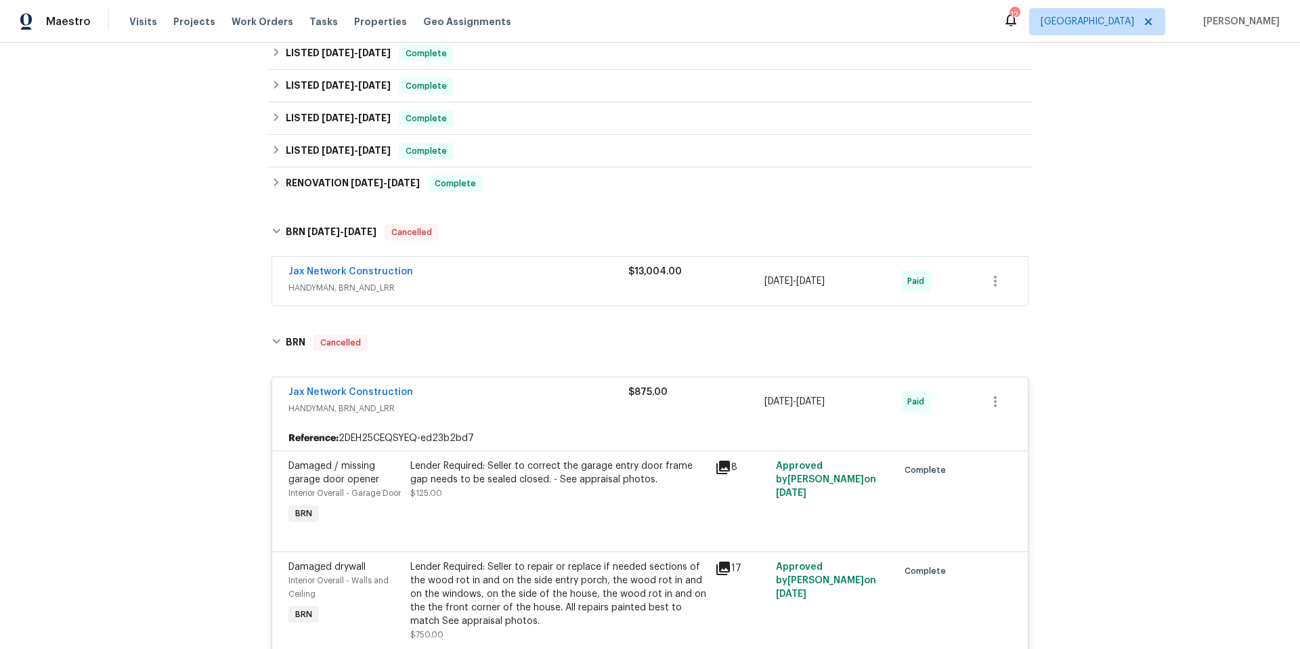
scroll to position [524, 0]
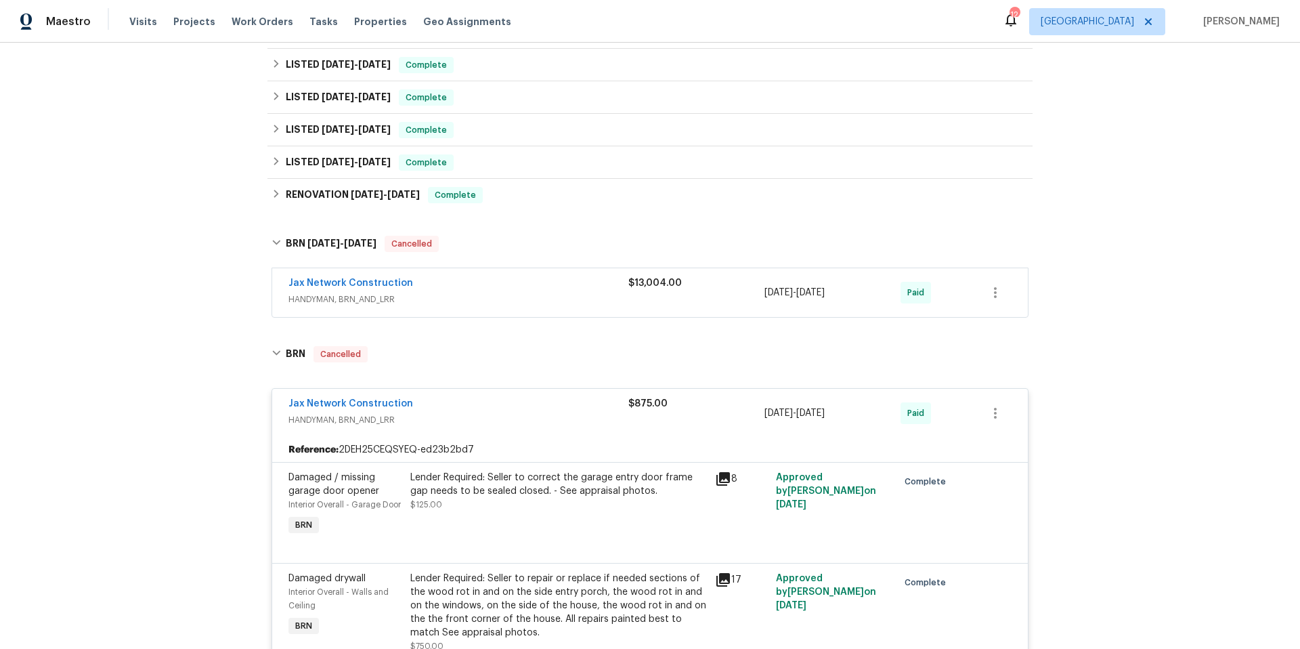
click at [495, 293] on span "HANDYMAN, BRN_AND_LRR" at bounding box center [458, 299] width 340 height 14
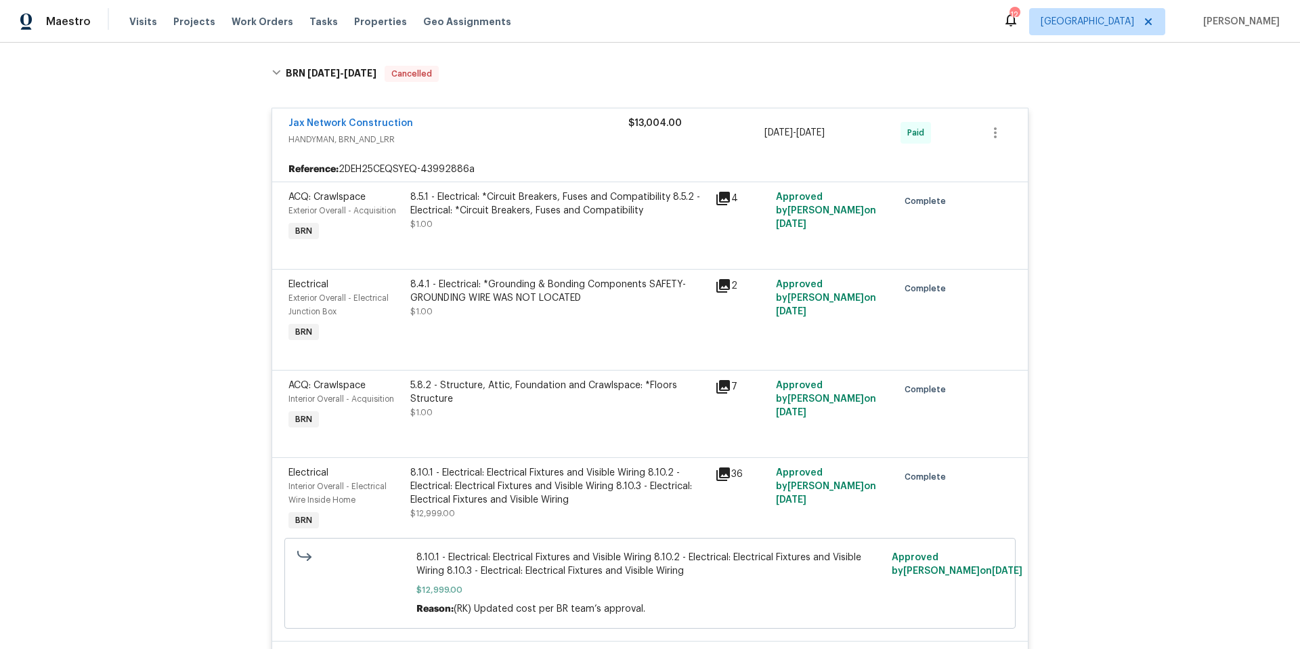
scroll to position [684, 0]
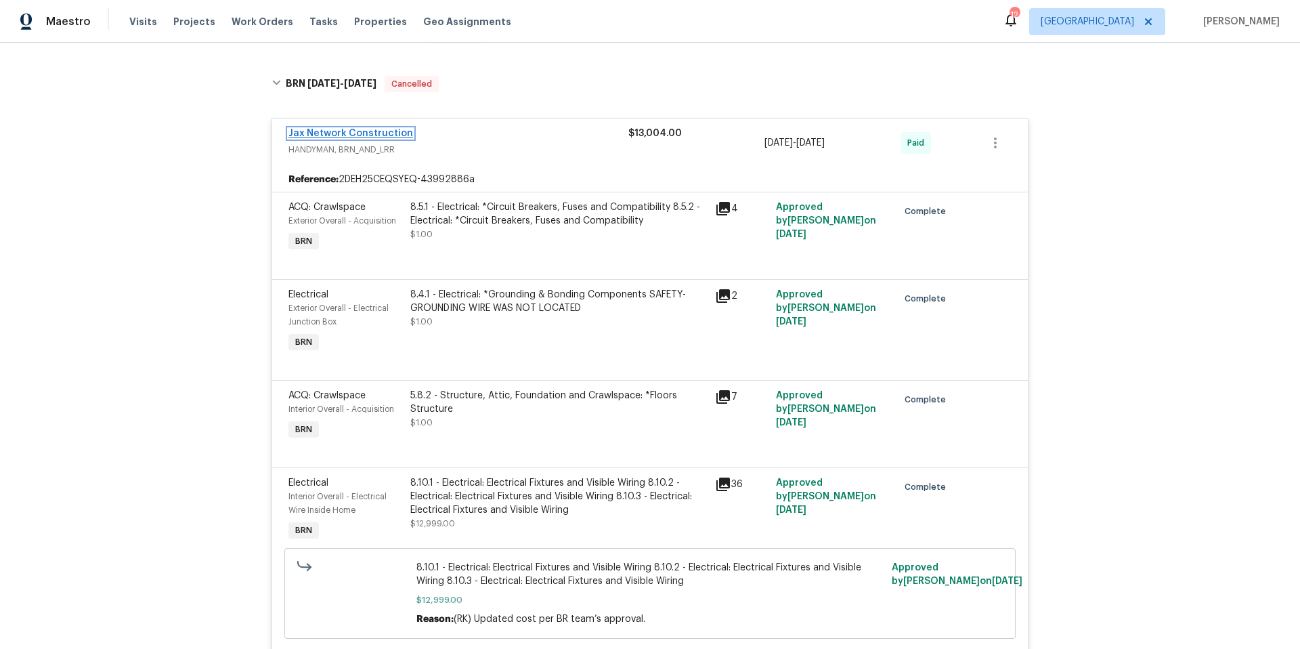
click at [395, 129] on link "Jax Network Construction" at bounding box center [350, 133] width 125 height 9
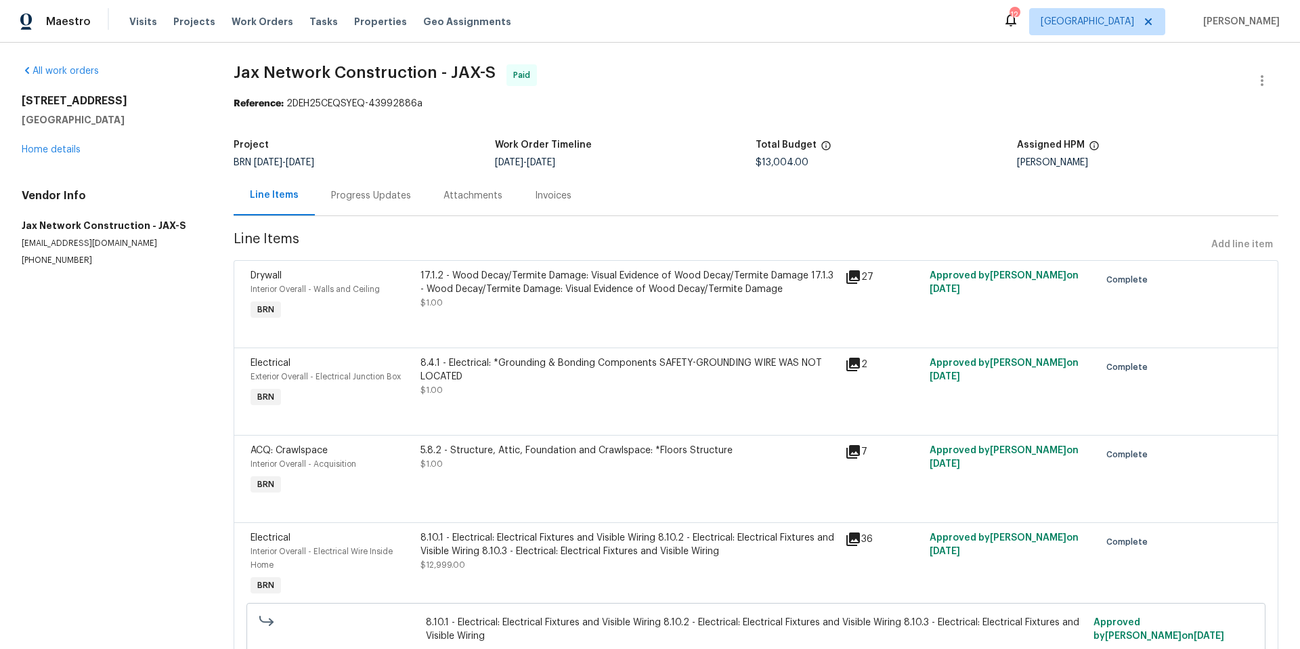
click at [372, 200] on div "Progress Updates" at bounding box center [371, 196] width 80 height 14
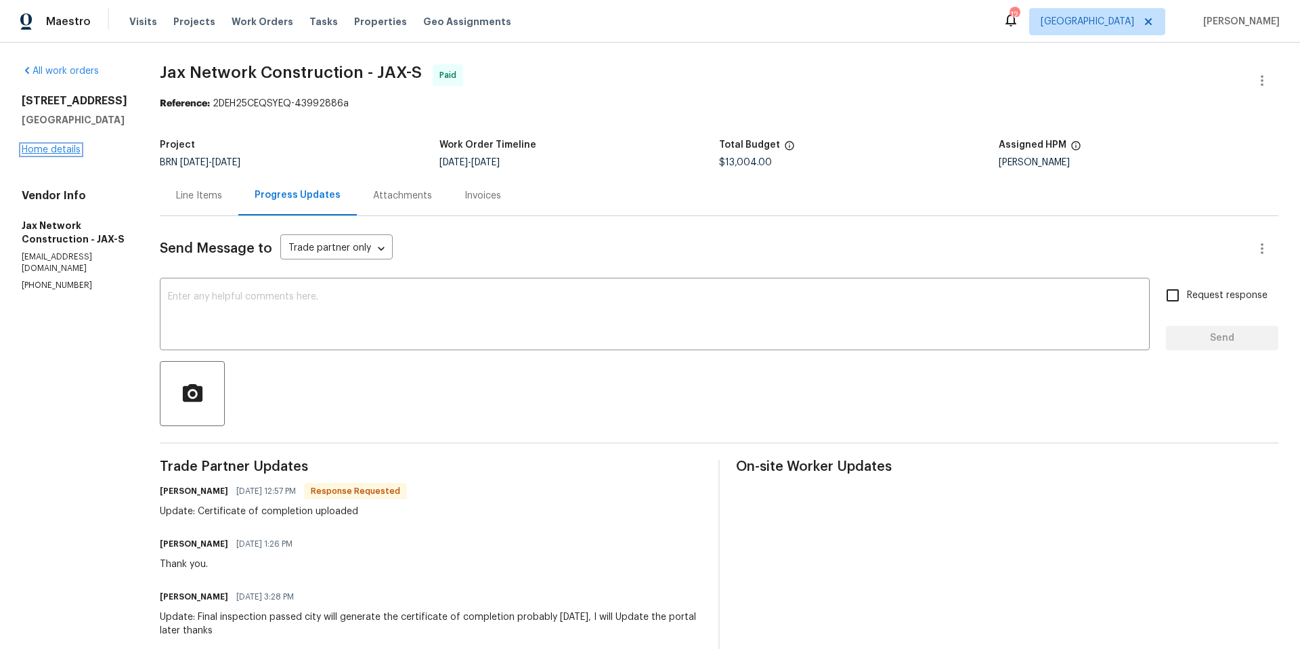
click at [70, 152] on link "Home details" at bounding box center [51, 149] width 59 height 9
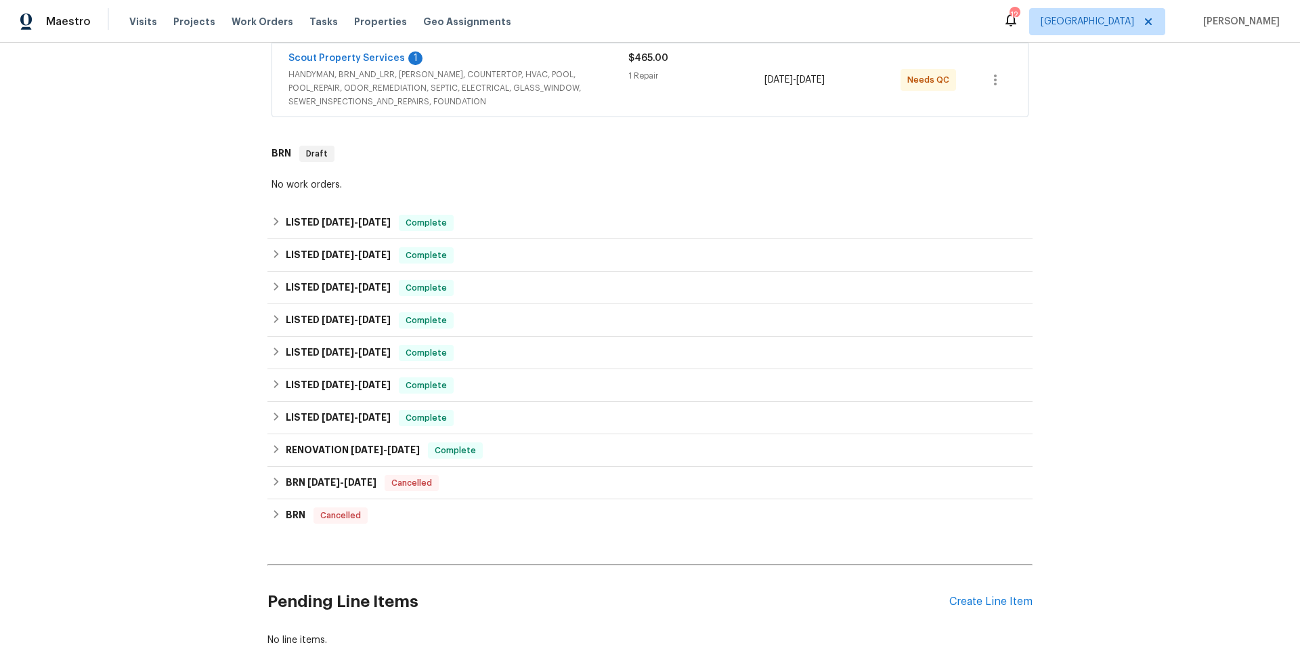
scroll to position [146, 0]
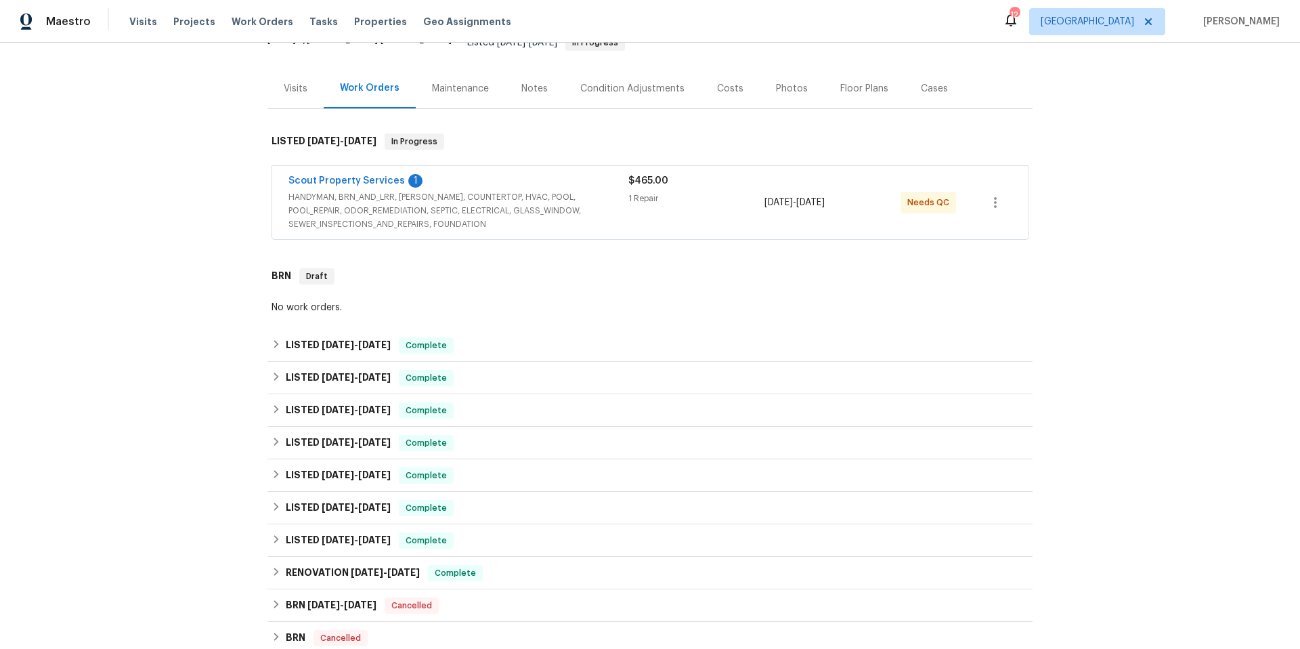
click at [584, 198] on span "HANDYMAN, BRN_AND_LRR, WELLS, COUNTERTOP, HVAC, POOL, POOL_REPAIR, ODOR_REMEDIA…" at bounding box center [458, 210] width 340 height 41
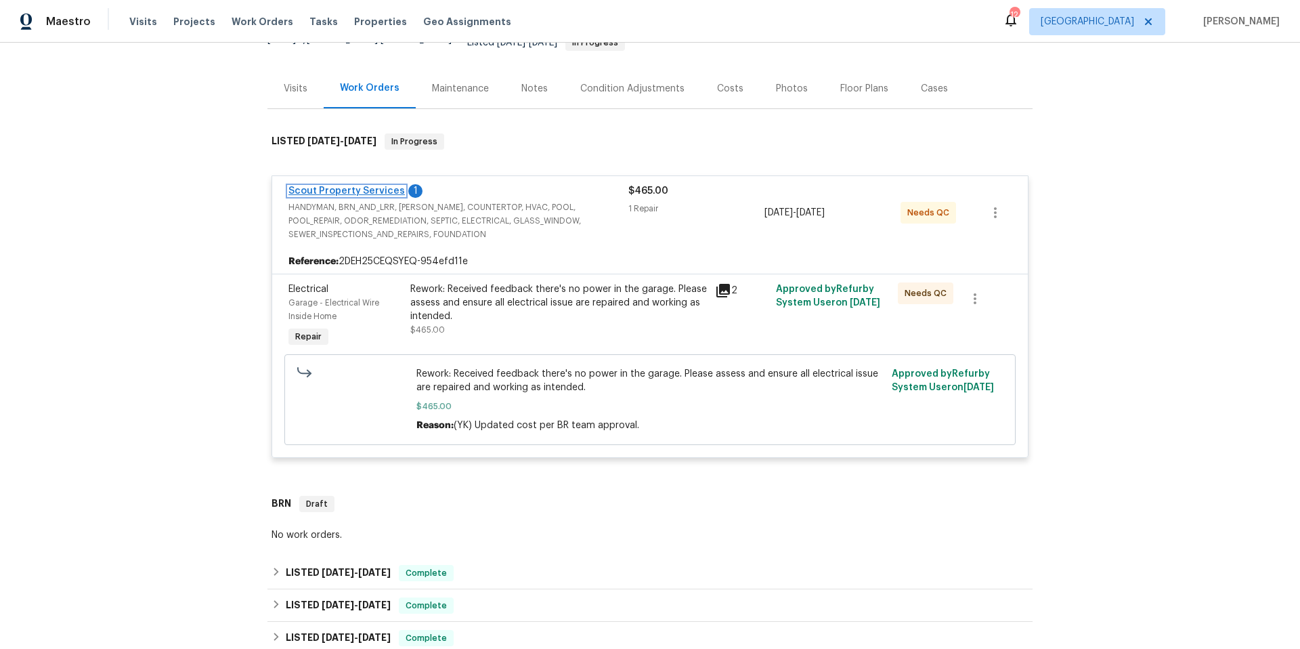
click at [350, 186] on link "Scout Property Services" at bounding box center [346, 190] width 116 height 9
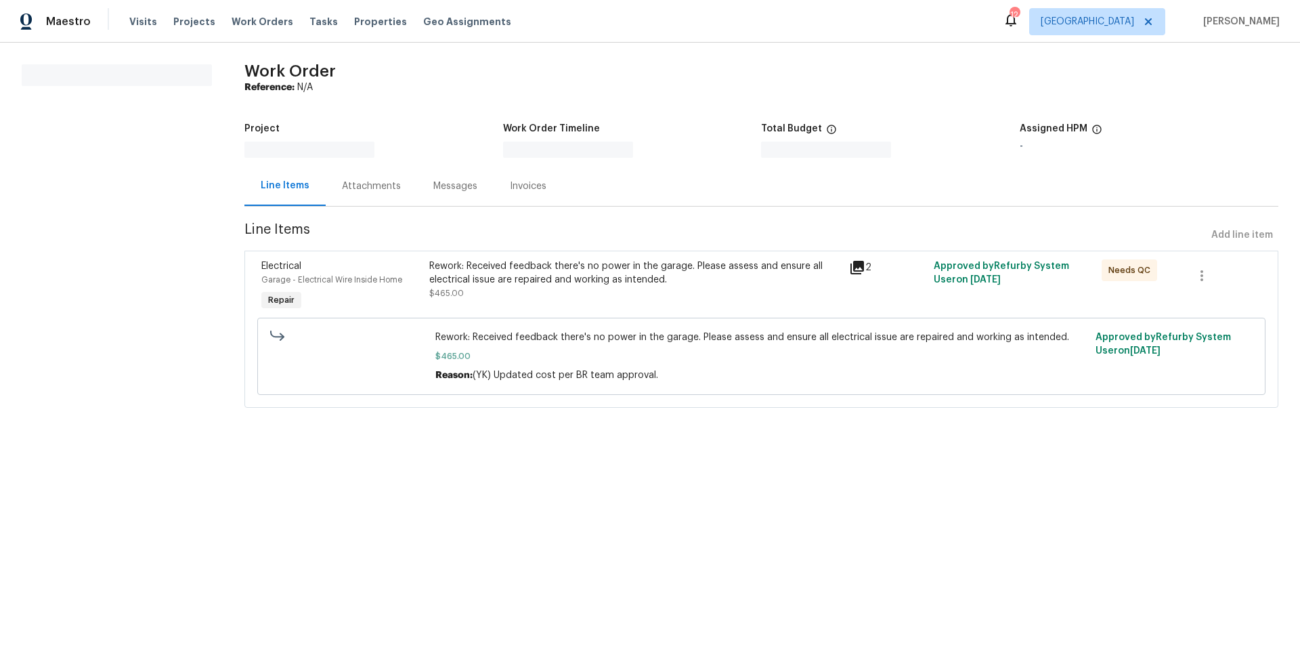
click at [446, 188] on div "Messages" at bounding box center [455, 186] width 44 height 14
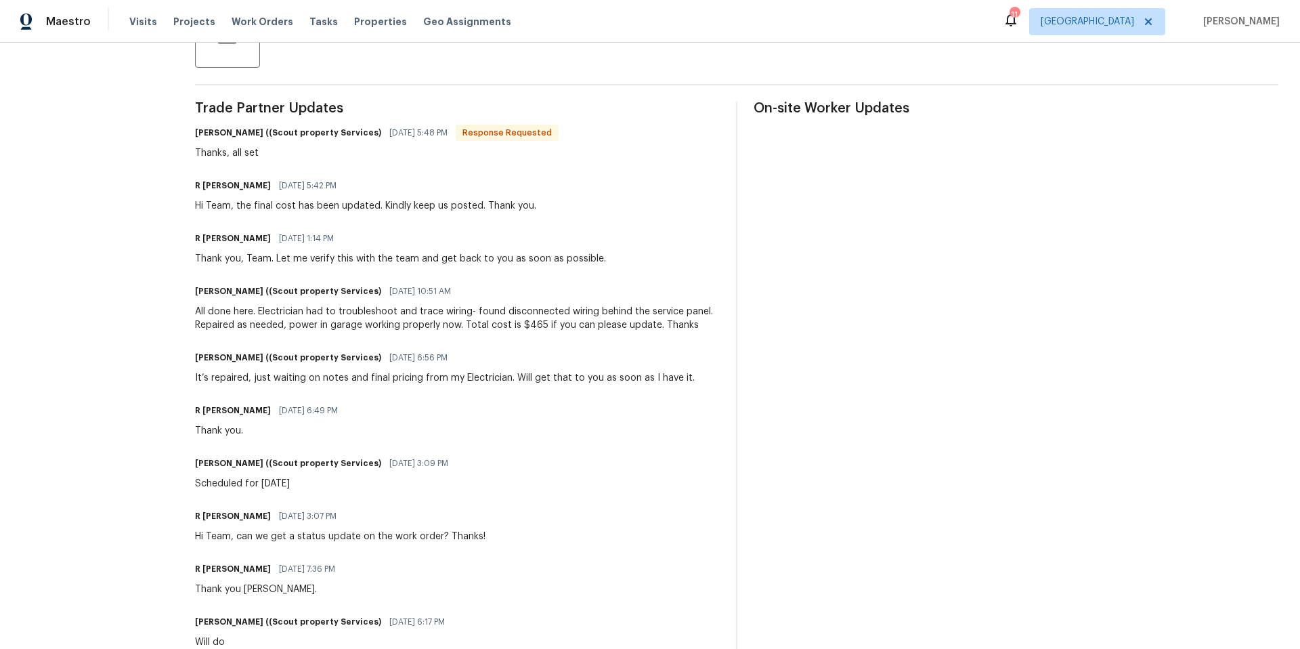
scroll to position [66, 0]
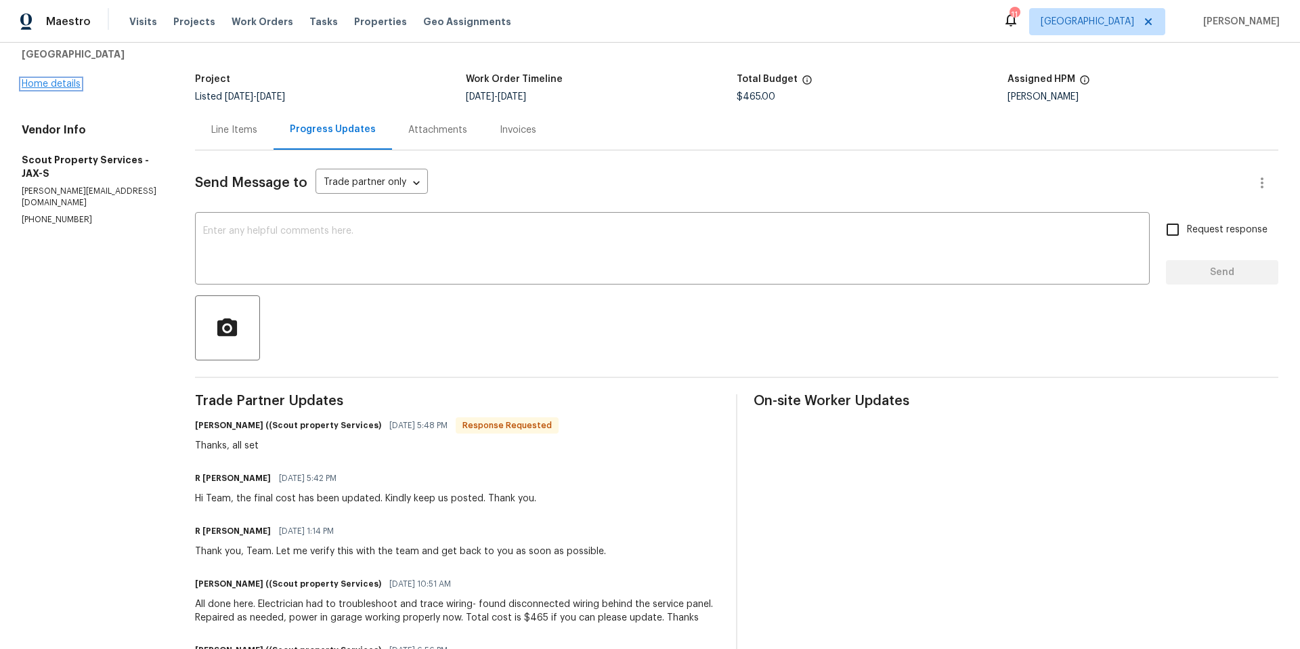
click at [69, 84] on link "Home details" at bounding box center [51, 83] width 59 height 9
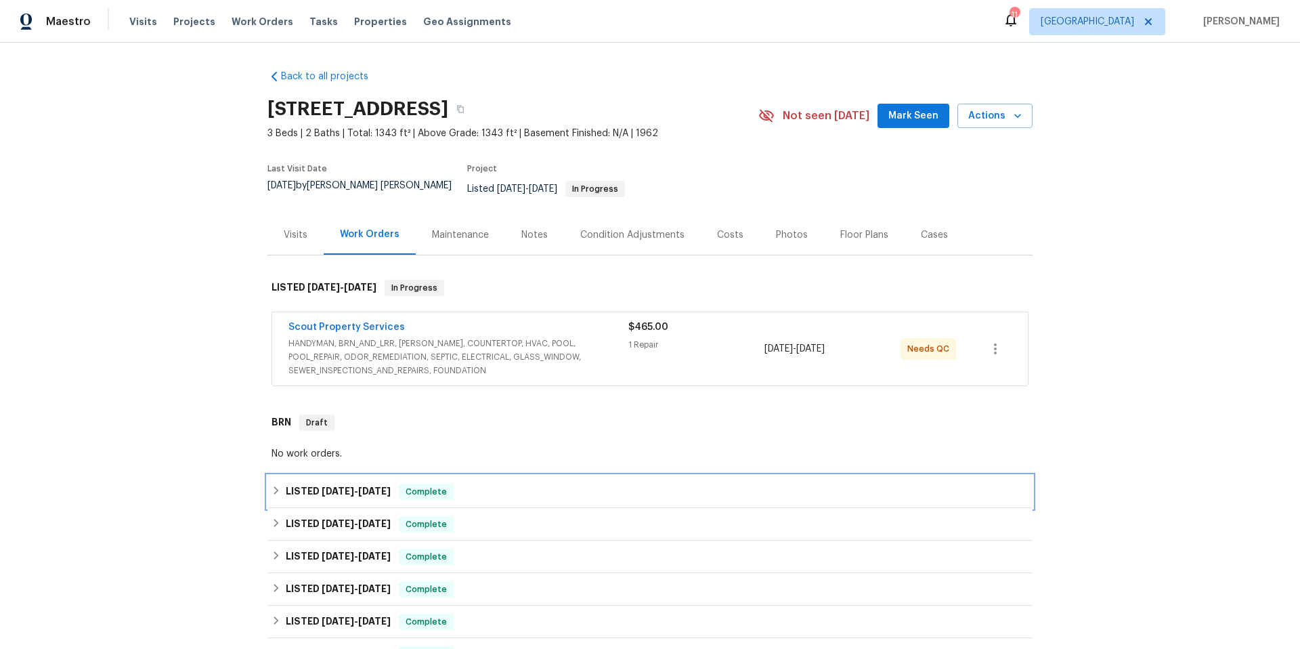
click at [459, 483] on div "LISTED 8/30/25 - 8/30/25 Complete" at bounding box center [649, 491] width 757 height 16
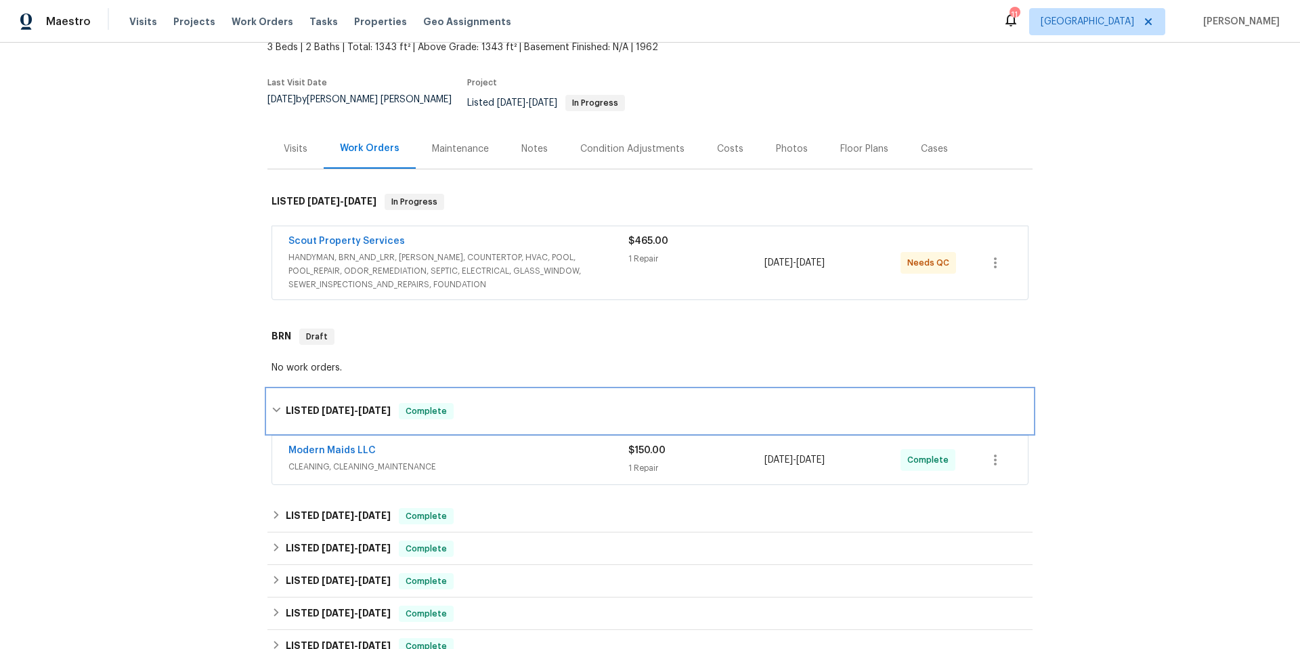
scroll to position [92, 0]
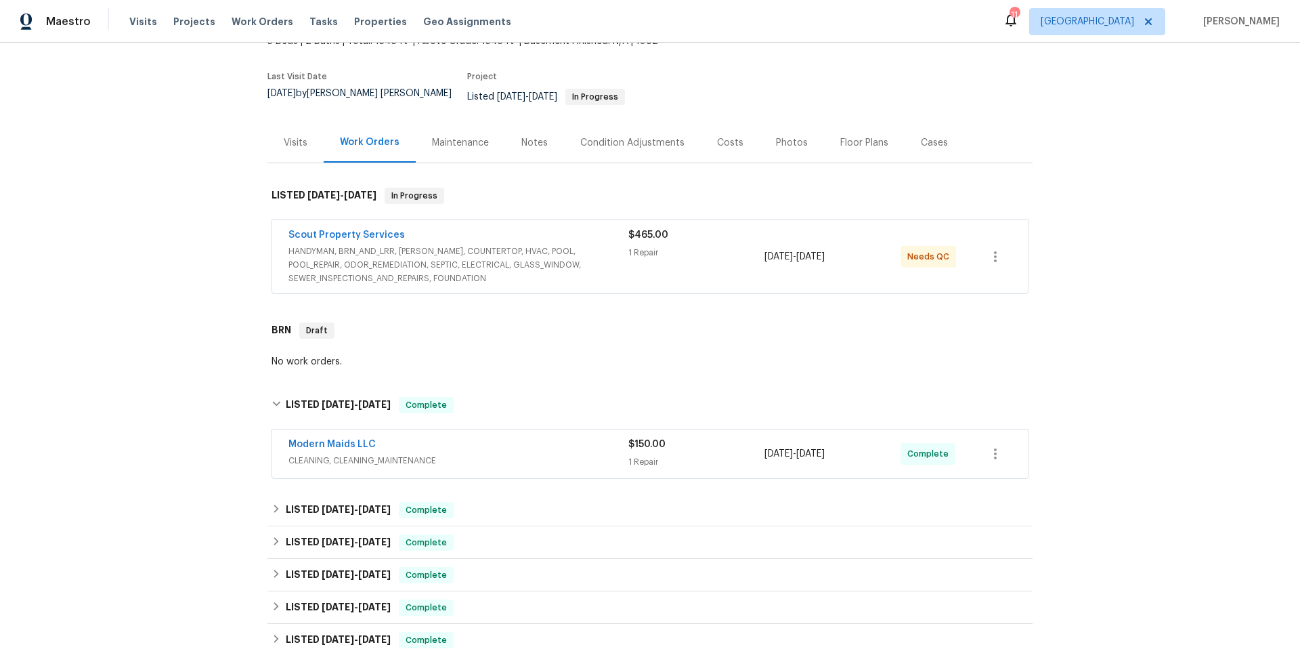
click at [506, 456] on span "CLEANING, CLEANING_MAINTENANCE" at bounding box center [458, 461] width 340 height 14
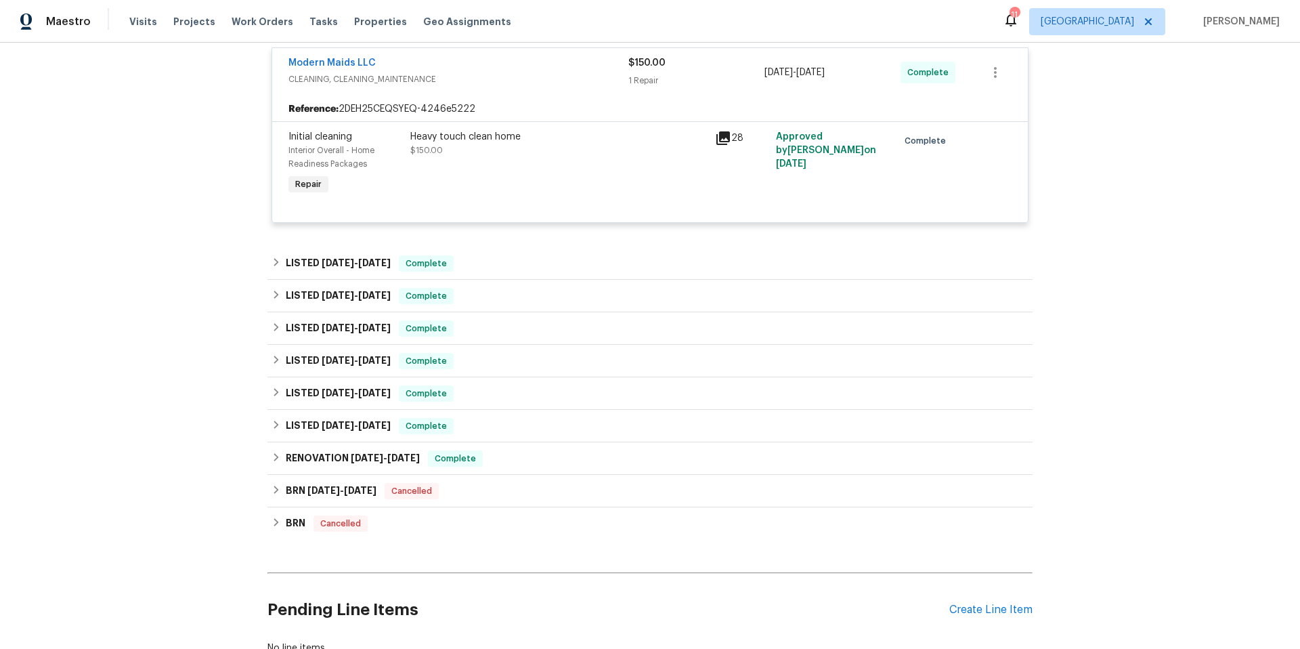
scroll to position [496, 0]
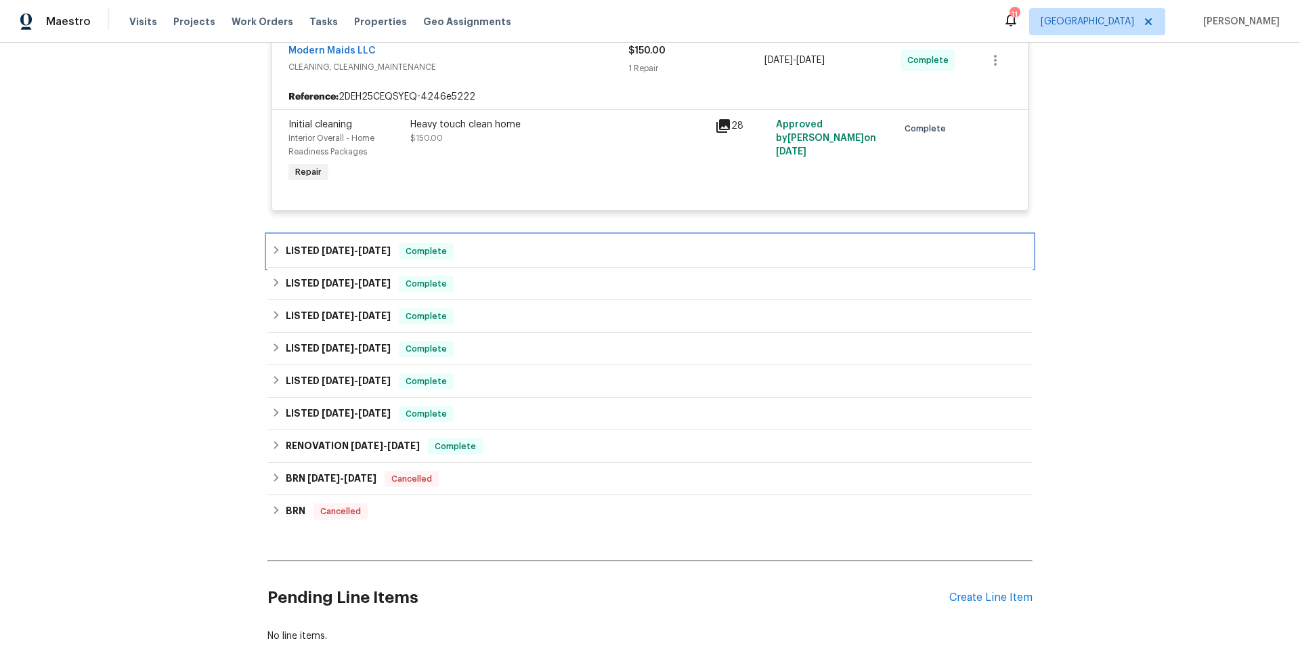
click at [508, 244] on div "LISTED 8/1/25 - 8/13/25 Complete" at bounding box center [649, 251] width 757 height 16
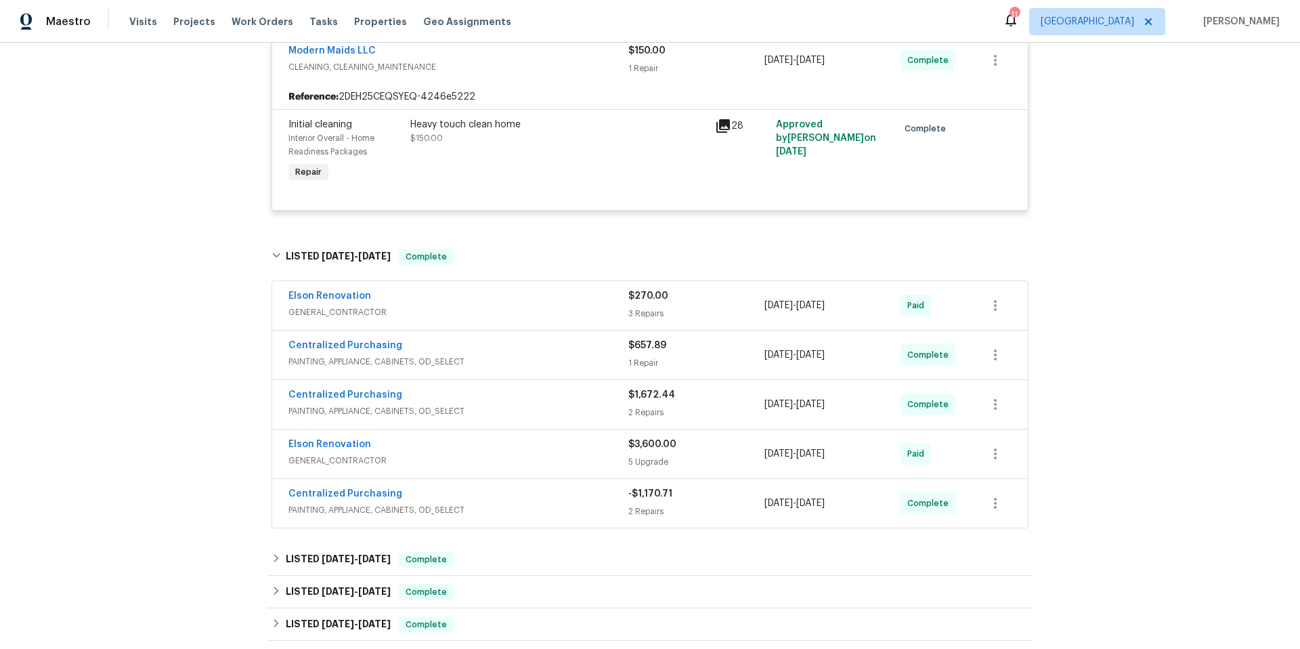
click at [535, 294] on div "Elson Renovation" at bounding box center [458, 297] width 340 height 16
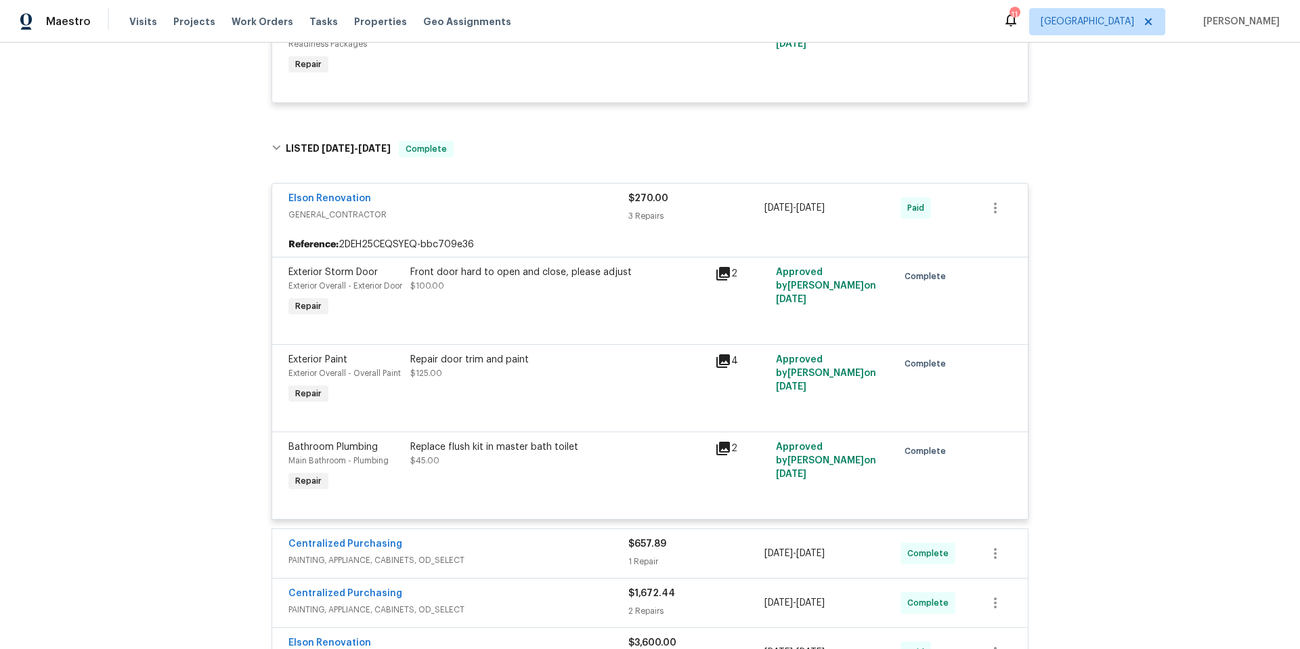
scroll to position [695, 0]
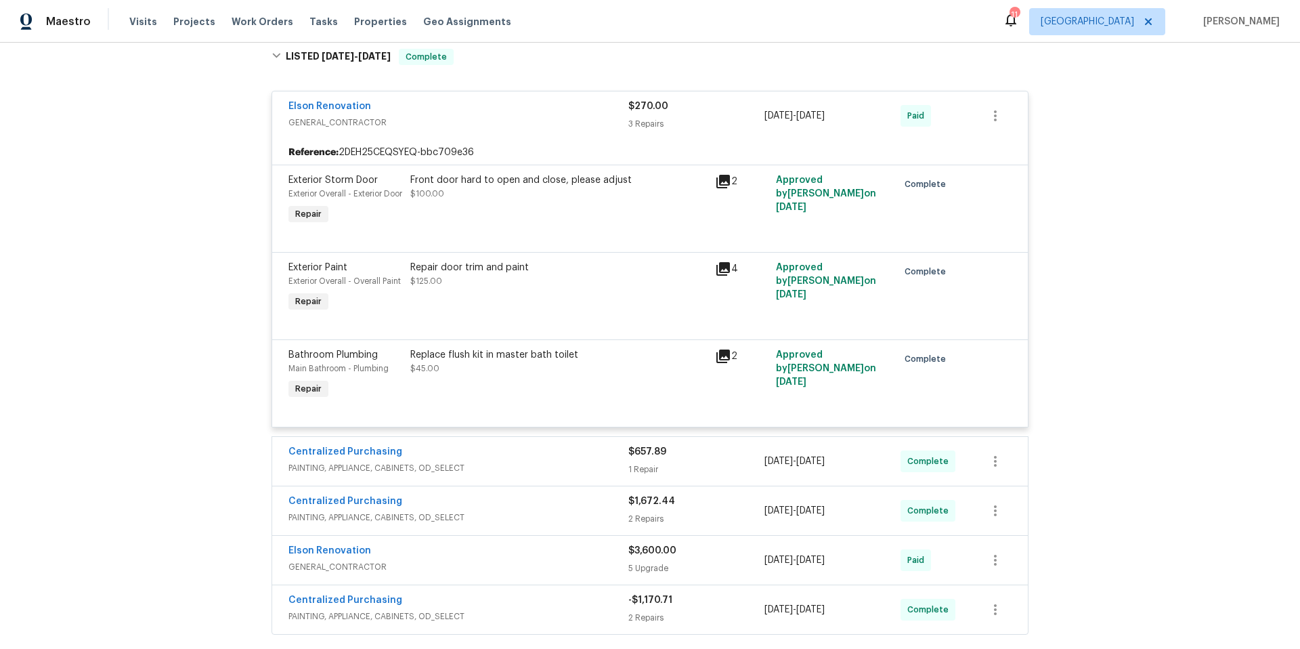
click at [531, 467] on span "PAINTING, APPLIANCE, CABINETS, OD_SELECT" at bounding box center [458, 468] width 340 height 14
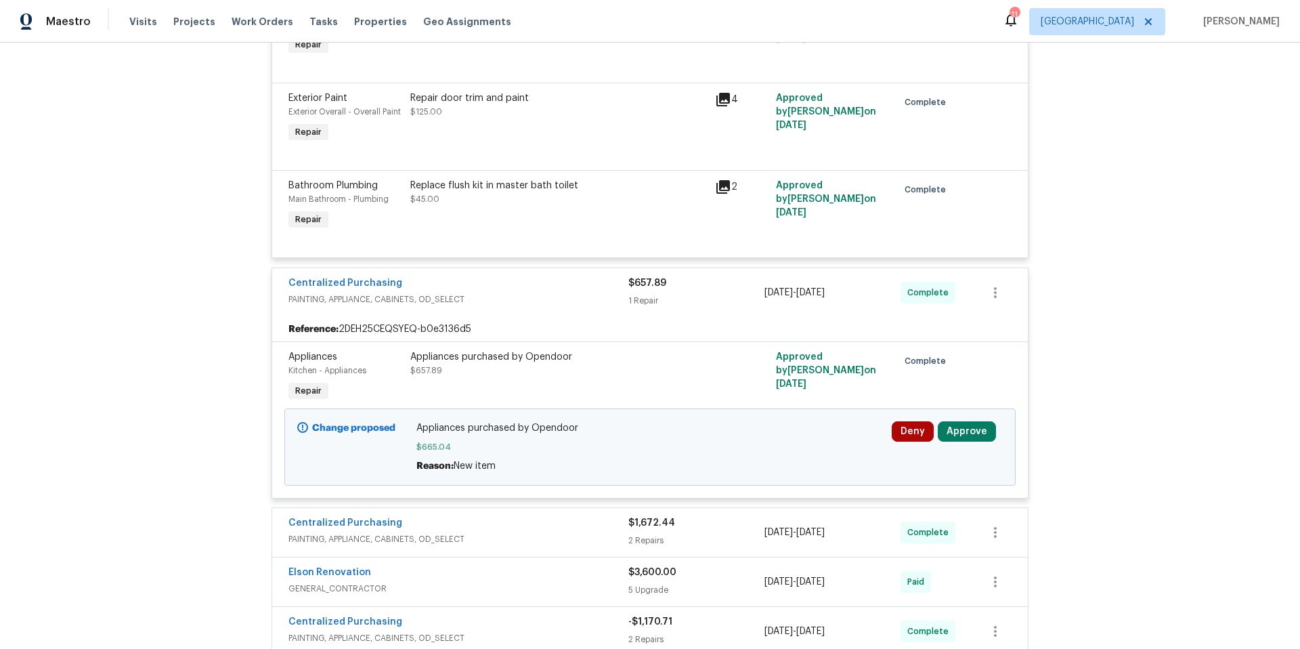
scroll to position [1089, 0]
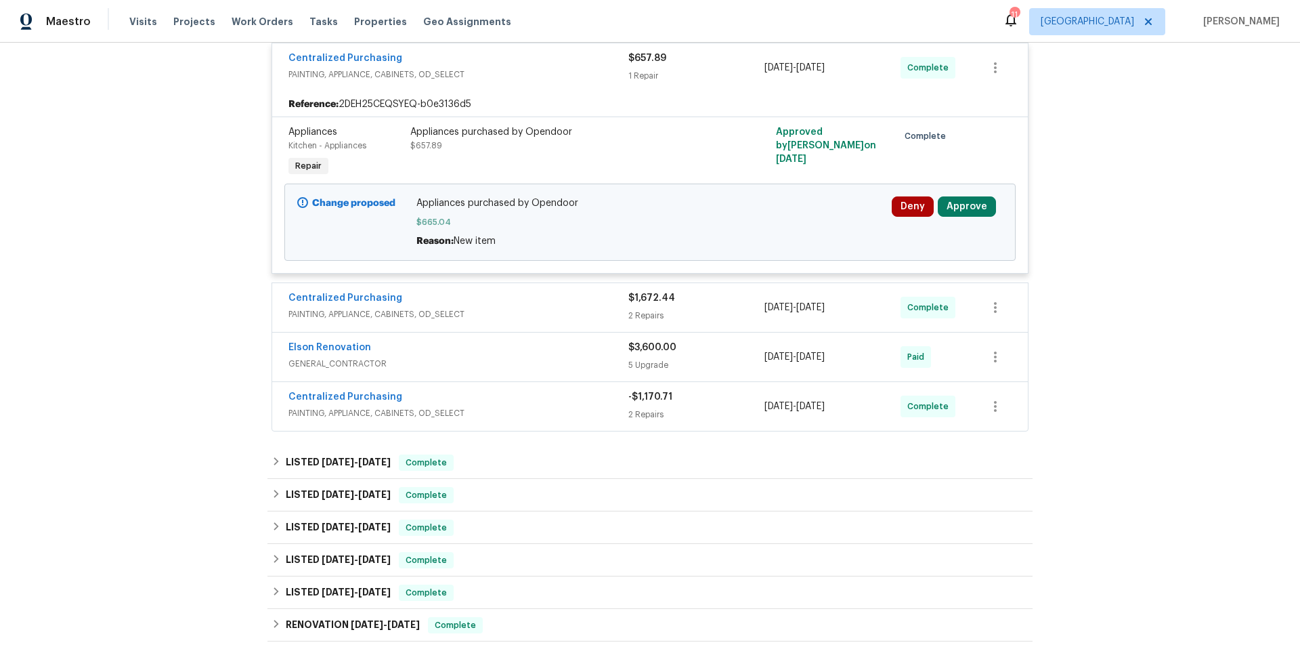
click at [508, 316] on span "PAINTING, APPLIANCE, CABINETS, OD_SELECT" at bounding box center [458, 314] width 340 height 14
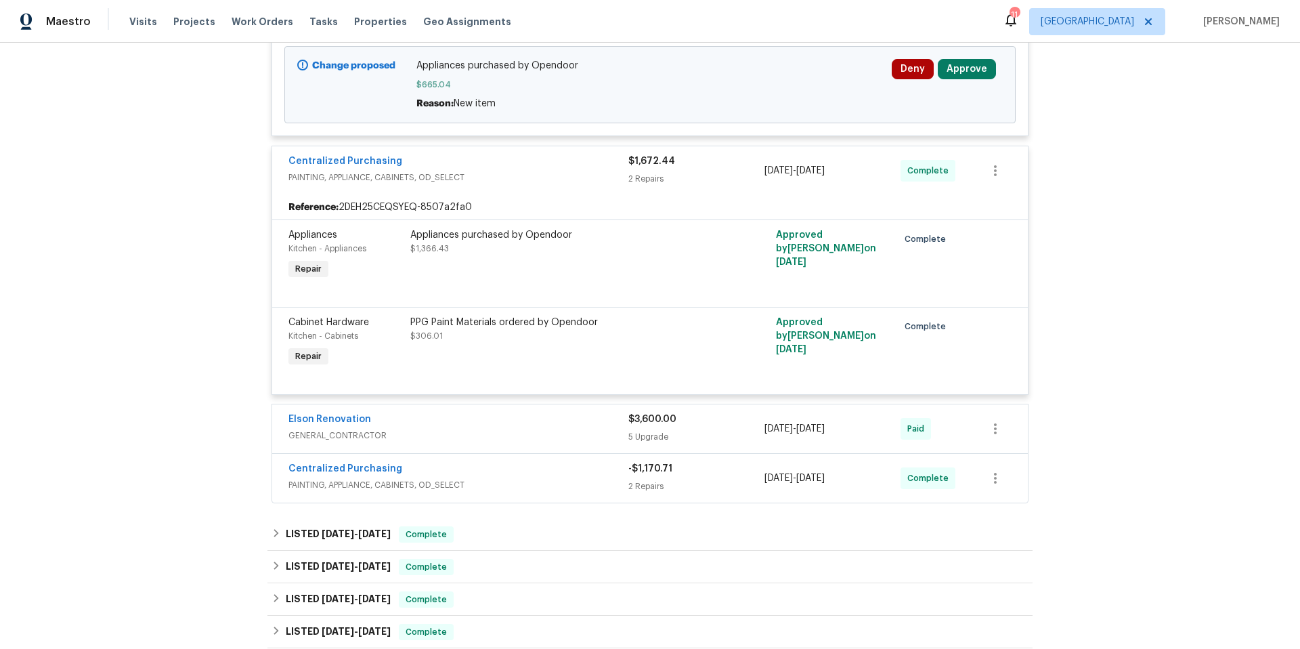
scroll to position [1242, 0]
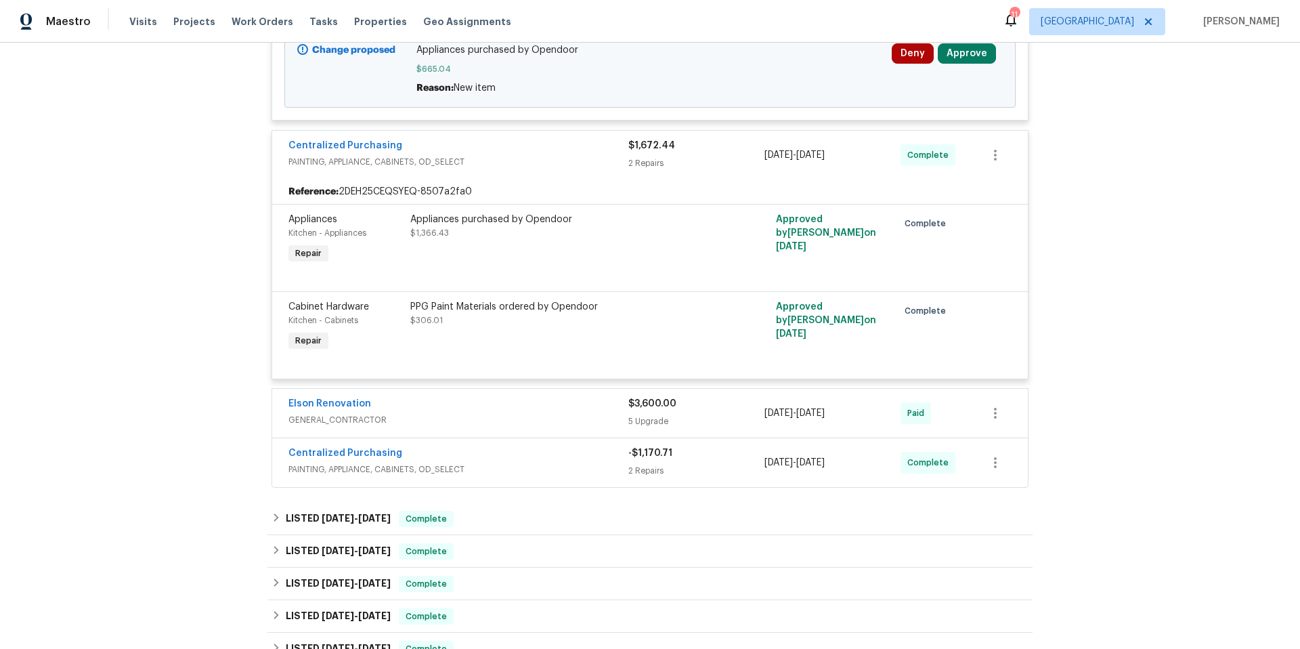
click at [527, 413] on div "Elson Renovation" at bounding box center [458, 405] width 340 height 16
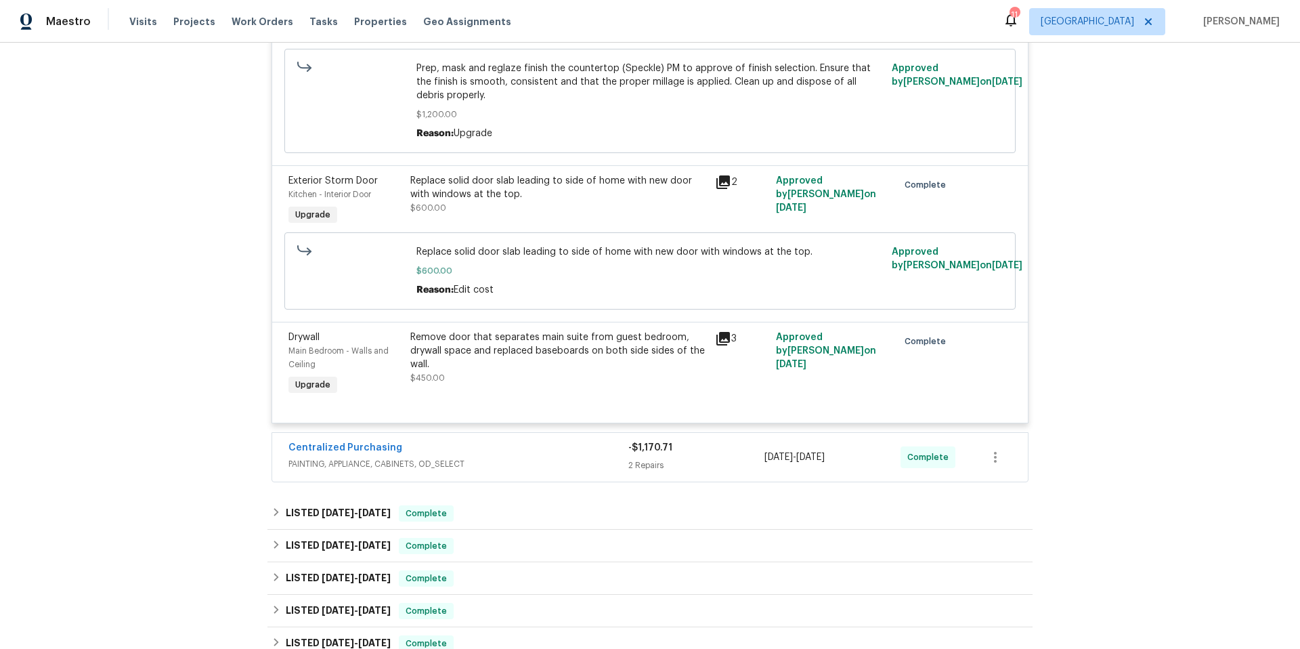
scroll to position [2016, 0]
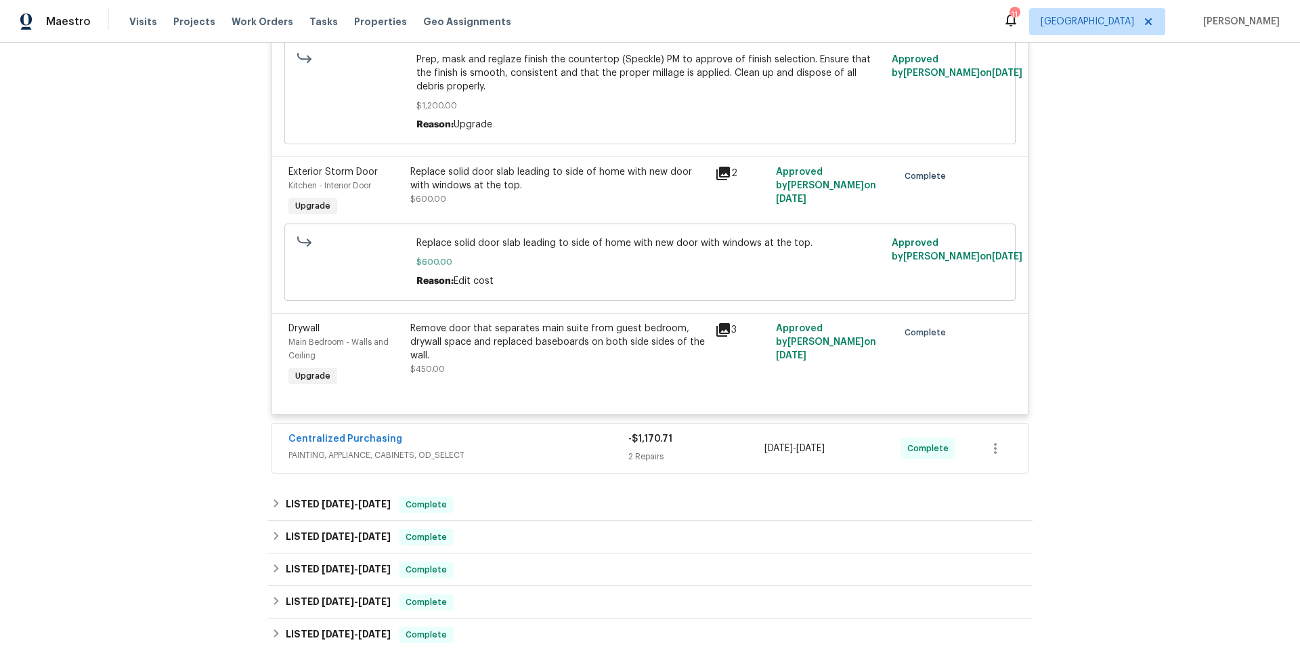
click at [520, 458] on span "PAINTING, APPLIANCE, CABINETS, OD_SELECT" at bounding box center [458, 455] width 340 height 14
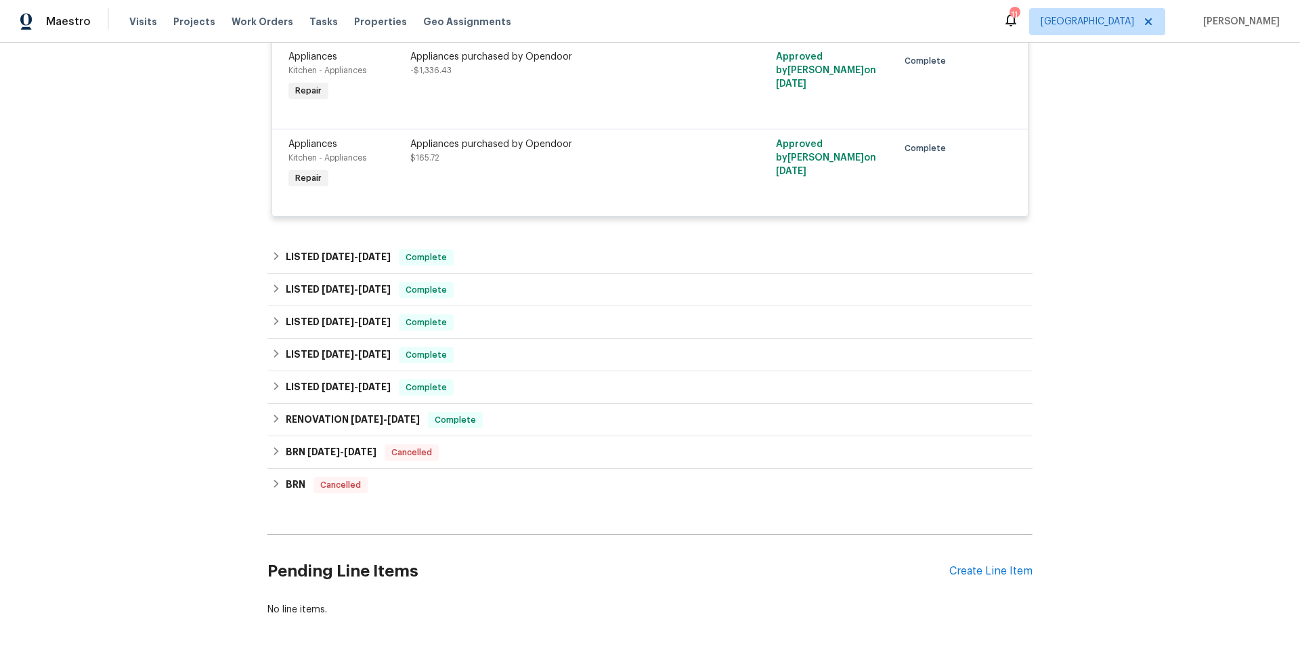
scroll to position [2482, 0]
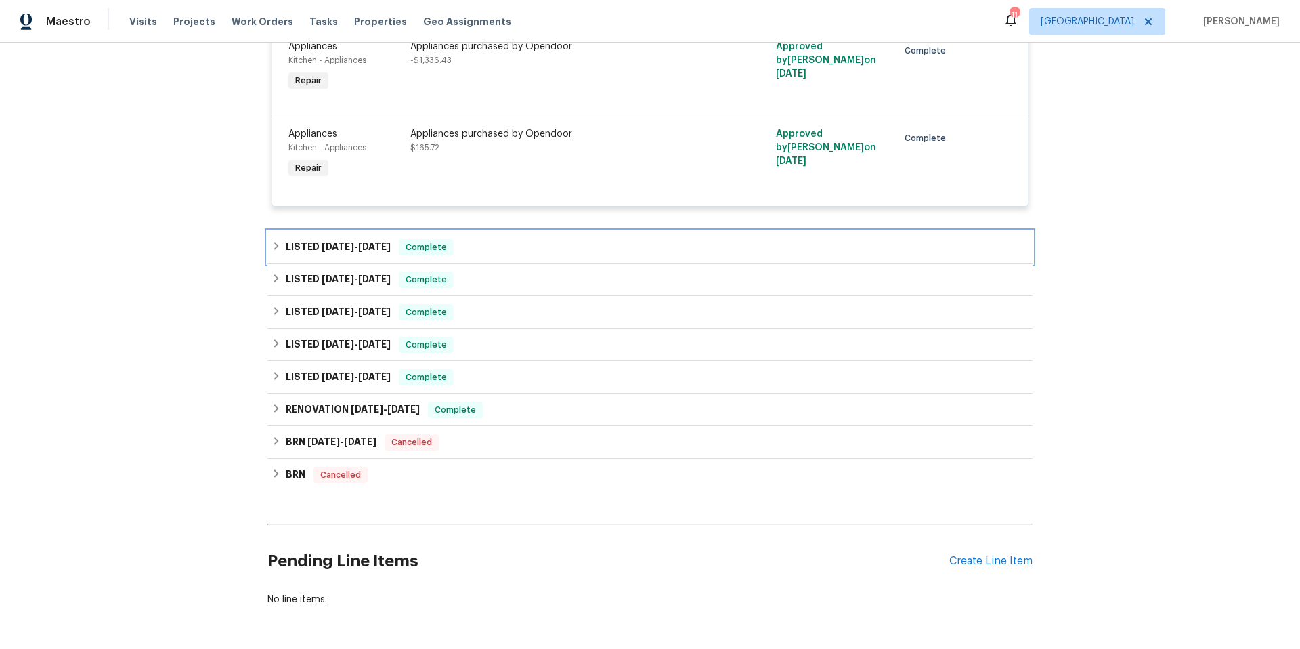
click at [526, 263] on div "LISTED 7/13/25 - 7/19/25 Complete" at bounding box center [649, 247] width 765 height 32
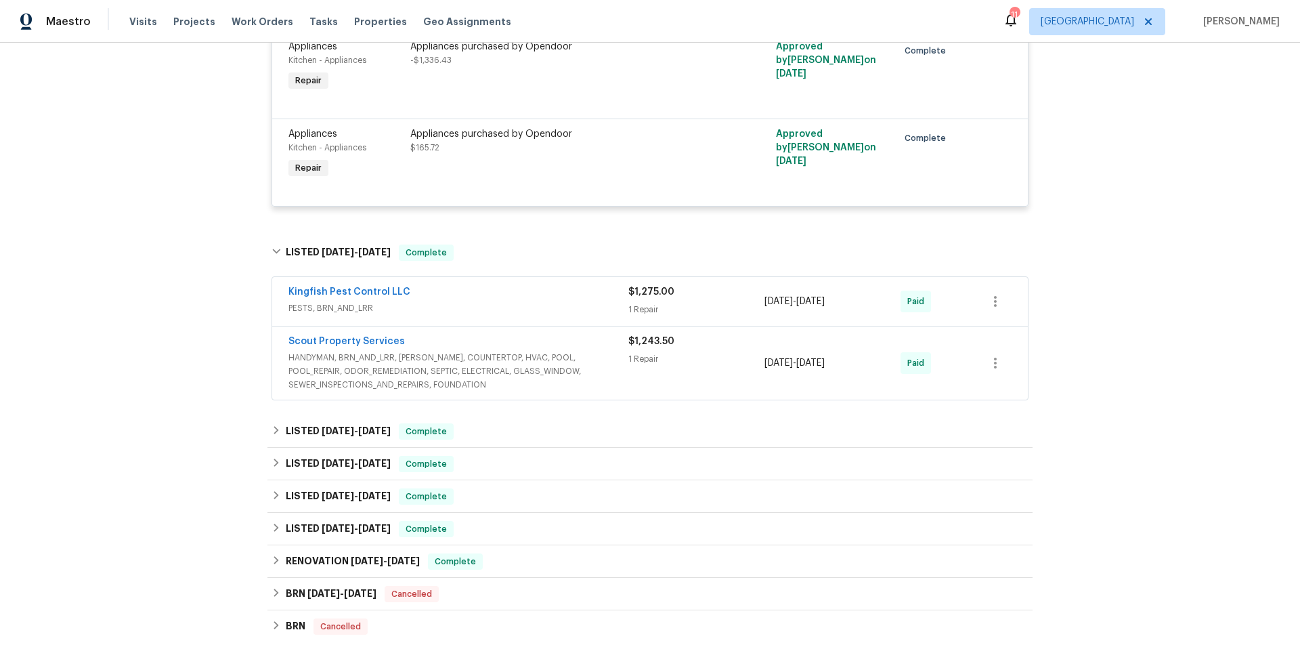
click at [559, 325] on div "Kingfish Pest Control LLC PESTS, BRN_AND_LRR $1,275.00 1 Repair 7/13/2025 - 7/1…" at bounding box center [650, 301] width 756 height 49
click at [565, 315] on span "PESTS, BRN_AND_LRR" at bounding box center [458, 308] width 340 height 14
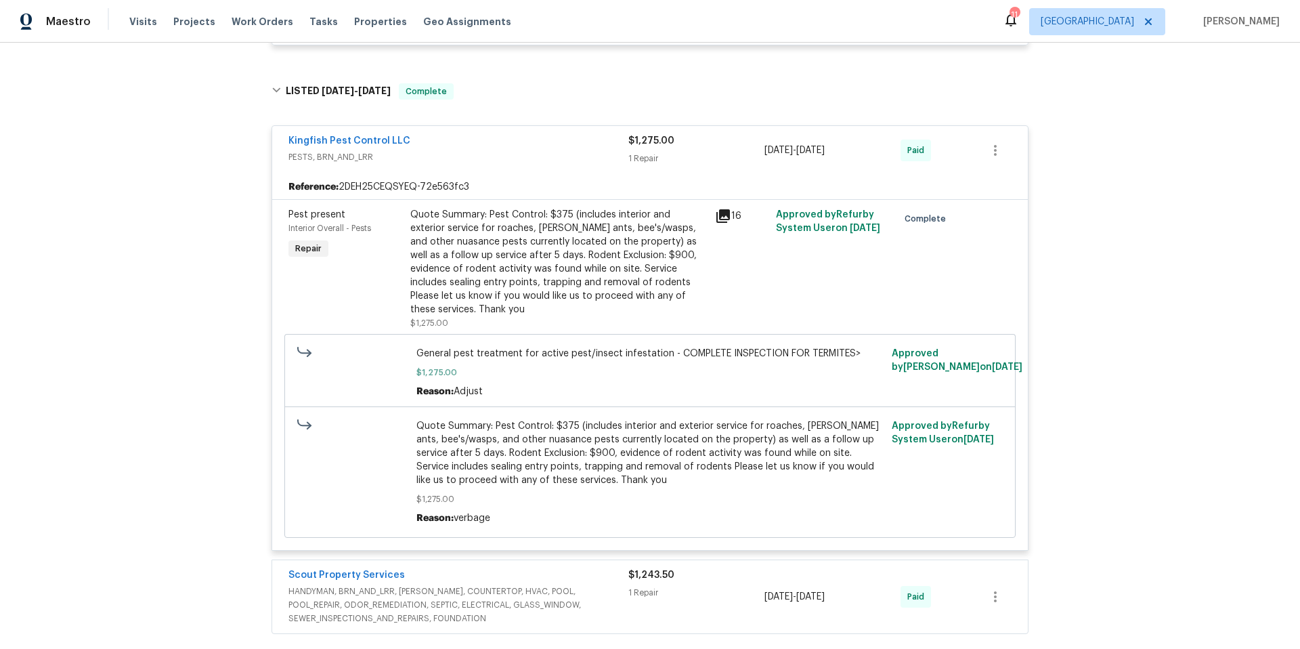
scroll to position [2928, 0]
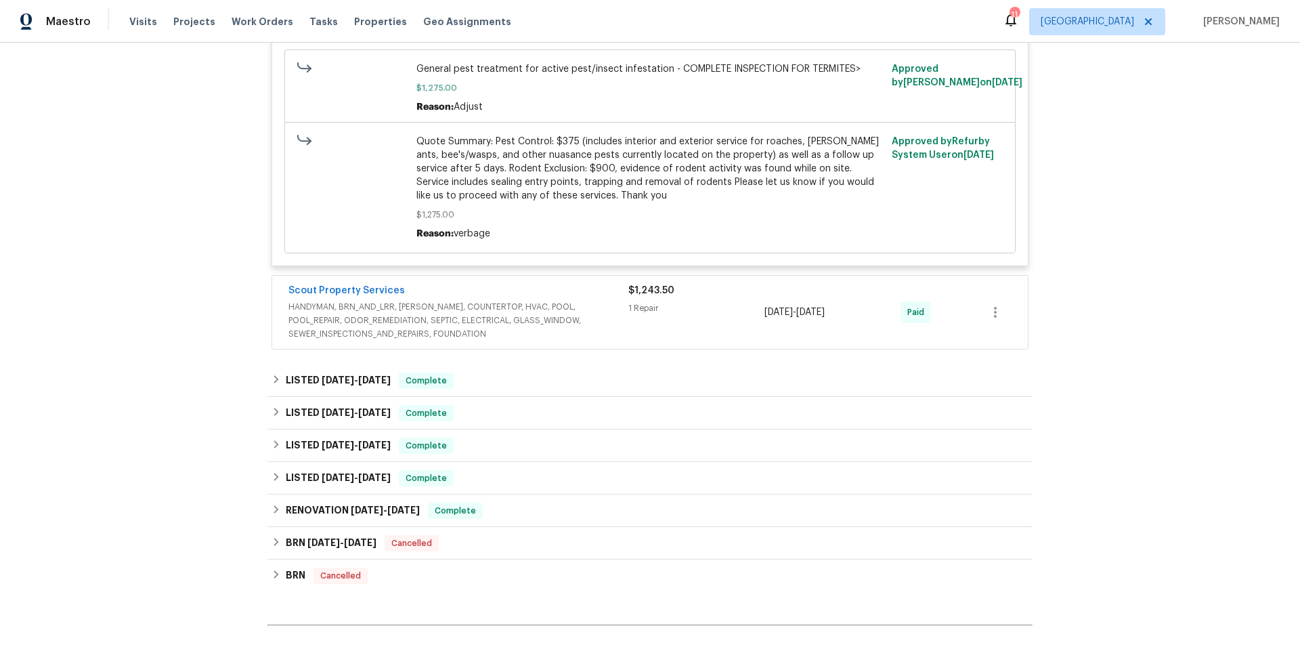
click at [578, 286] on div "Scout Property Services" at bounding box center [458, 292] width 340 height 16
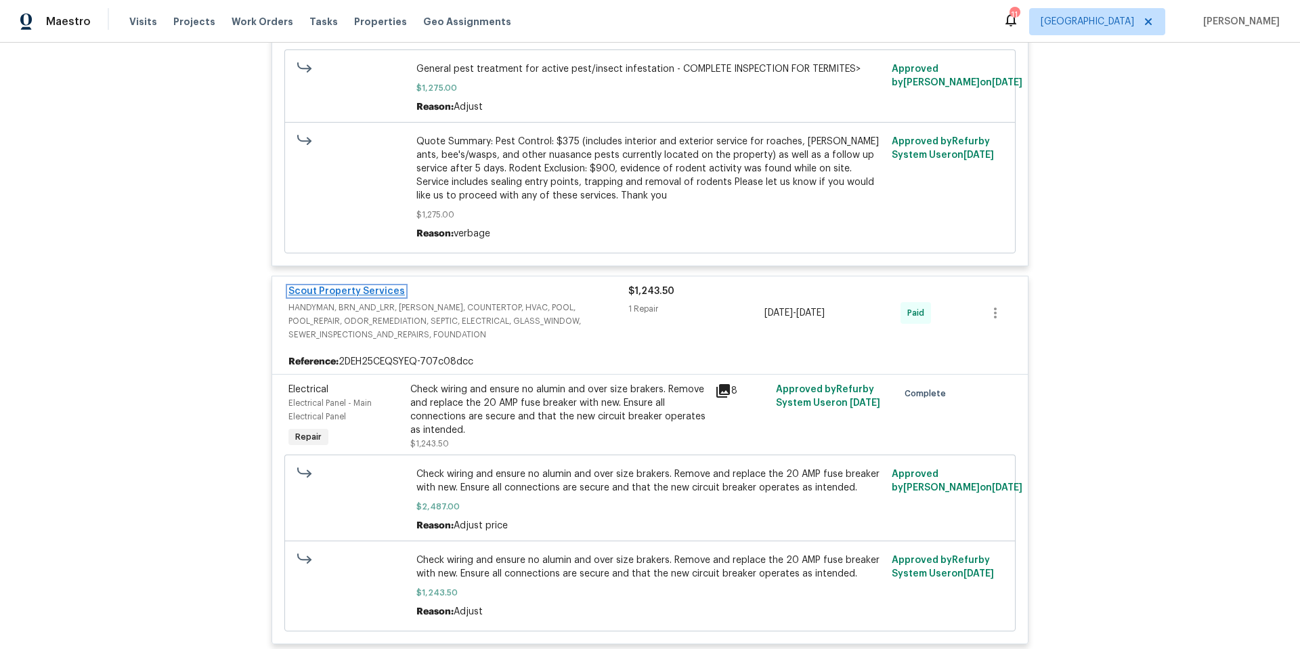
click at [371, 286] on link "Scout Property Services" at bounding box center [346, 290] width 116 height 9
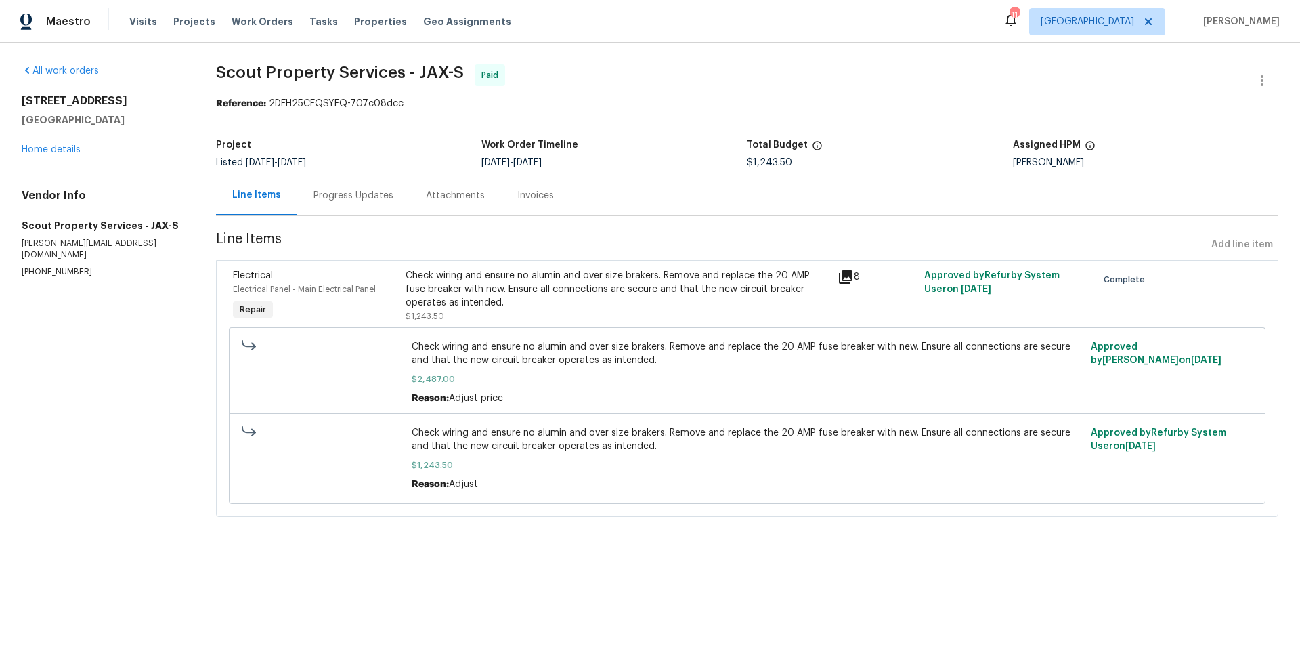
click at [349, 196] on div "Progress Updates" at bounding box center [353, 196] width 80 height 14
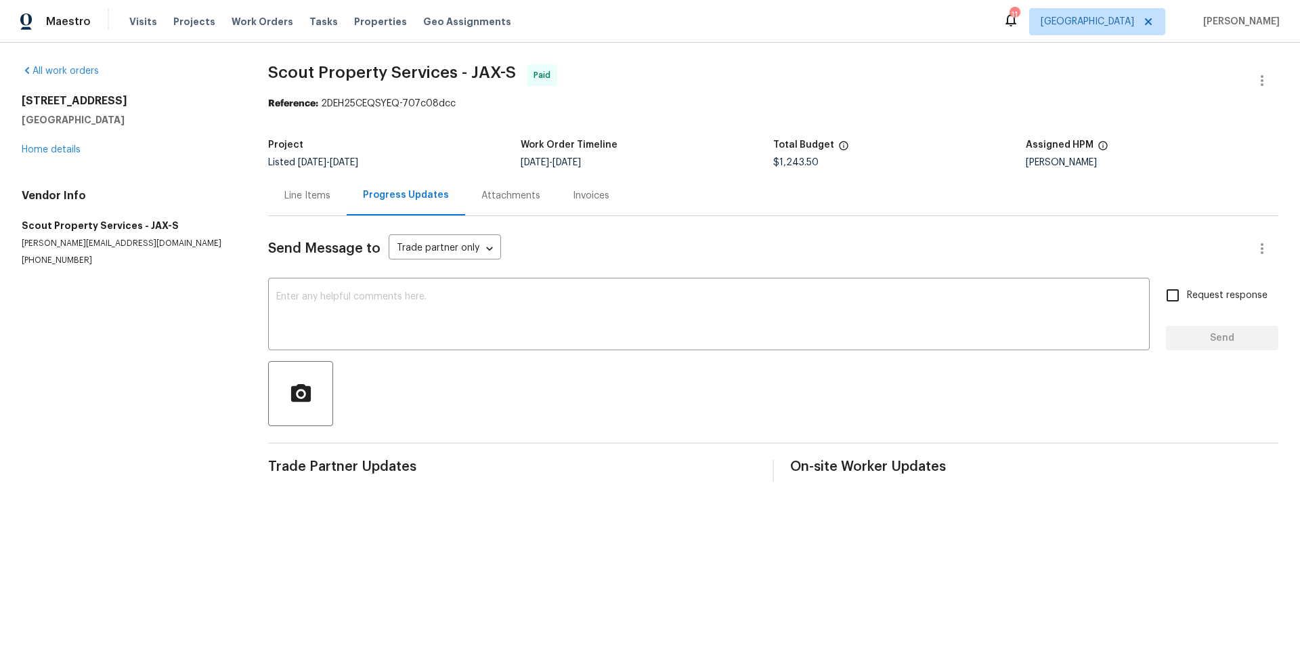
click at [308, 198] on div "Line Items" at bounding box center [307, 196] width 46 height 14
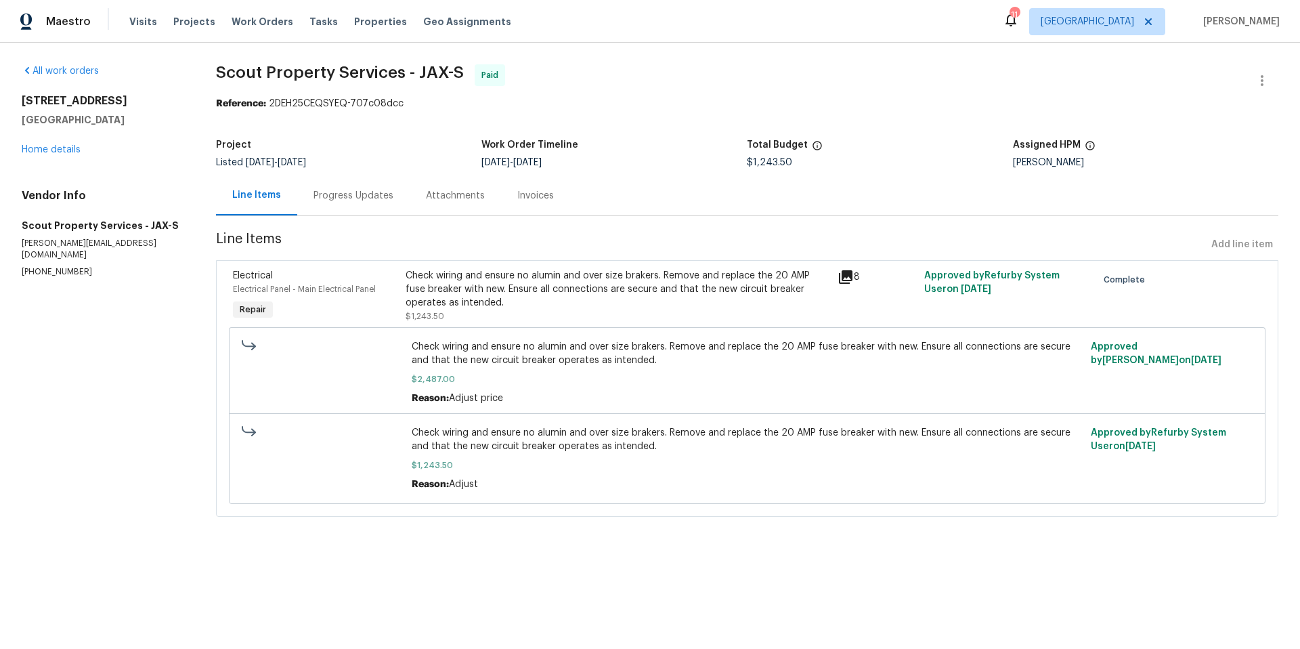
click at [538, 282] on div "Check wiring and ensure no alumin and over size brakers. Remove and replace the…" at bounding box center [618, 289] width 424 height 41
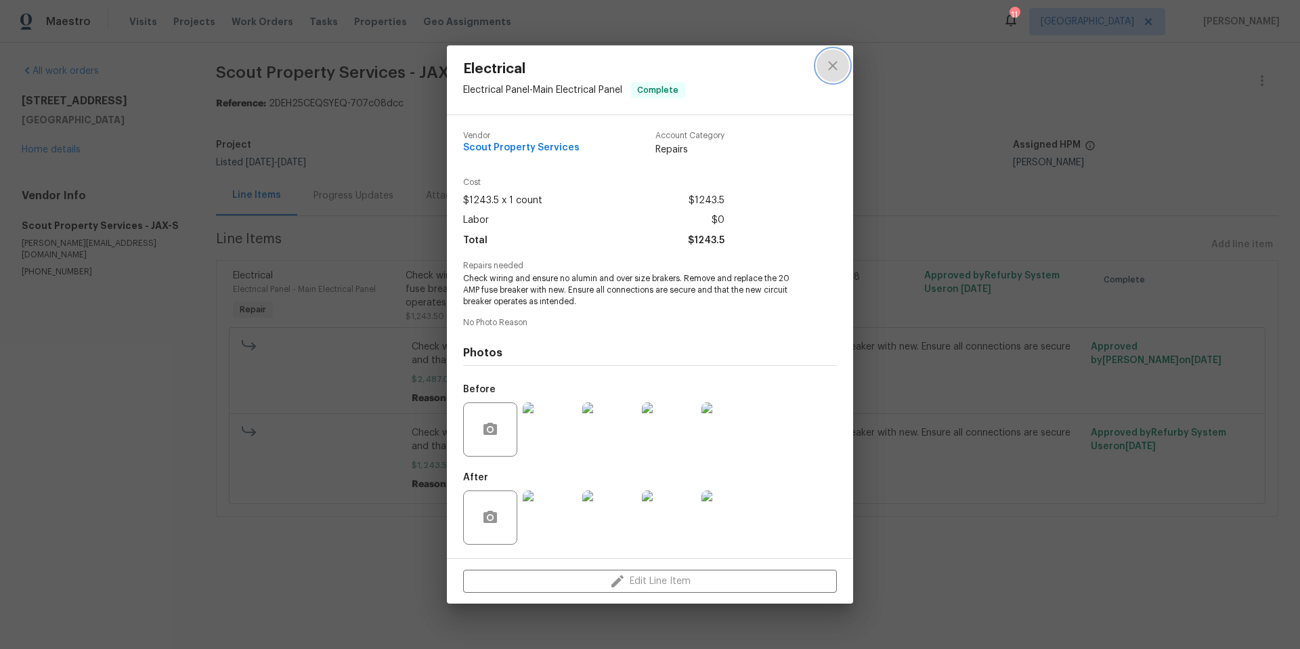
click at [836, 66] on icon "close" at bounding box center [833, 66] width 16 height 16
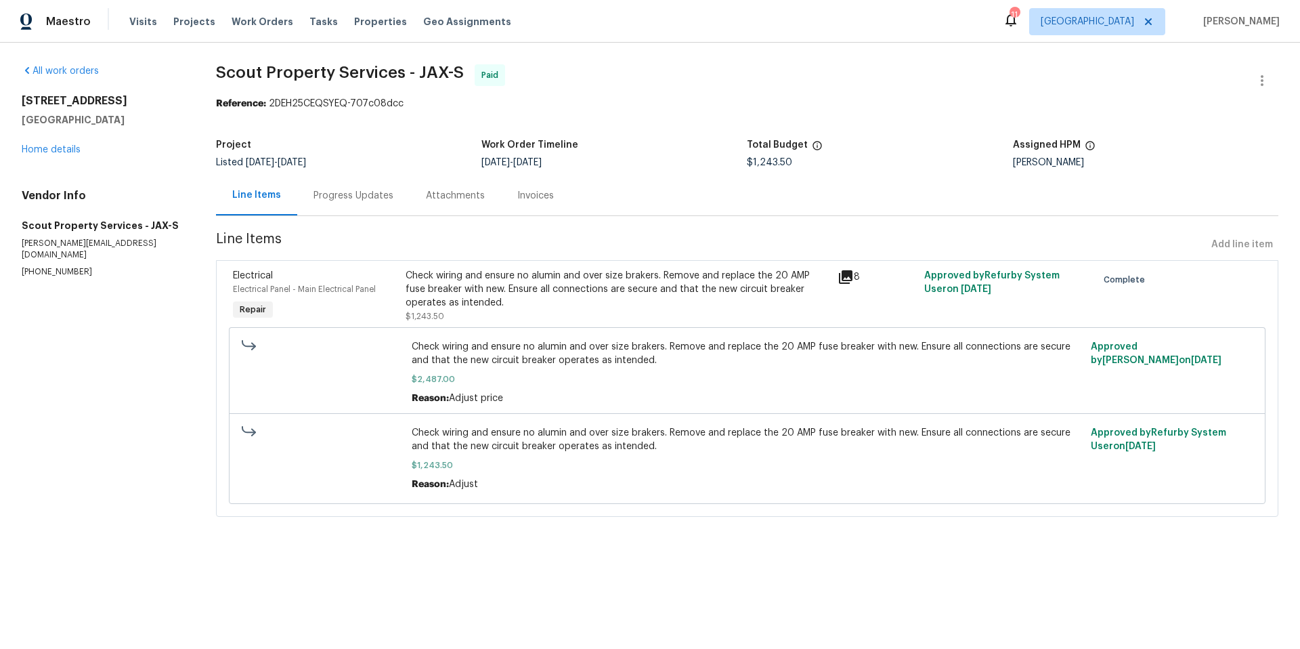
click at [372, 200] on div "Progress Updates" at bounding box center [353, 196] width 80 height 14
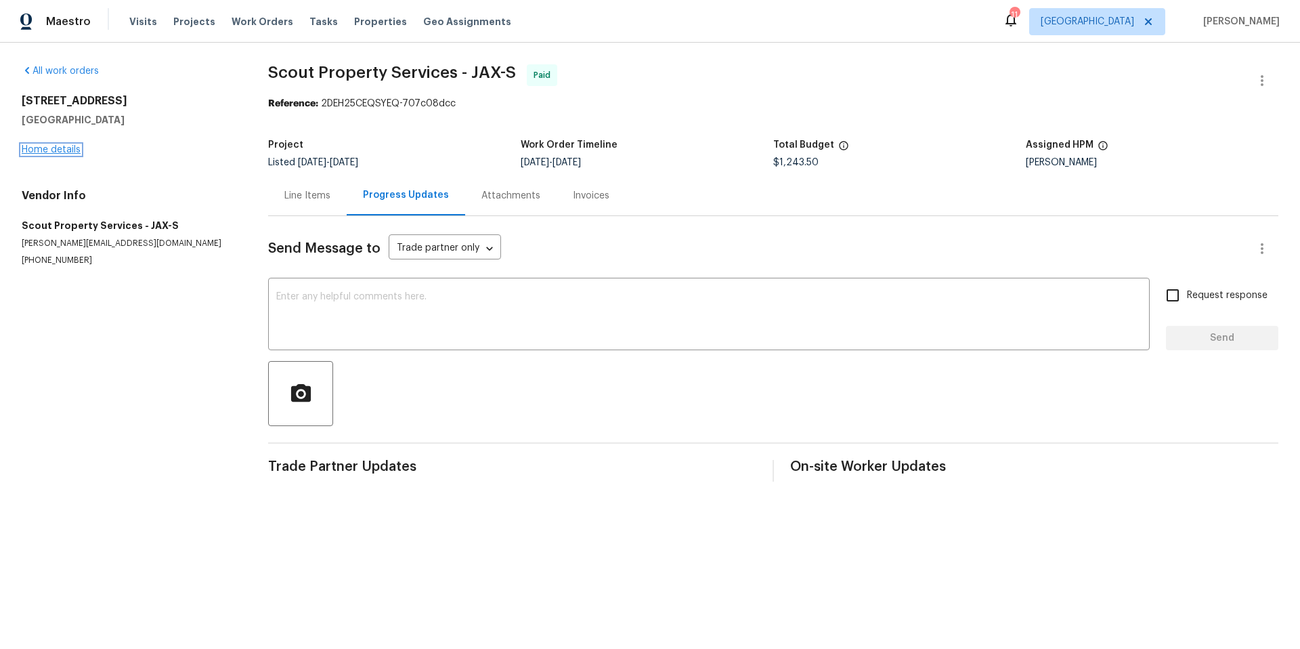
click at [61, 152] on link "Home details" at bounding box center [51, 149] width 59 height 9
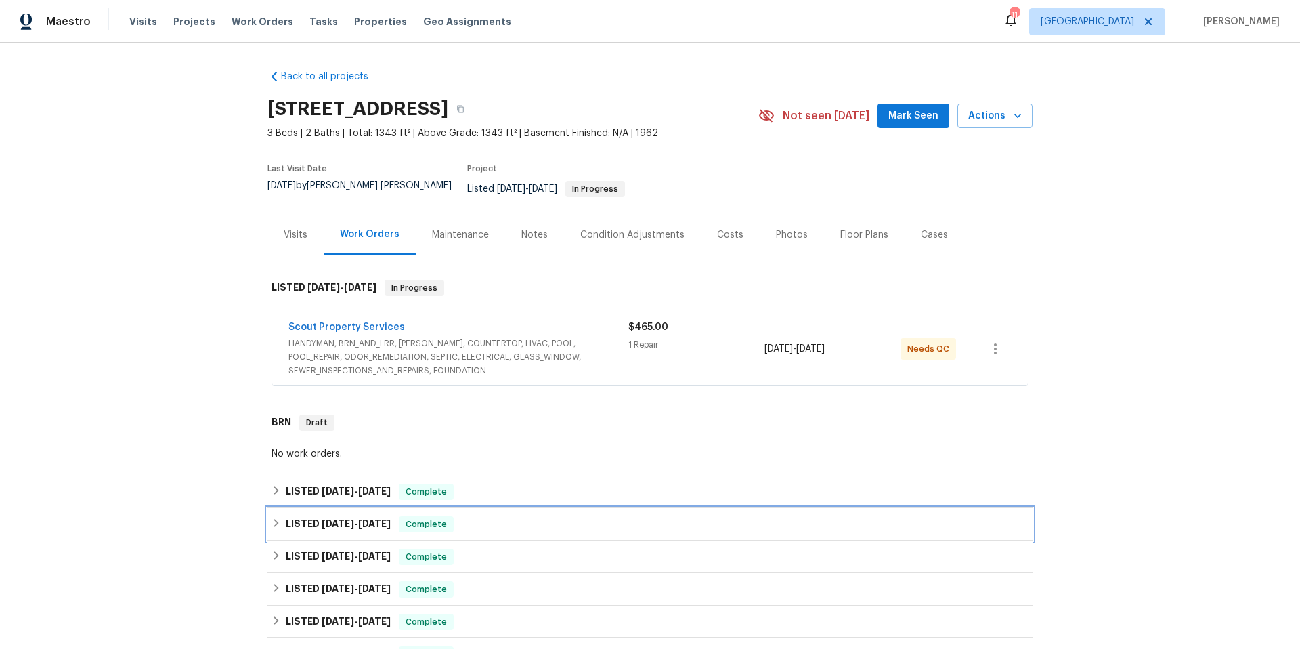
click at [509, 516] on div "LISTED 8/1/25 - 8/13/25 Complete" at bounding box center [649, 524] width 757 height 16
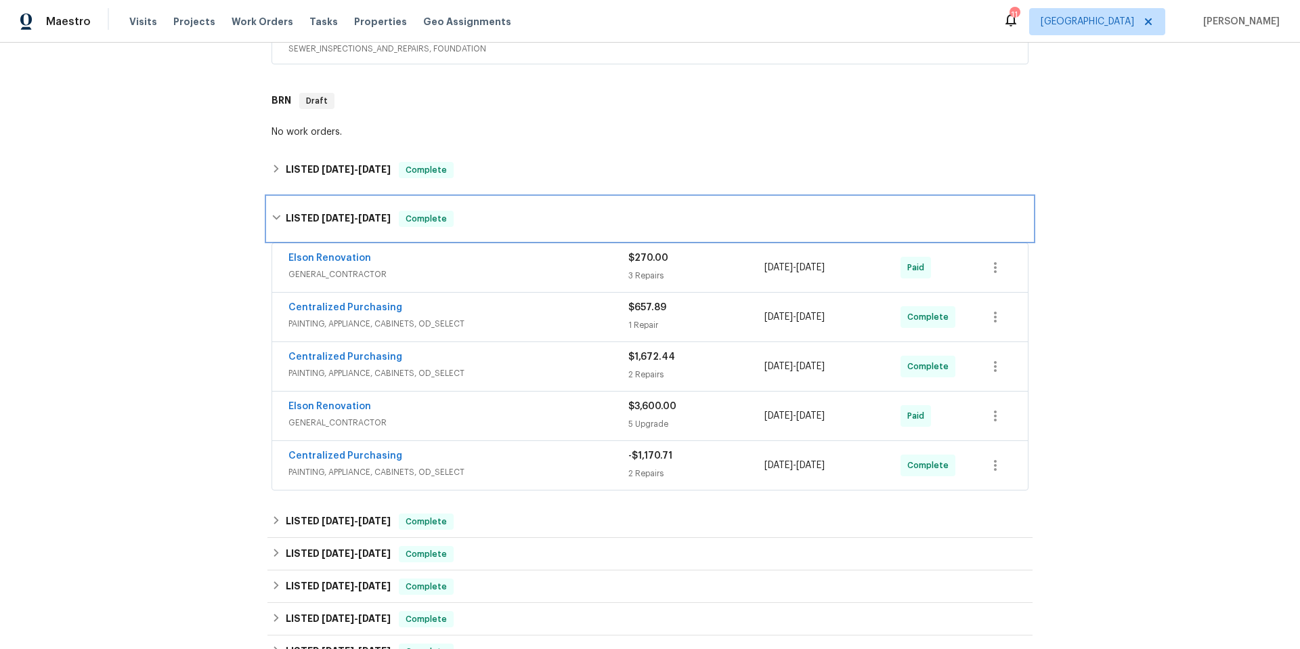
scroll to position [329, 0]
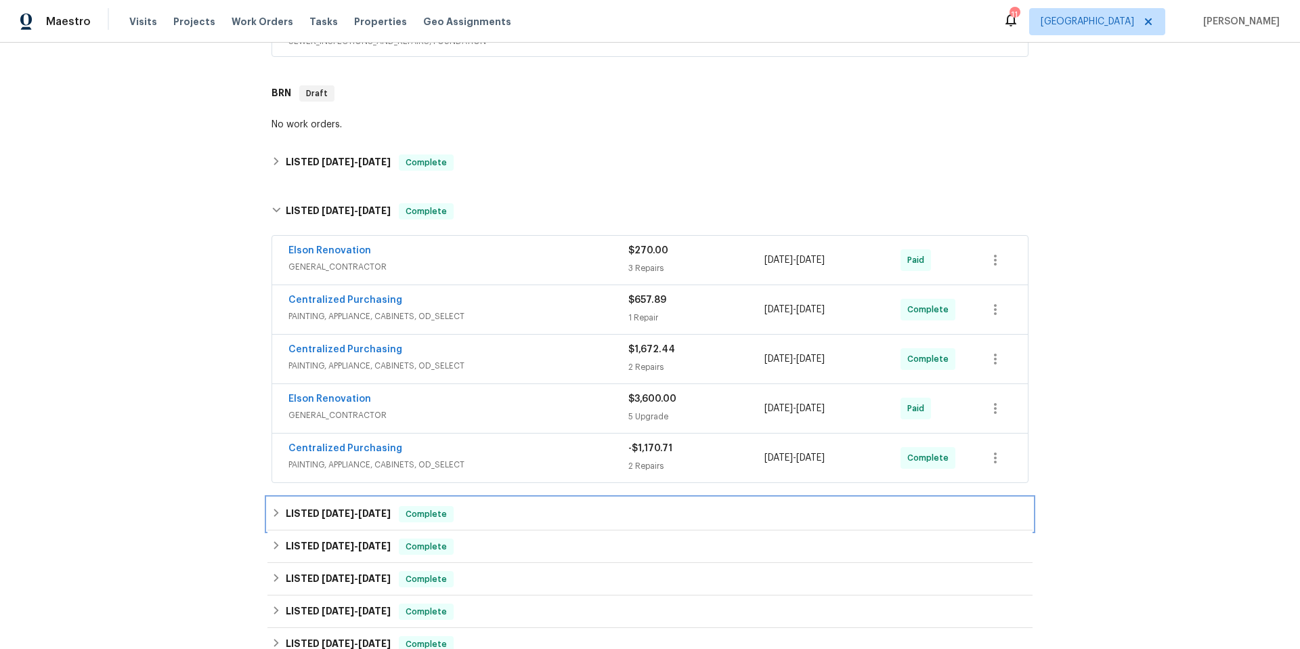
click at [513, 506] on div "LISTED 7/13/25 - 7/19/25 Complete" at bounding box center [649, 514] width 757 height 16
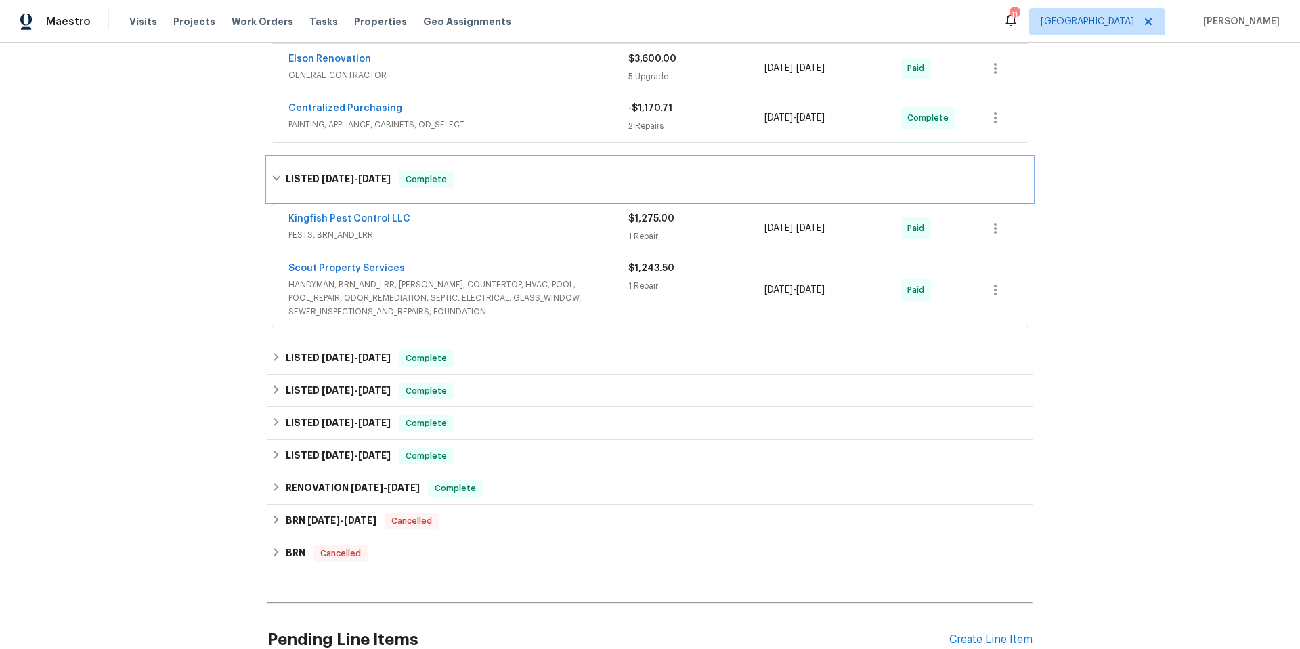
scroll to position [701, 0]
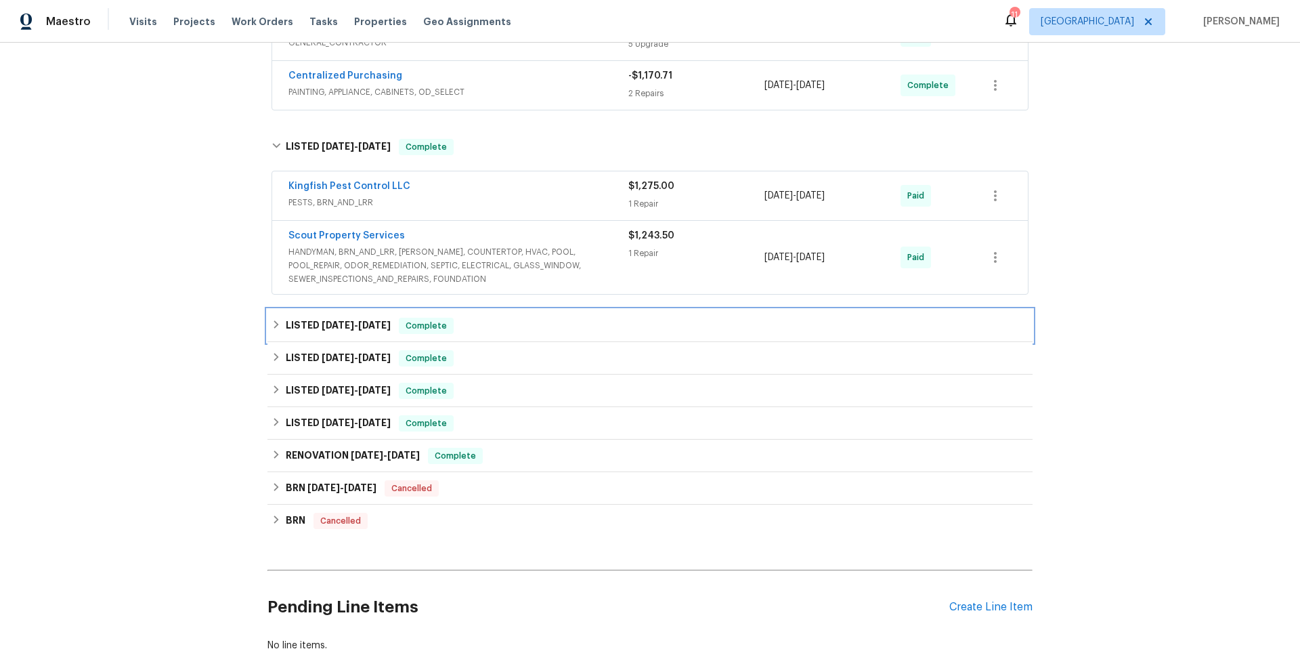
click at [512, 328] on div "LISTED 5/16/25 - 5/22/25 Complete" at bounding box center [649, 325] width 765 height 32
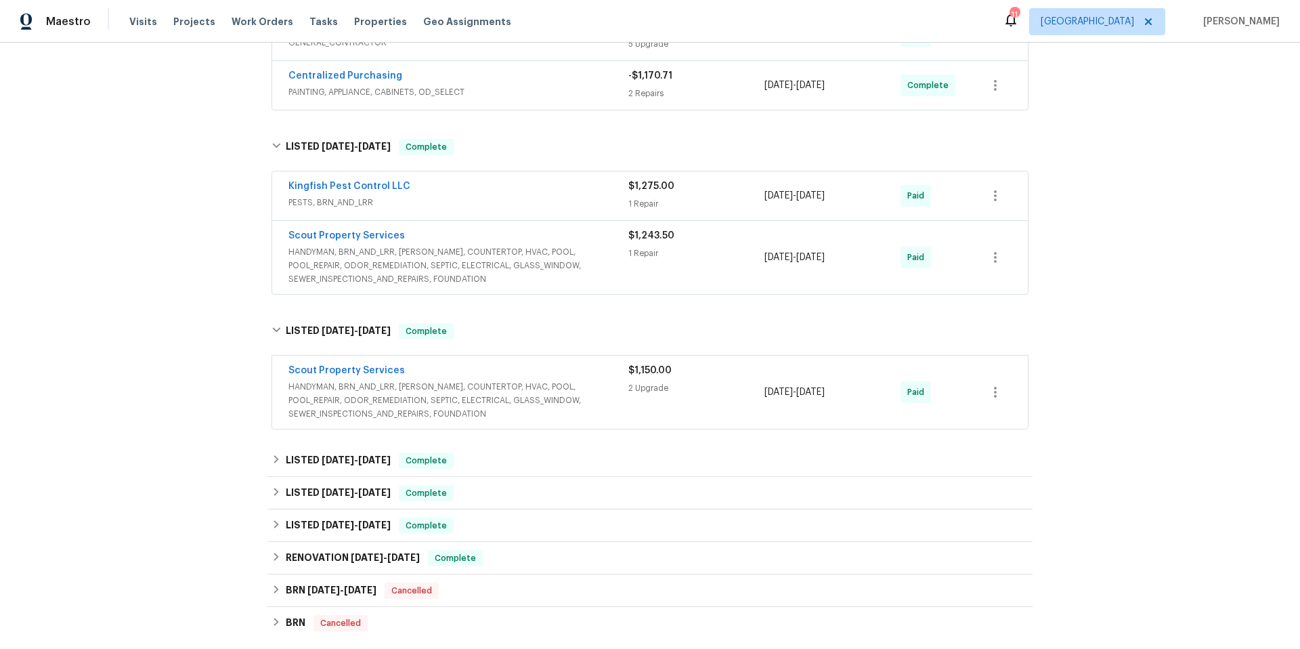
click at [586, 367] on div "Scout Property Services" at bounding box center [458, 372] width 340 height 16
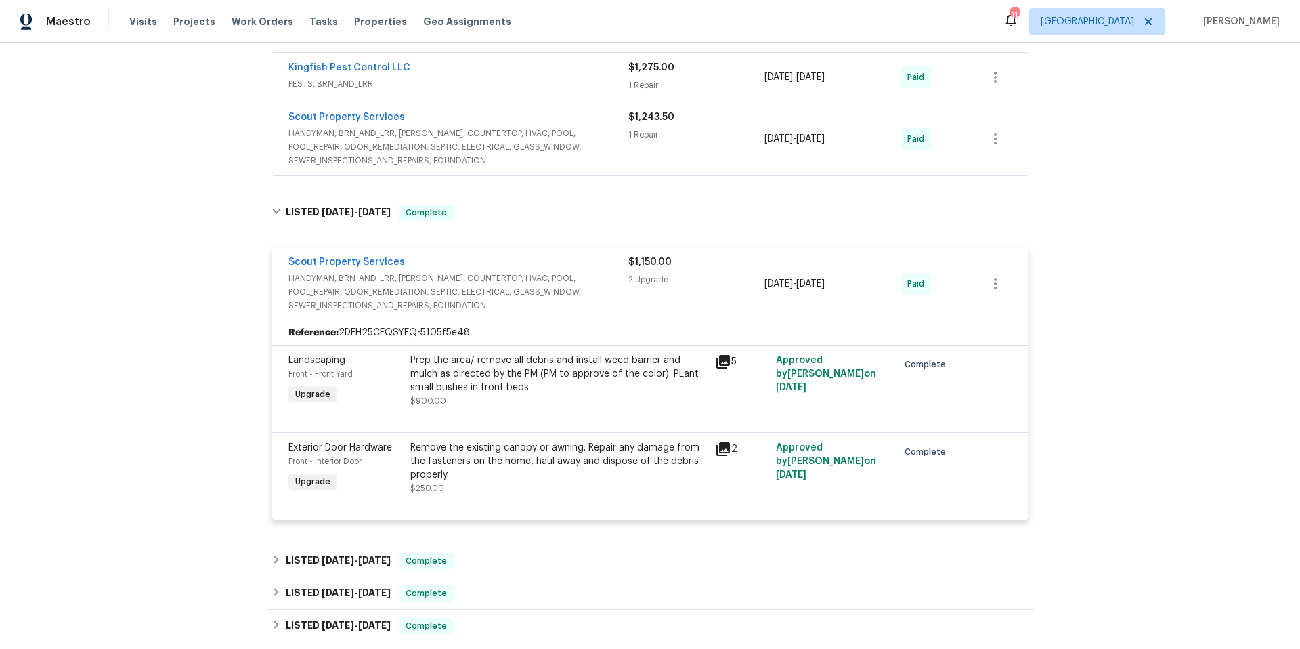
scroll to position [907, 0]
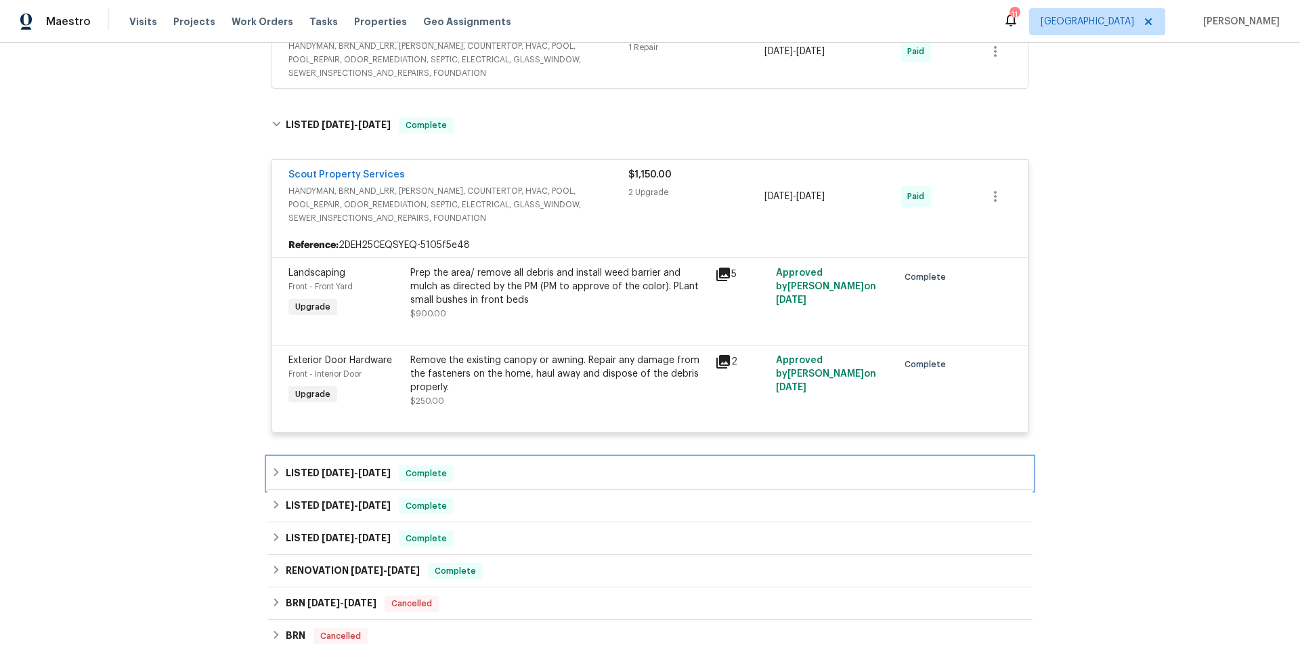
click at [517, 465] on div "LISTED 7/8/24 - 8/13/24 Complete" at bounding box center [649, 473] width 757 height 16
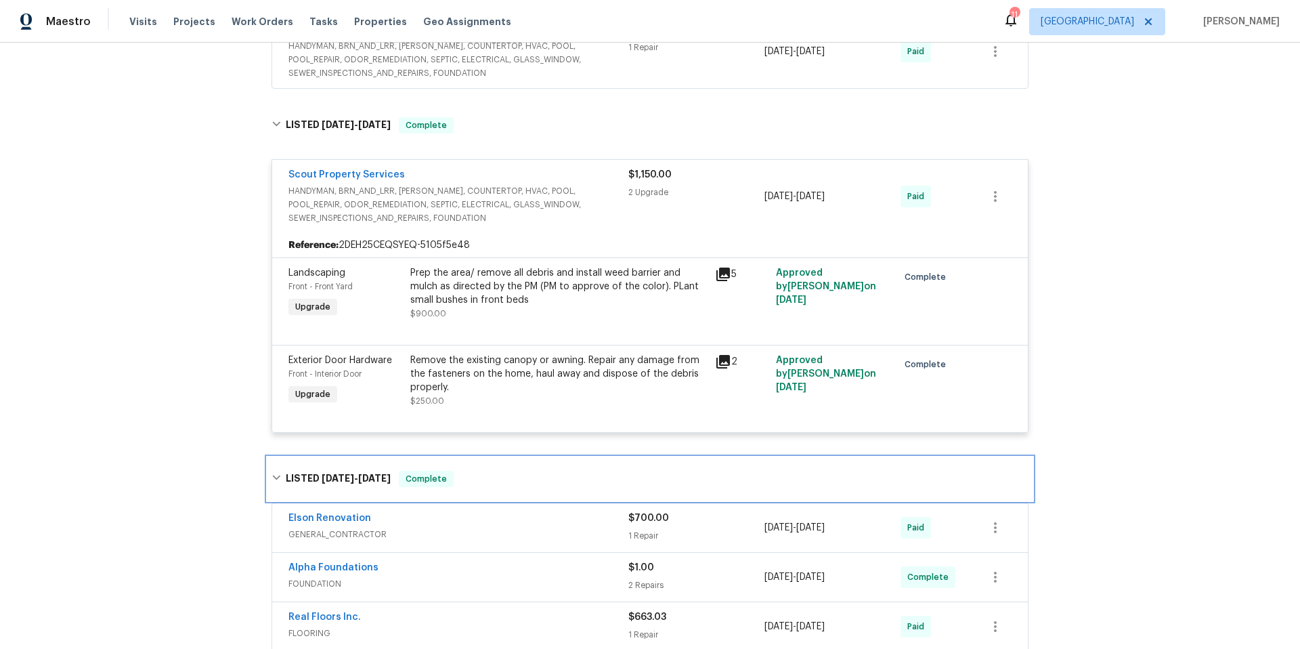
scroll to position [1177, 0]
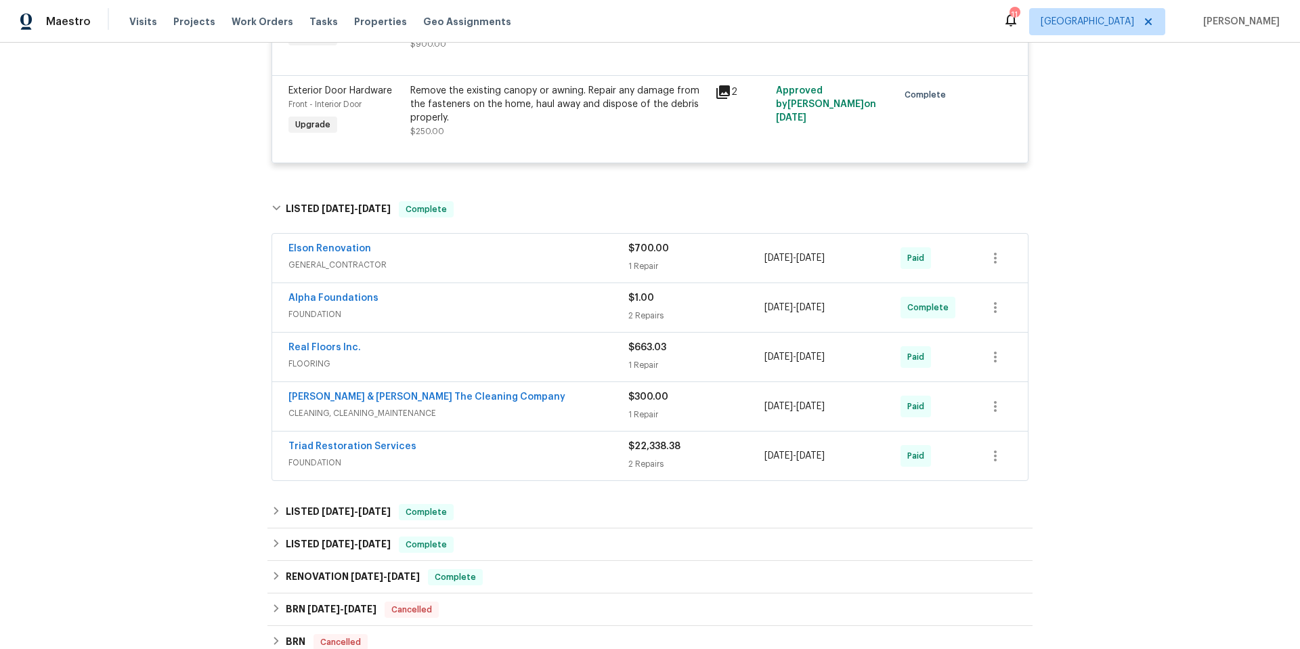
click at [462, 258] on span "GENERAL_CONTRACTOR" at bounding box center [458, 265] width 340 height 14
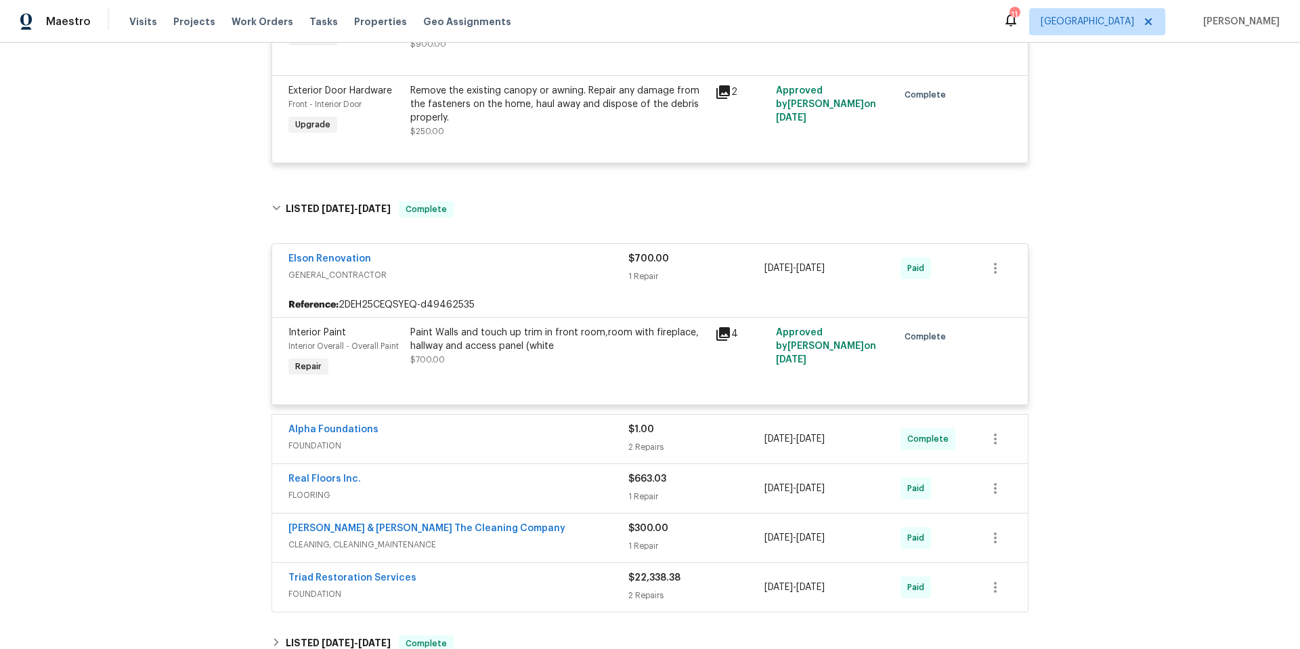
click at [462, 257] on div "Elson Renovation" at bounding box center [458, 260] width 340 height 16
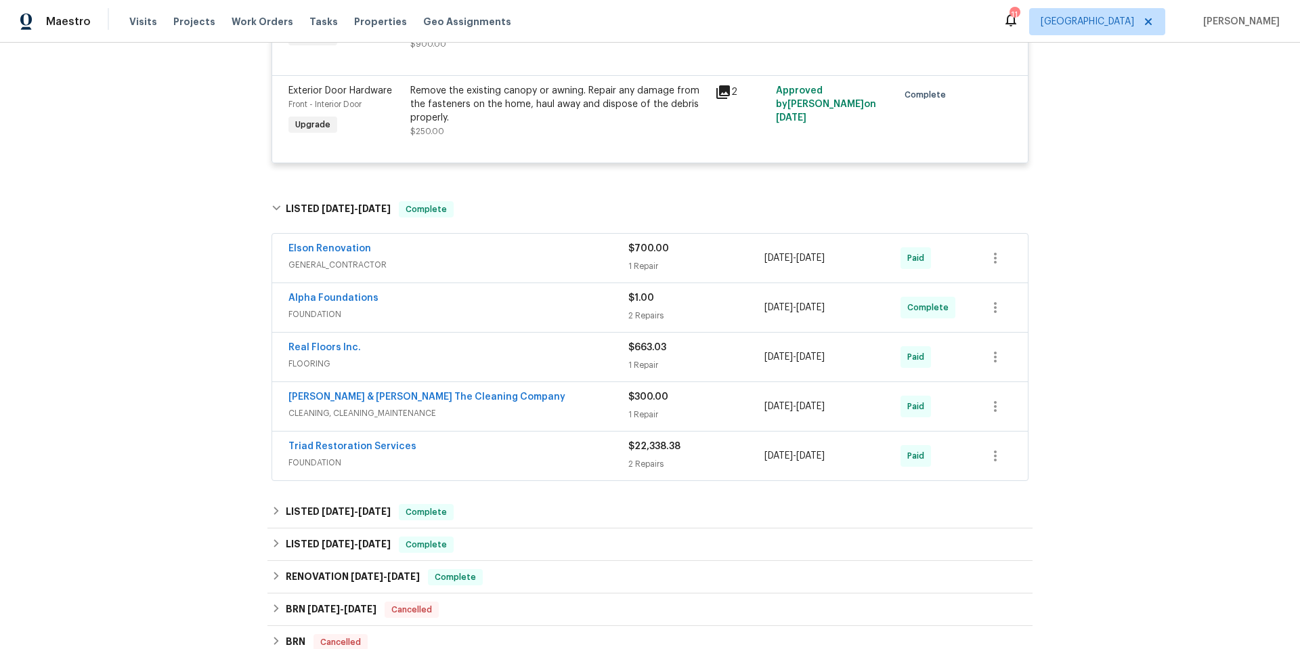
scroll to position [1179, 0]
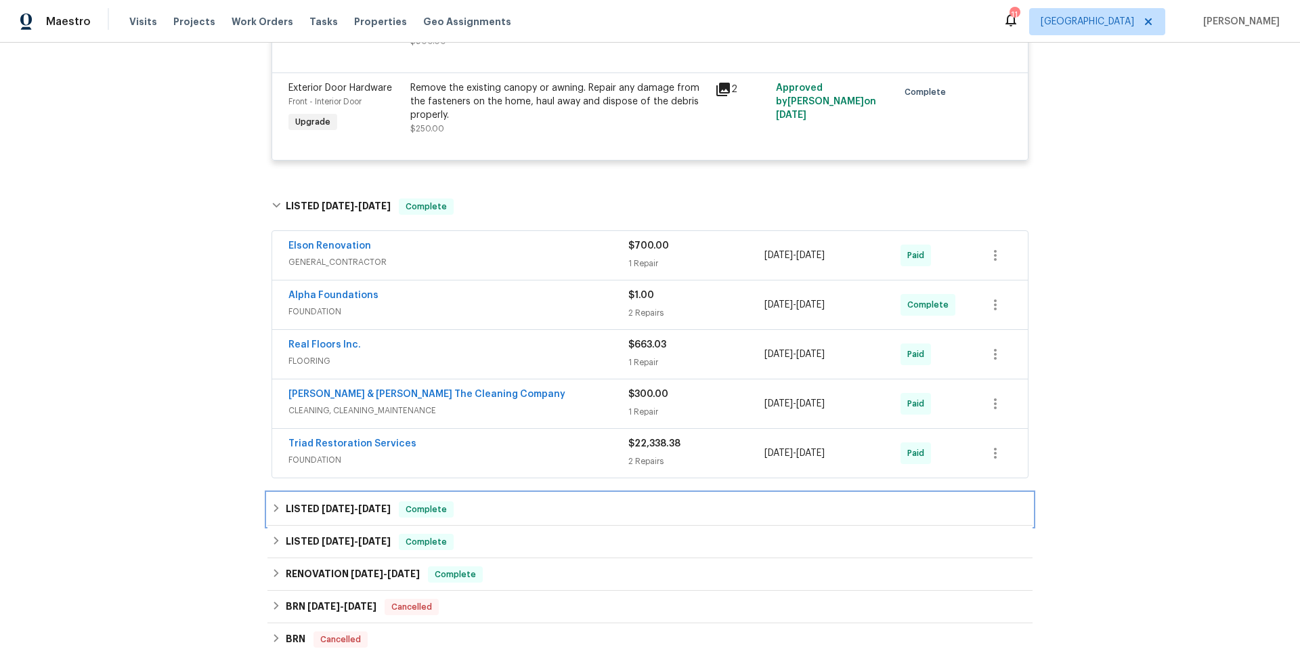
click at [515, 501] on div "LISTED 7/3/24 - 7/5/24 Complete" at bounding box center [649, 509] width 757 height 16
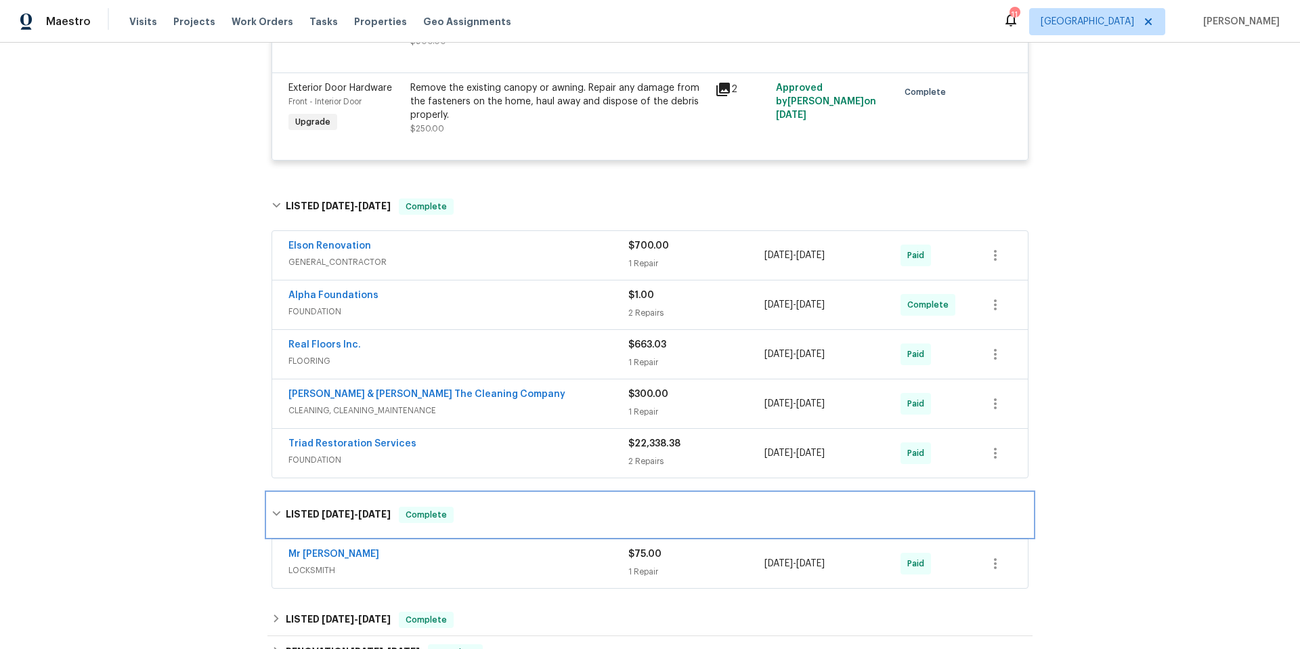
scroll to position [1431, 0]
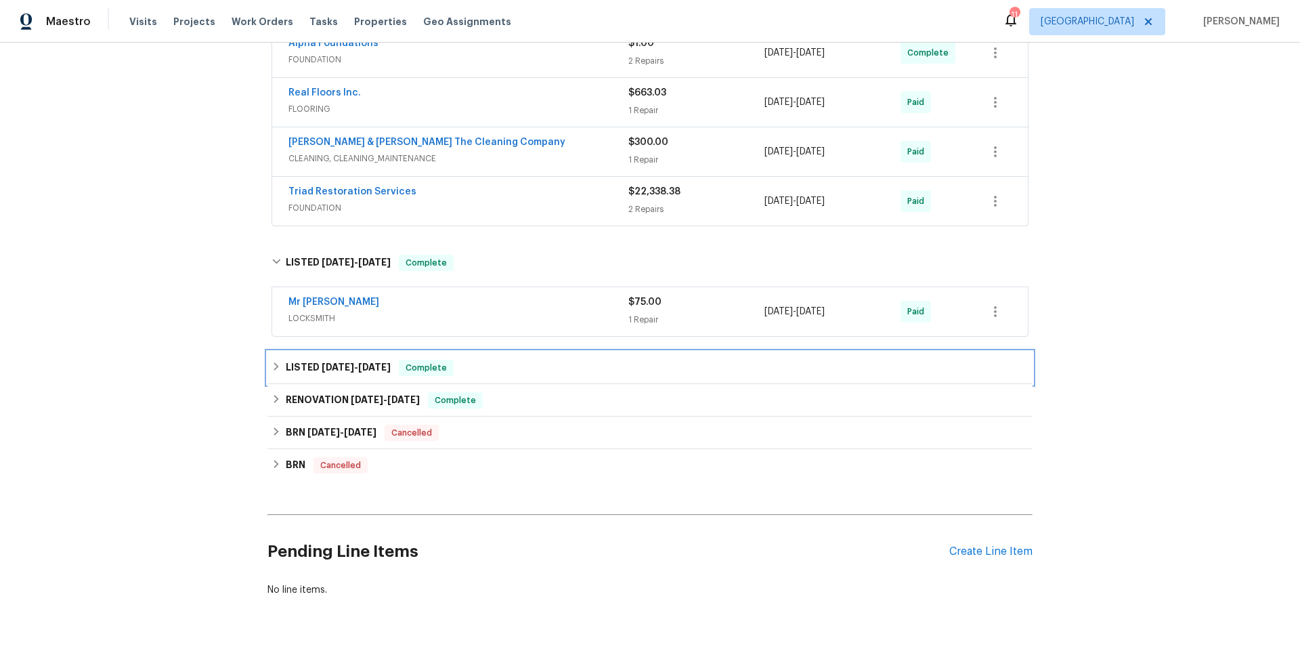
click at [507, 359] on div "LISTED 12/19/23 - 12/20/23 Complete" at bounding box center [649, 367] width 757 height 16
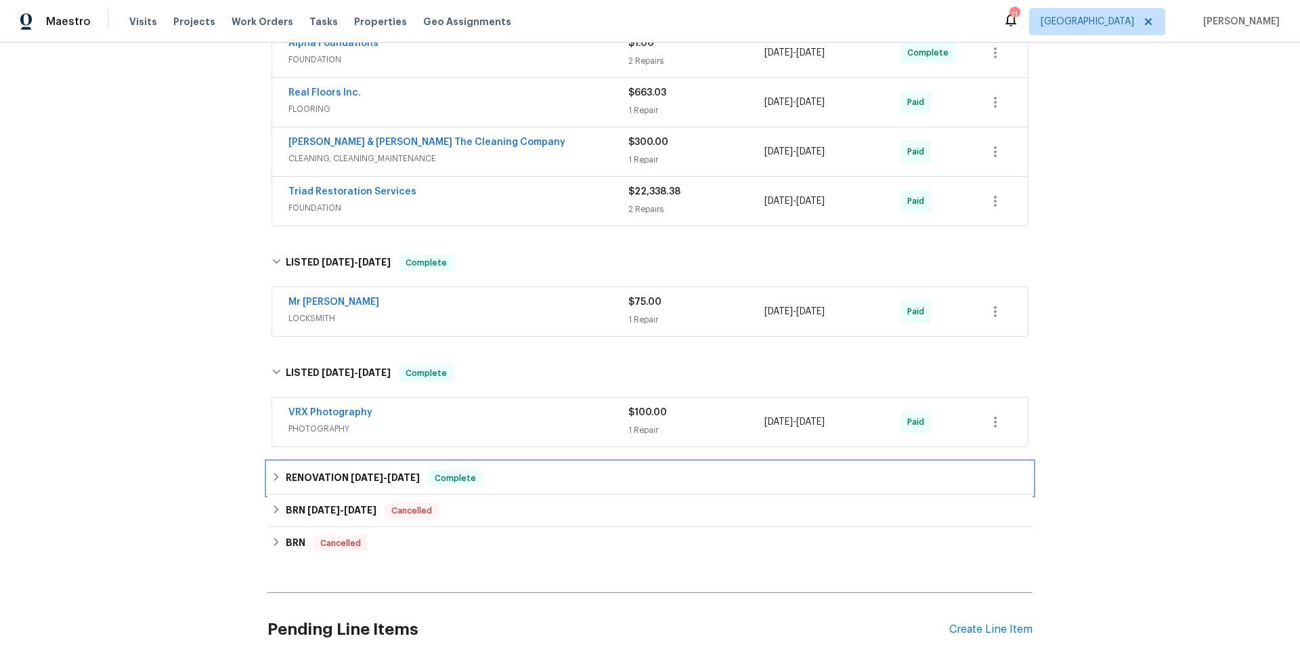
click at [521, 470] on div "RENOVATION 12/12/23 - 12/15/23 Complete" at bounding box center [649, 478] width 757 height 16
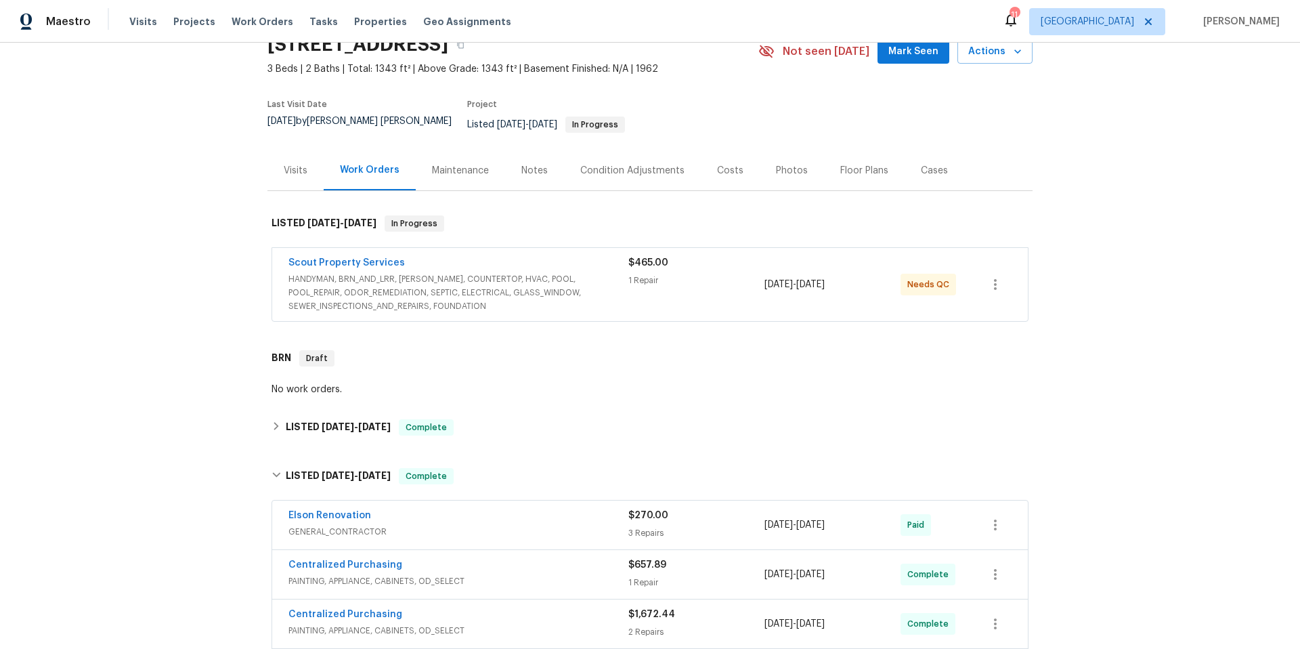
scroll to position [0, 0]
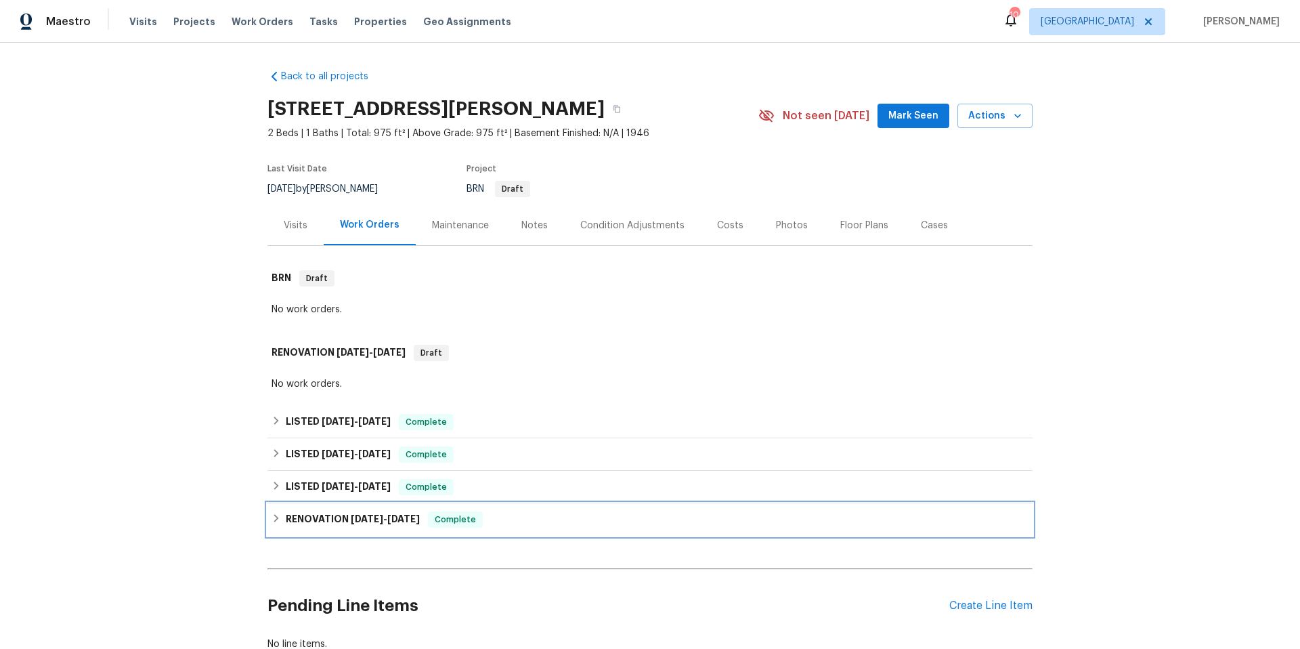
click at [508, 515] on div "RENOVATION 12/26/24 - 1/4/25 Complete" at bounding box center [649, 519] width 757 height 16
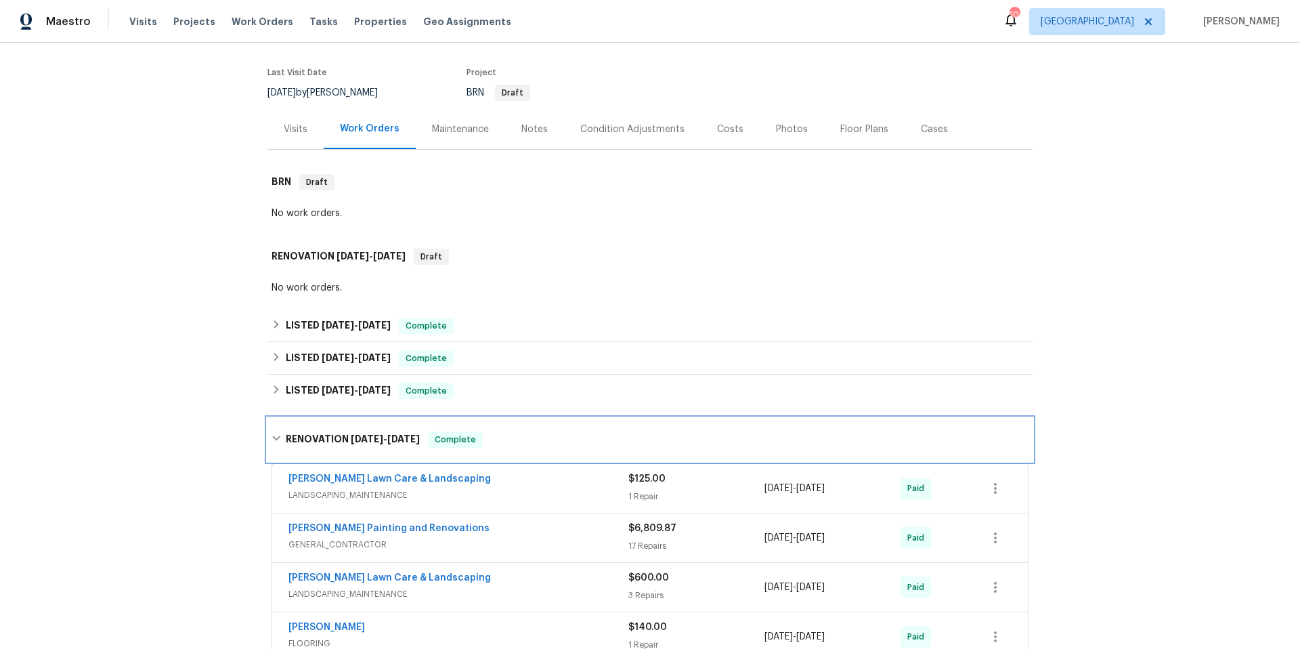
scroll to position [380, 0]
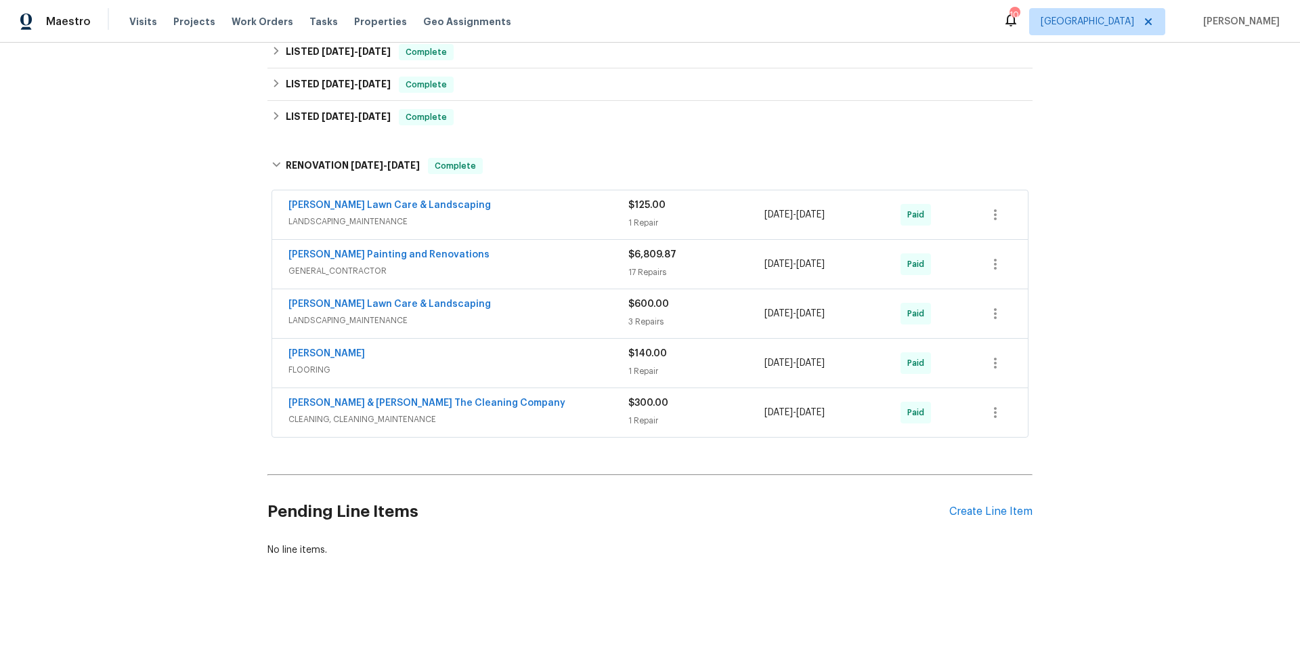
click at [505, 250] on div "Hildebrandt Painting and Renovations" at bounding box center [458, 256] width 340 height 16
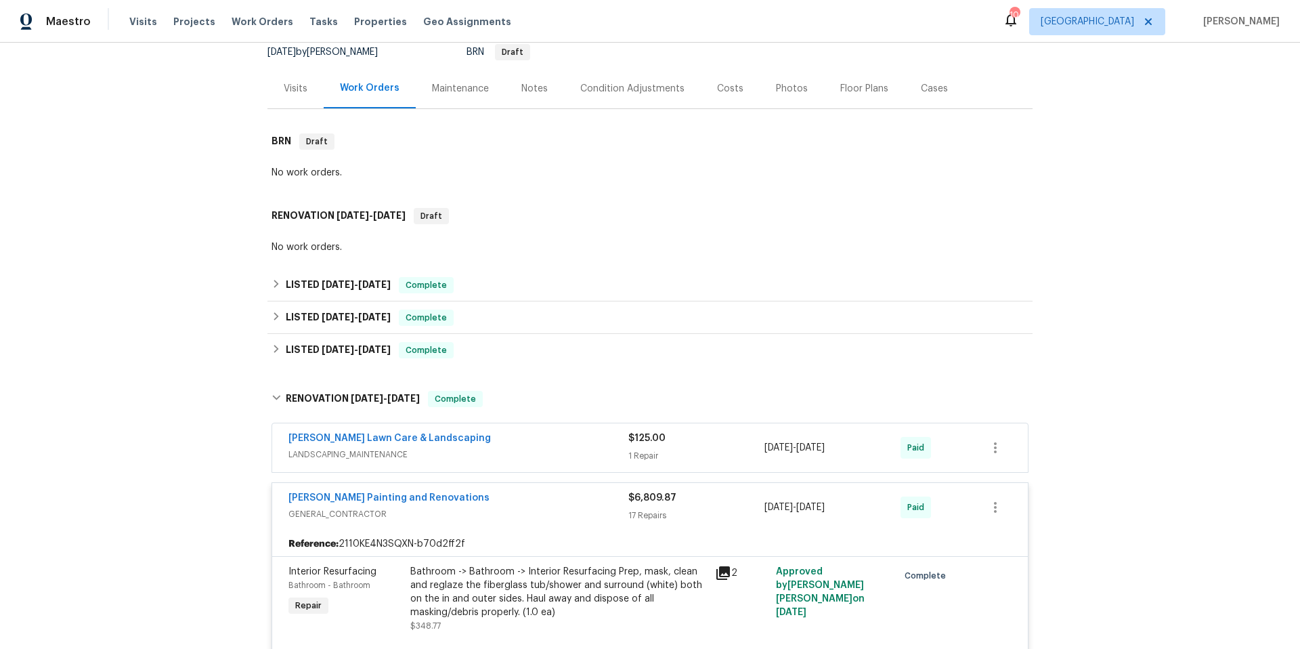
scroll to position [0, 0]
